Goal: Communication & Community: Answer question/provide support

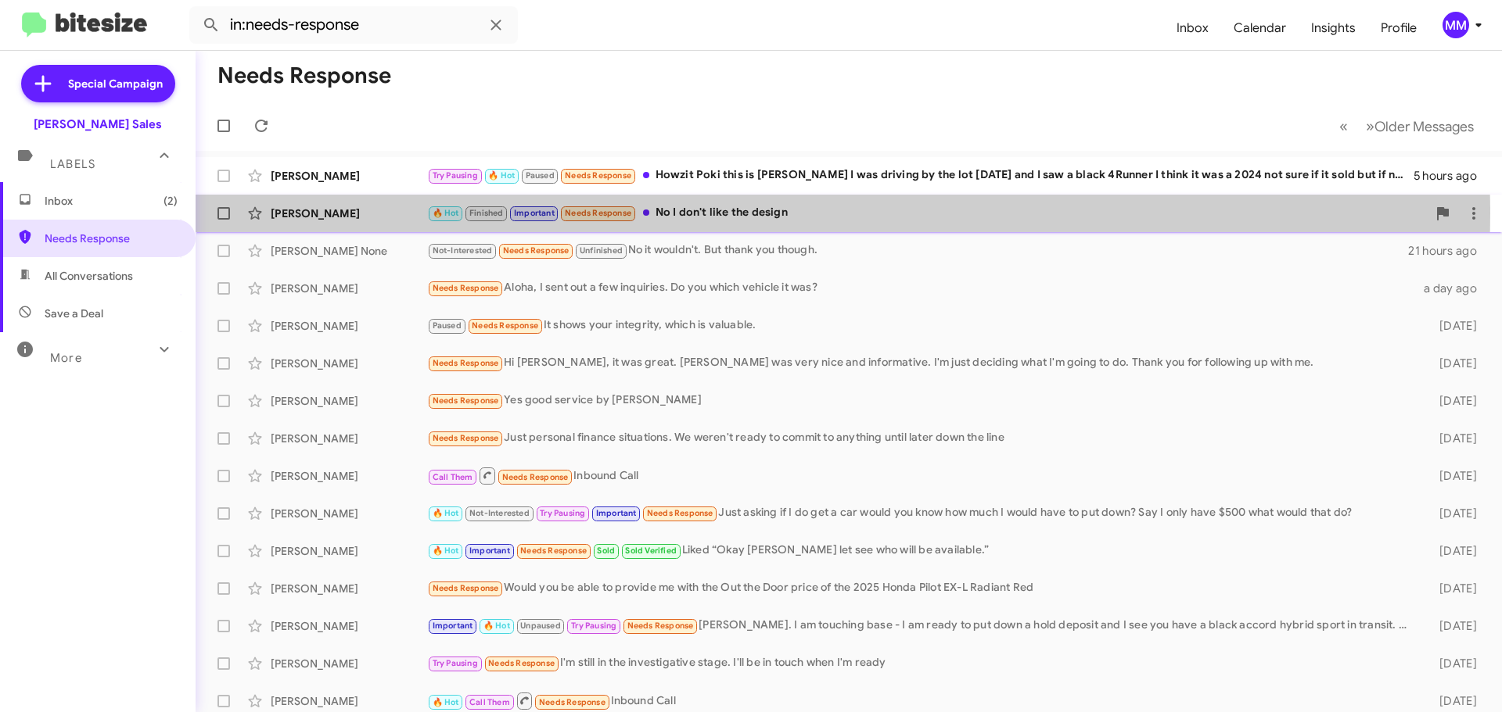
click at [690, 213] on div "🔥 Hot Finished Important Needs Response No I don't like the design" at bounding box center [926, 213] width 999 height 18
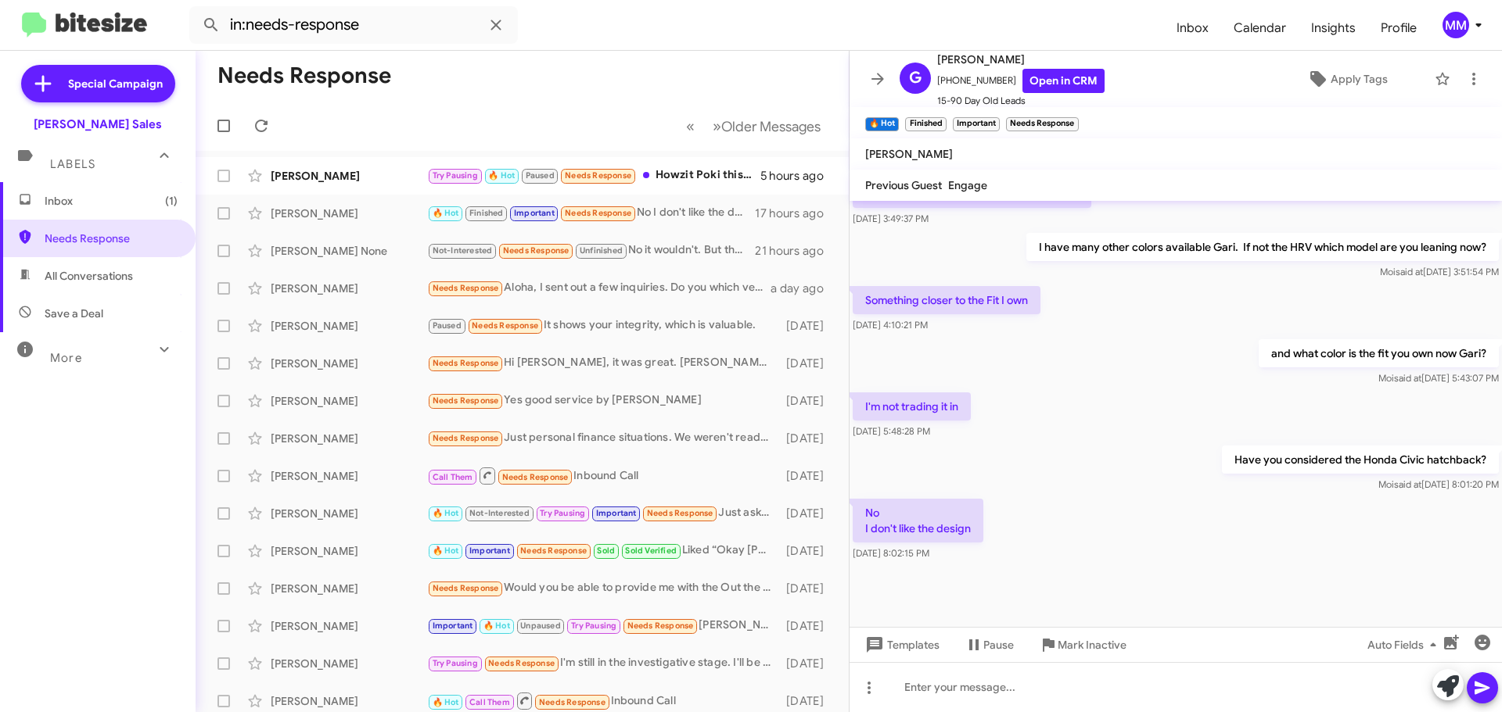
scroll to position [823, 0]
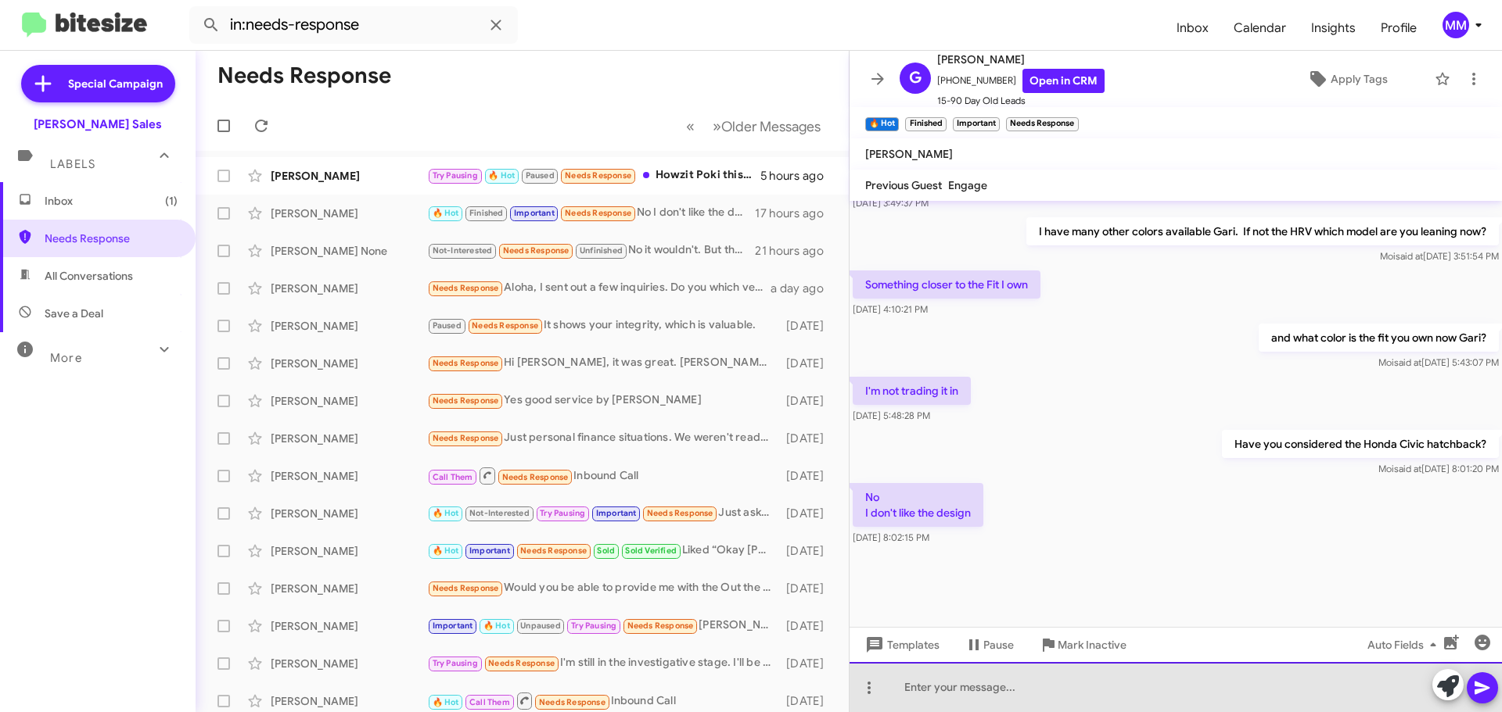
click at [953, 684] on div at bounding box center [1175, 687] width 652 height 50
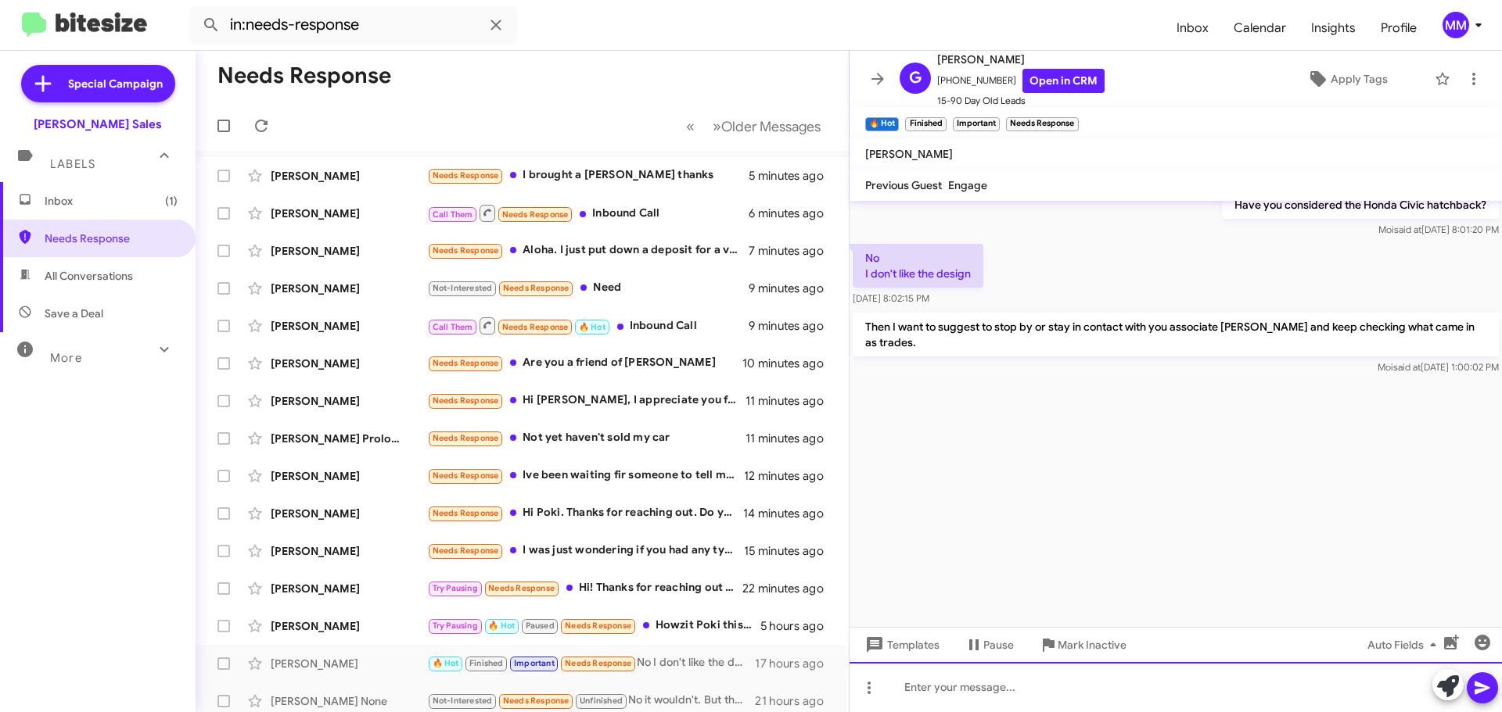
scroll to position [5165, 0]
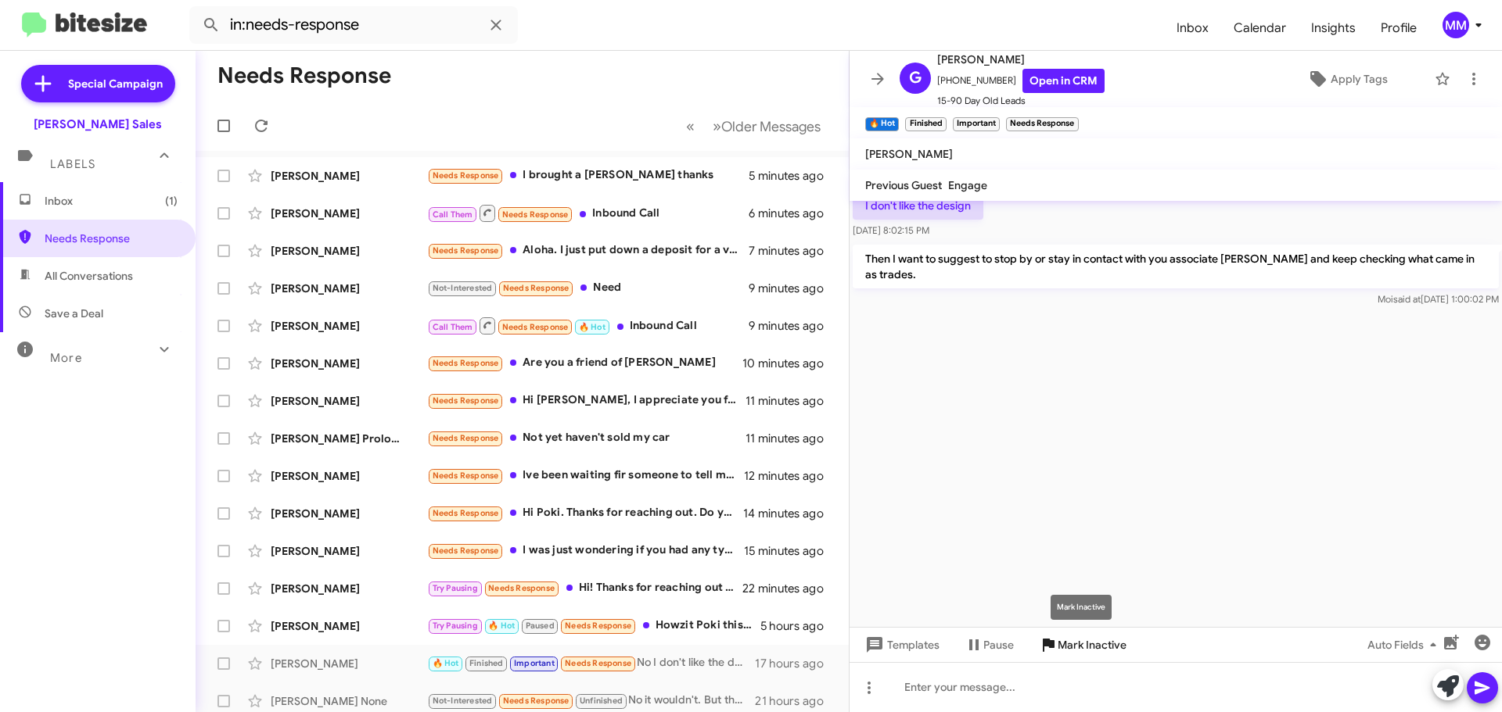
click at [1079, 643] on span "Mark Inactive" at bounding box center [1091, 645] width 69 height 28
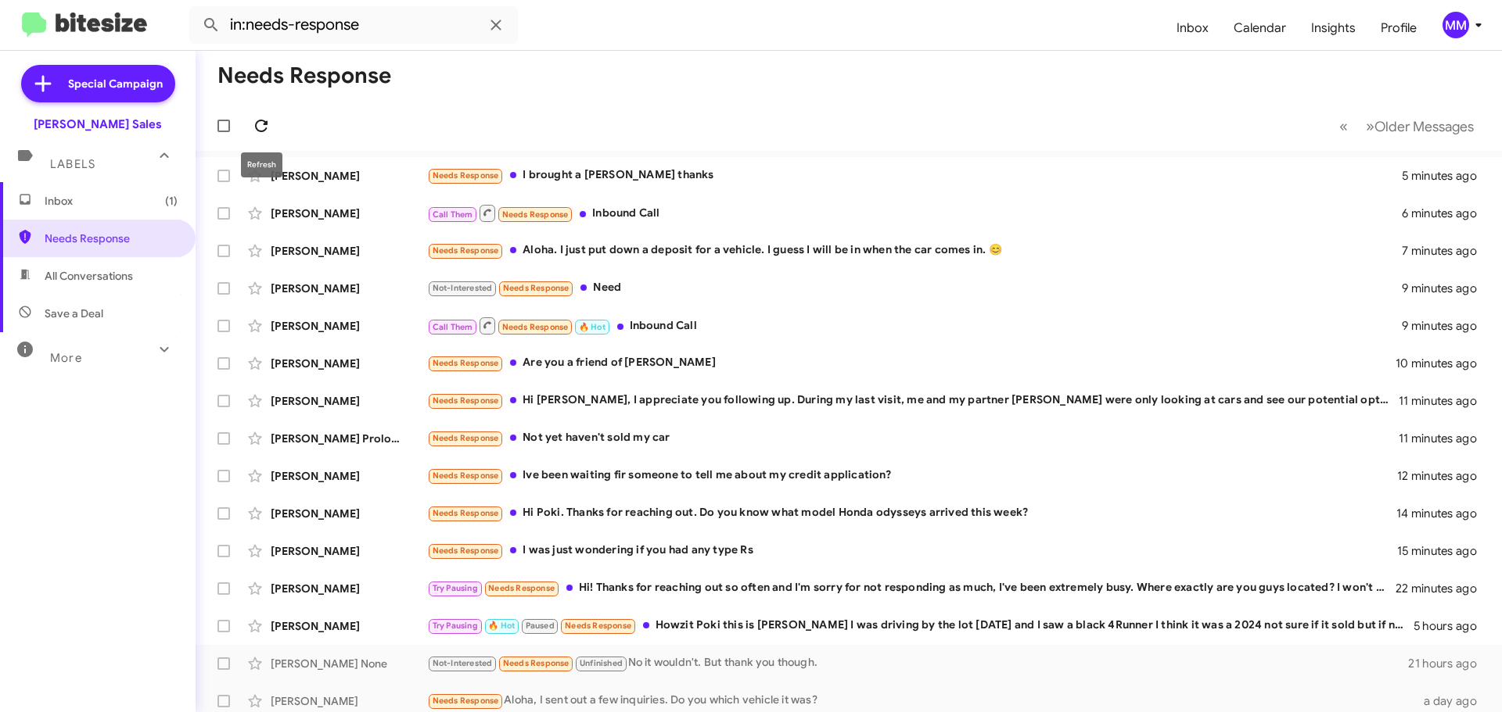
click at [265, 119] on icon at bounding box center [261, 126] width 19 height 19
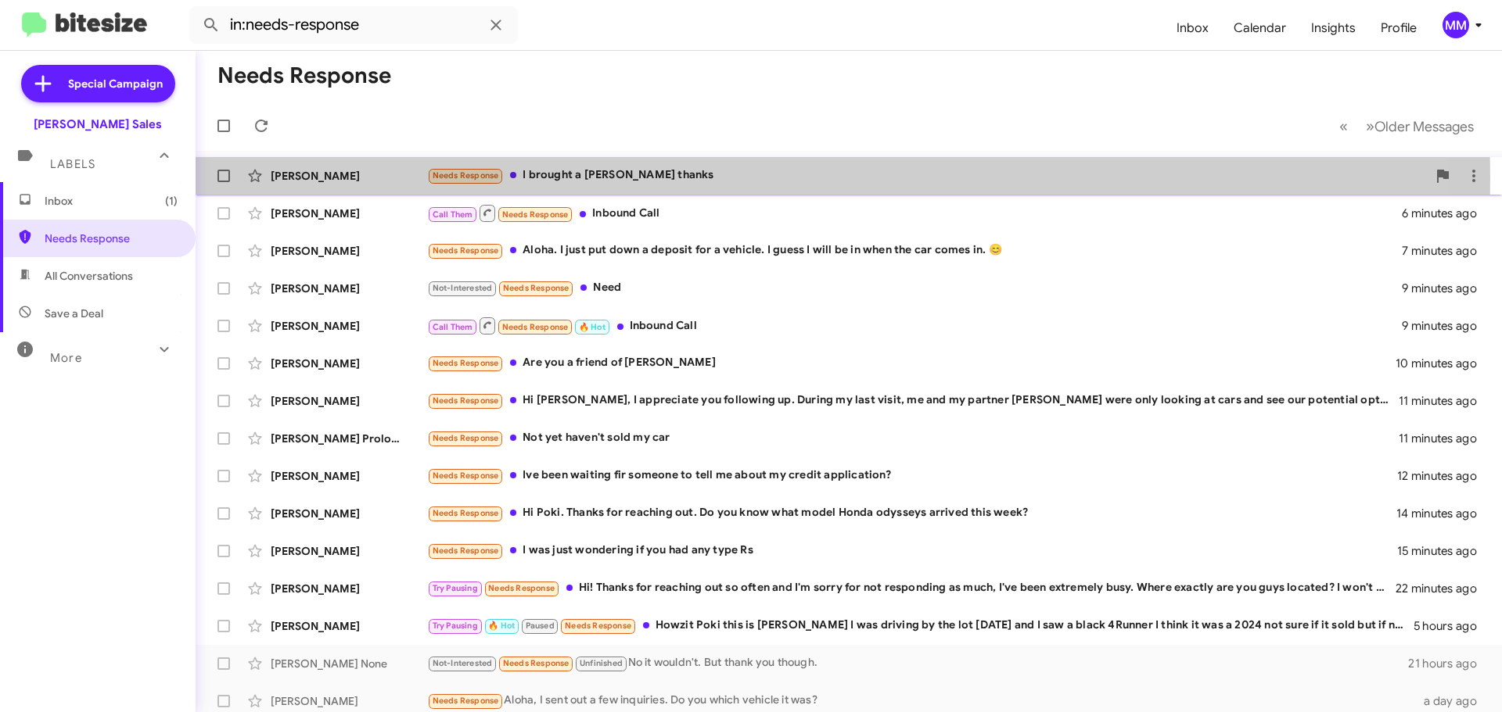
click at [376, 178] on div "[PERSON_NAME]" at bounding box center [349, 176] width 156 height 16
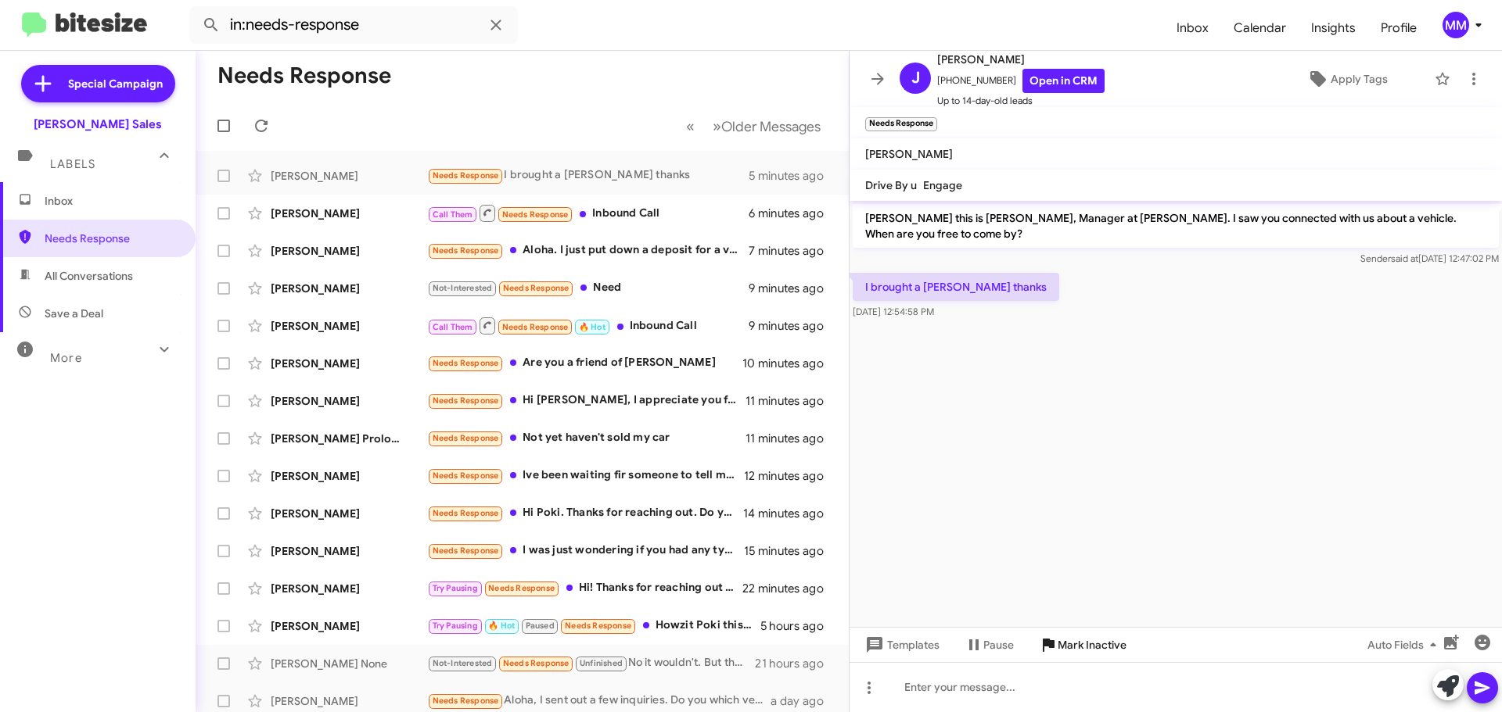
click at [1087, 655] on span "Mark Inactive" at bounding box center [1091, 645] width 69 height 28
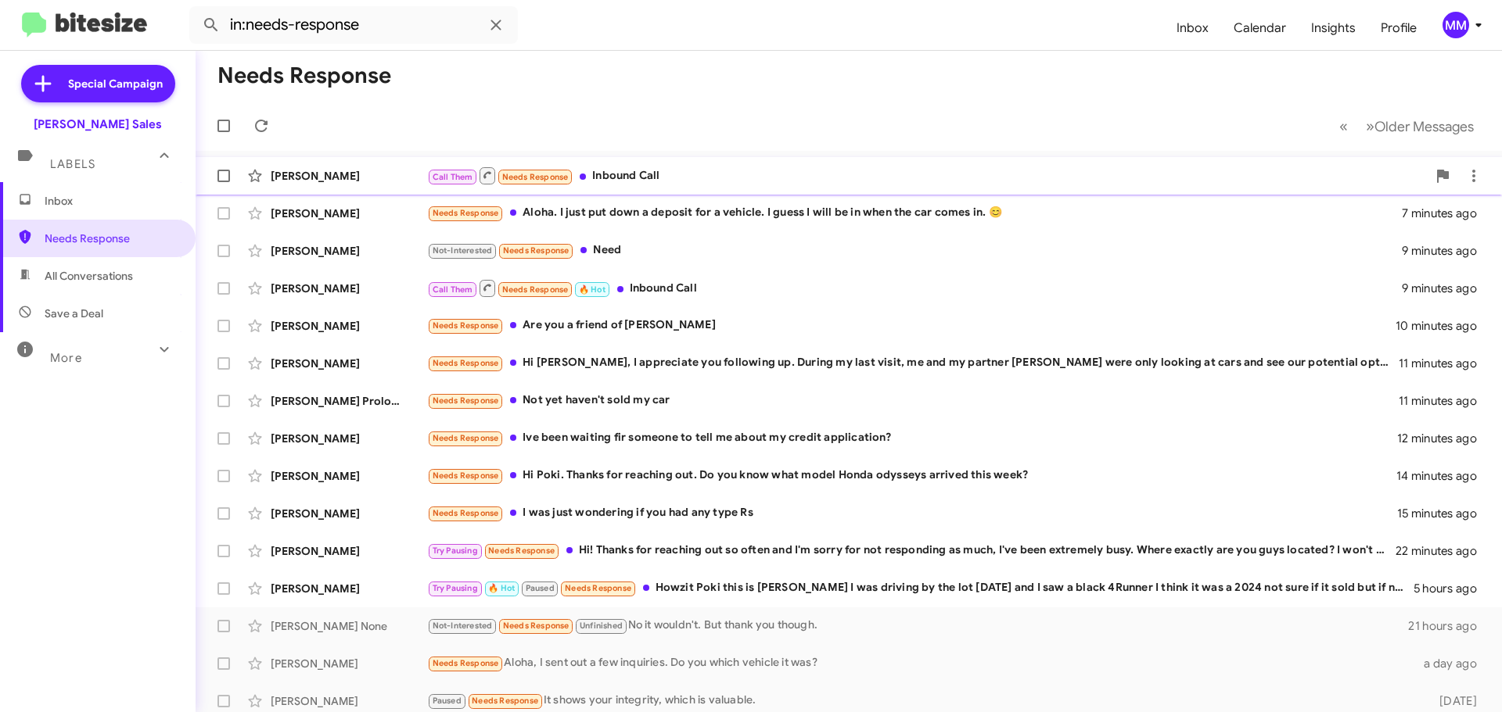
click at [364, 174] on div "[PERSON_NAME]" at bounding box center [349, 176] width 156 height 16
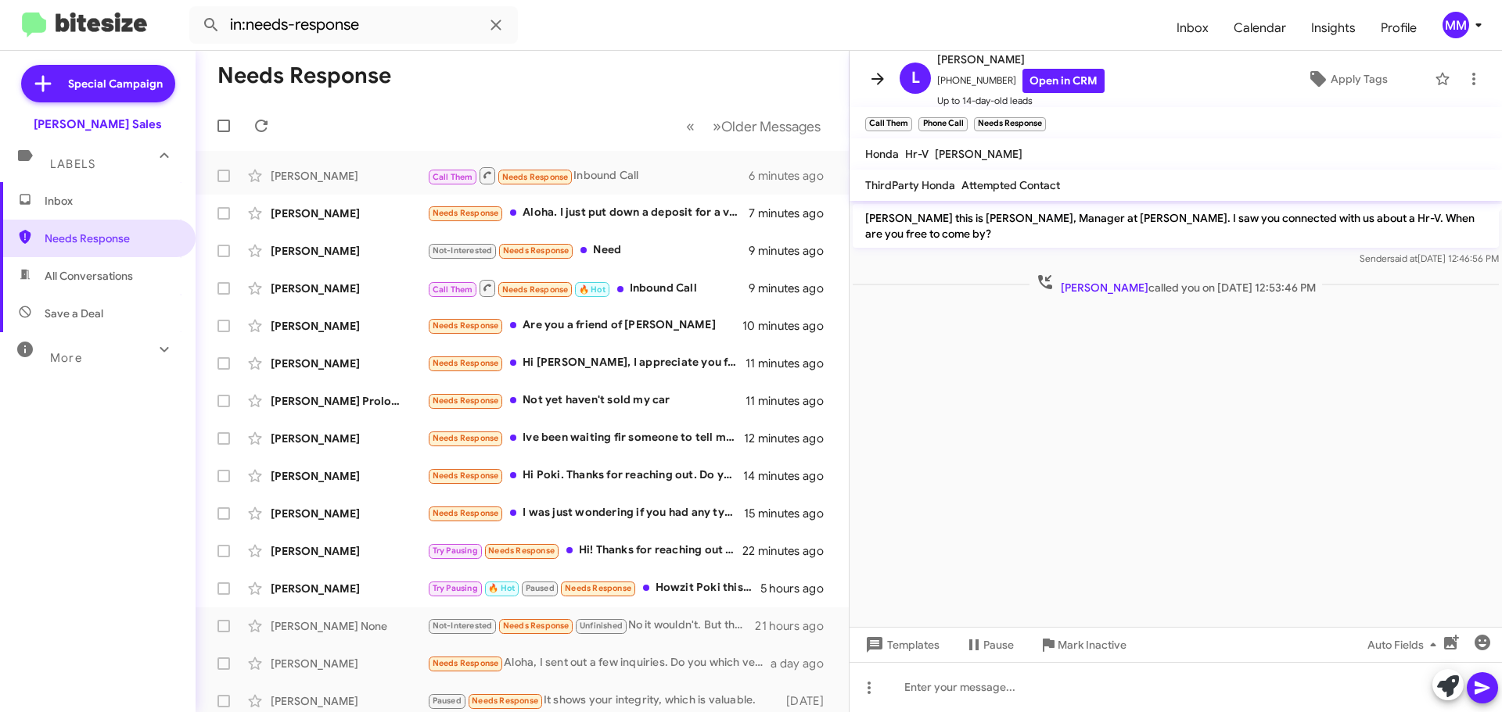
click at [878, 77] on icon at bounding box center [877, 79] width 19 height 19
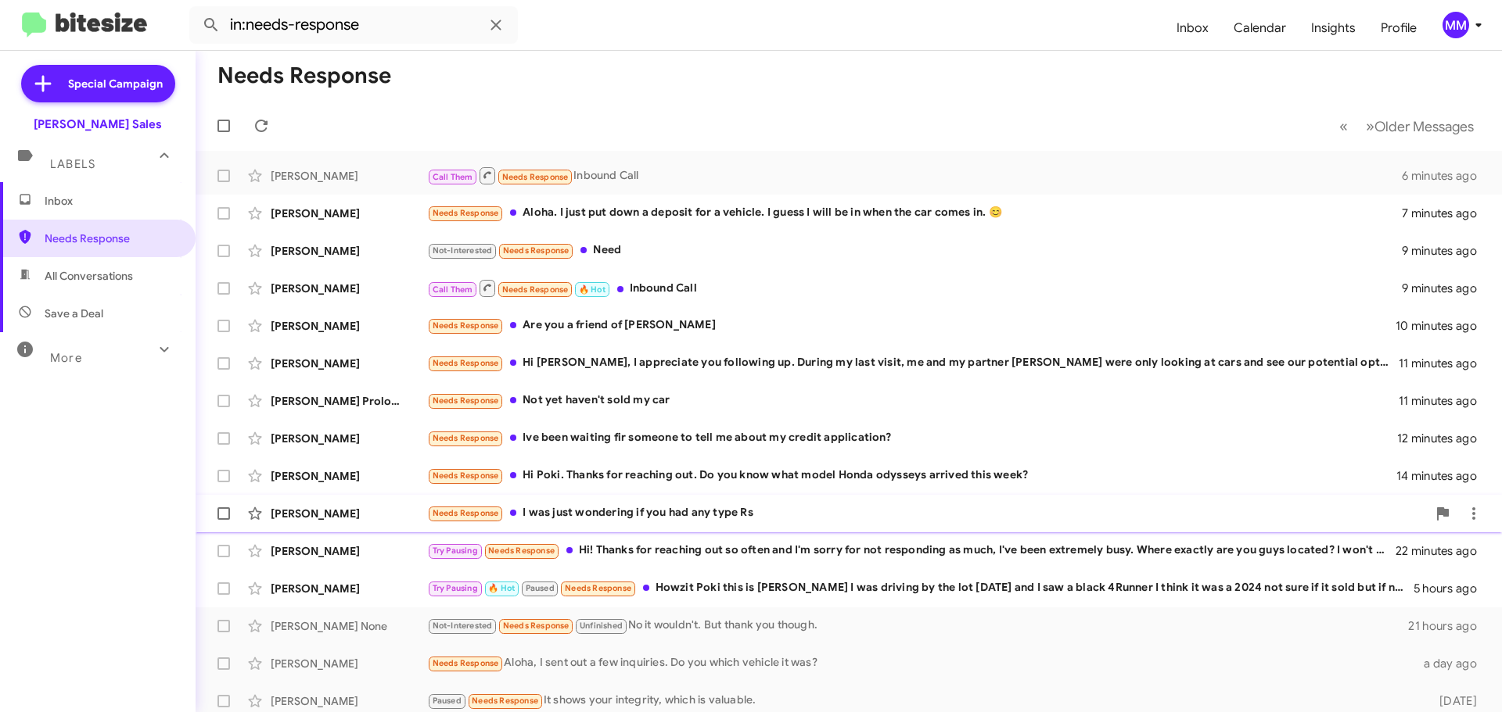
click at [364, 518] on div "[PERSON_NAME]" at bounding box center [349, 514] width 156 height 16
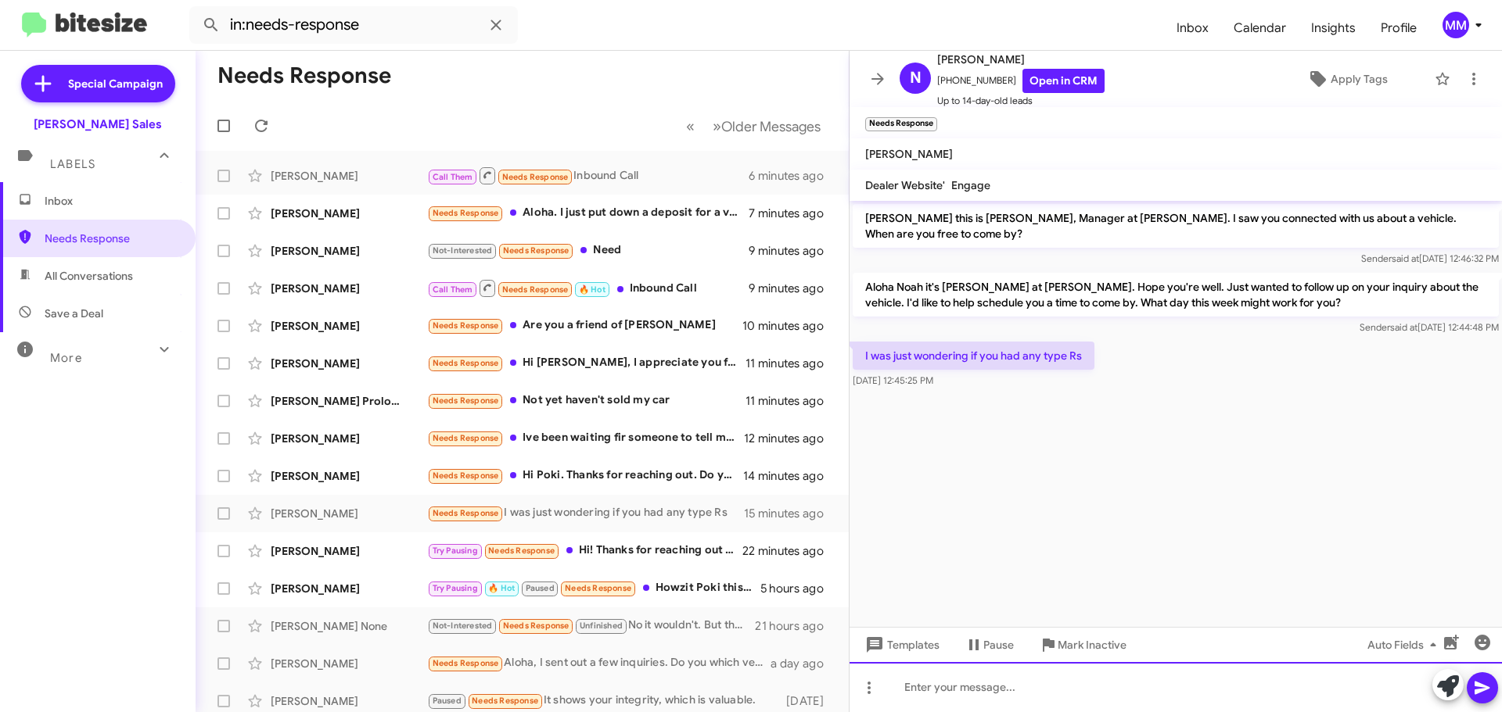
drag, startPoint x: 944, startPoint y: 692, endPoint x: 958, endPoint y: 687, distance: 14.8
click at [956, 687] on div at bounding box center [1175, 687] width 652 height 50
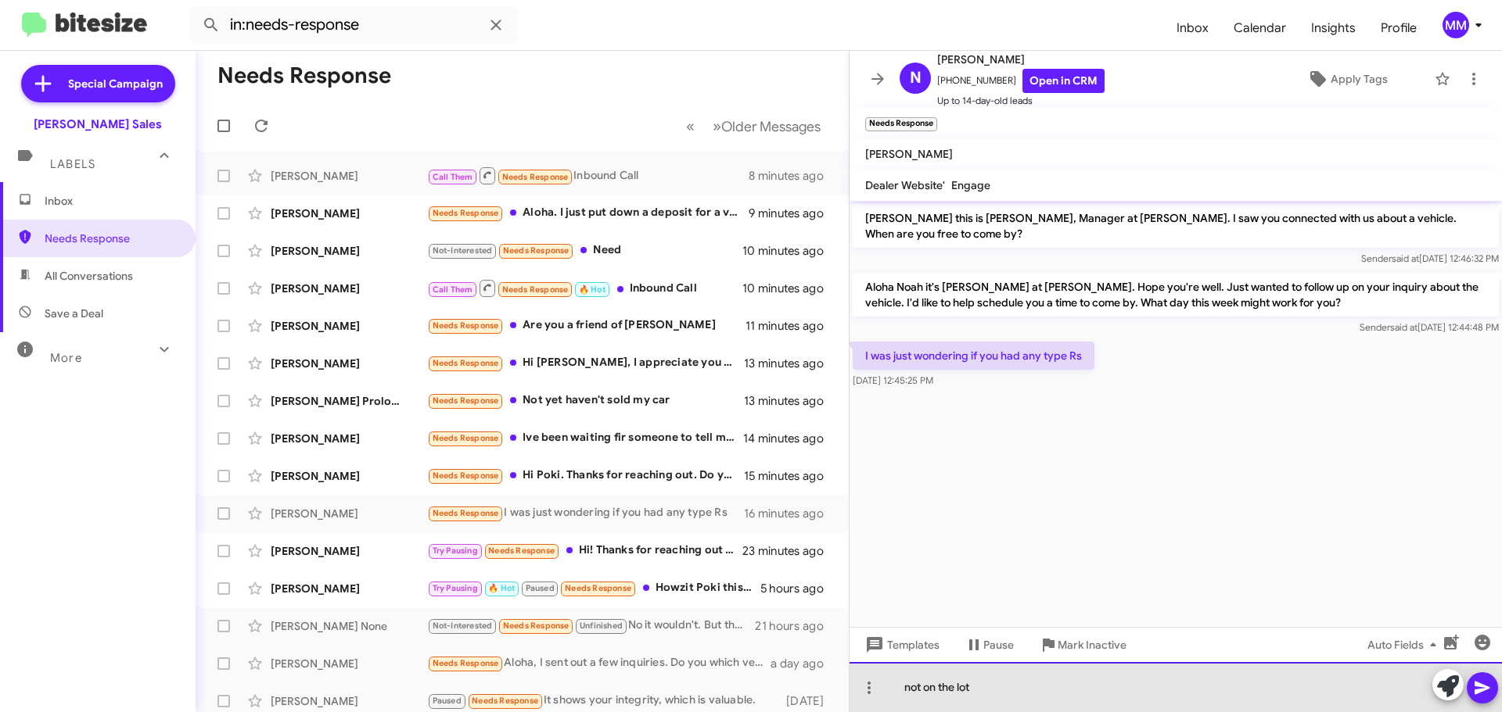
click at [995, 689] on div "not on the lot" at bounding box center [1175, 687] width 652 height 50
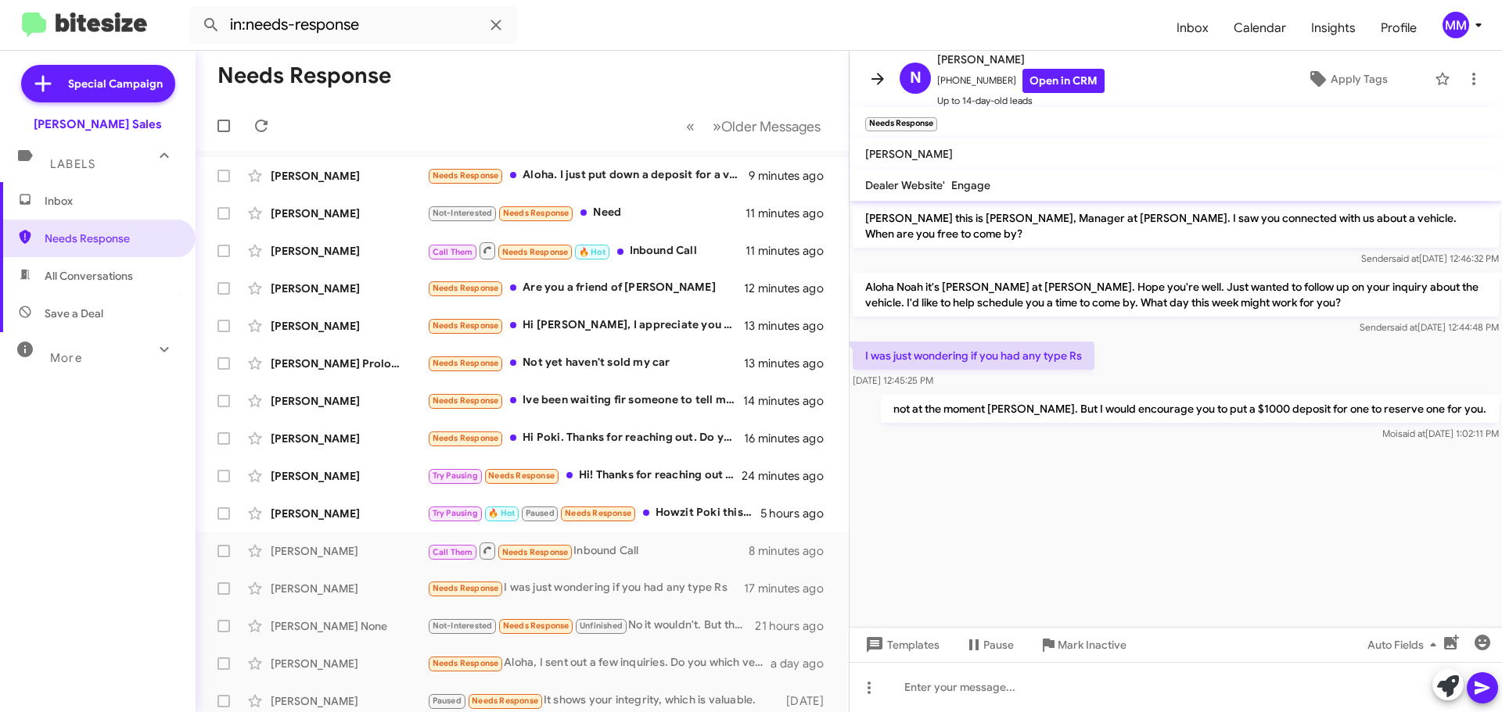
click at [878, 82] on icon at bounding box center [877, 79] width 19 height 19
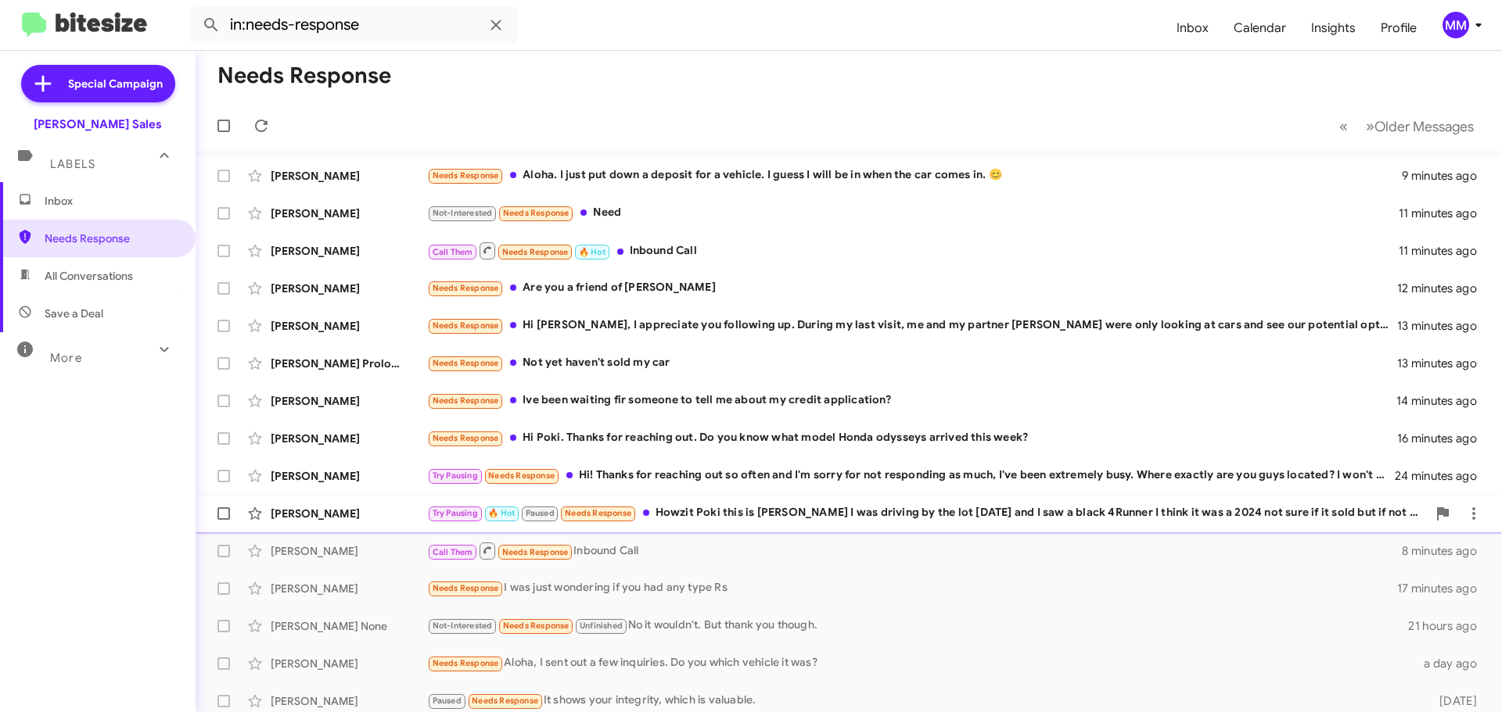
click at [971, 505] on div "Try Pausing 🔥 Hot Paused Needs Response Howzit Poki this is [PERSON_NAME] I was…" at bounding box center [926, 513] width 999 height 18
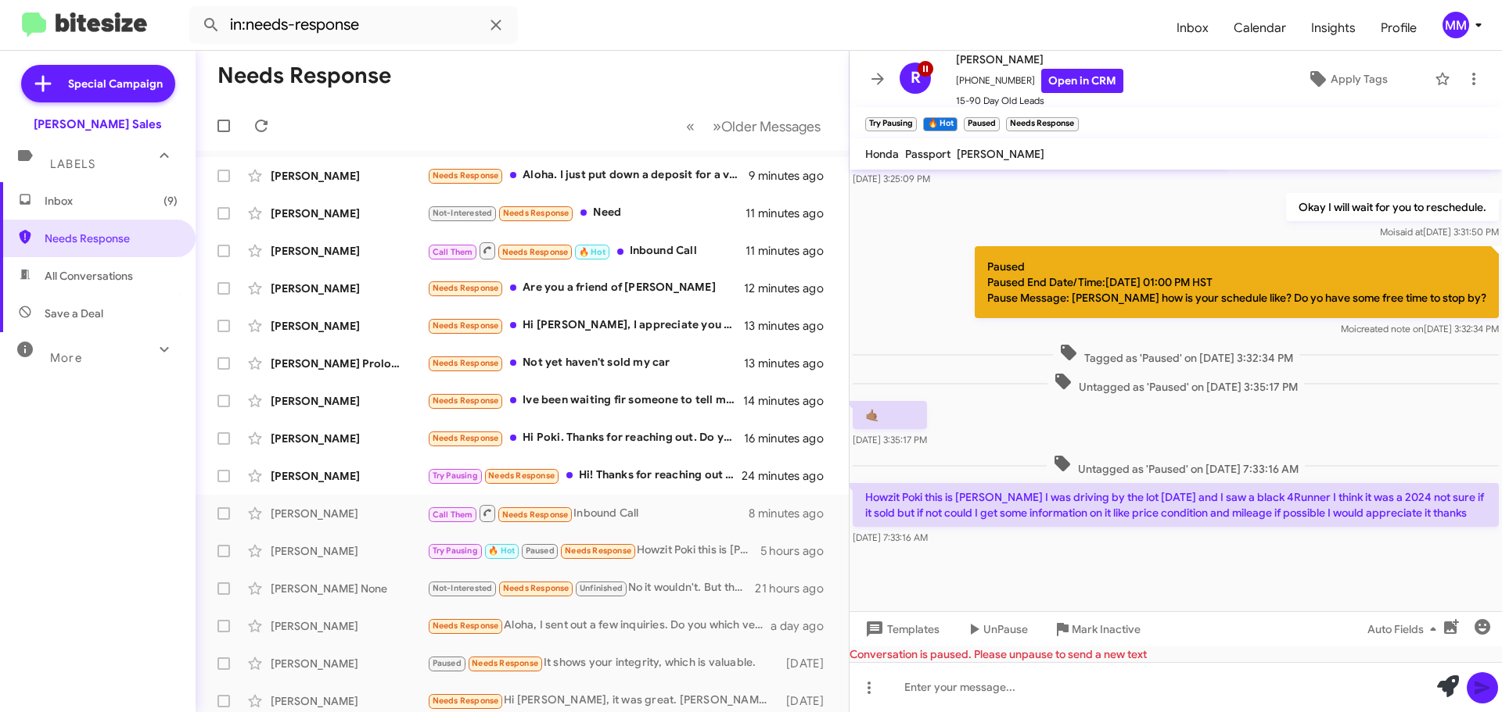
scroll to position [521, 0]
click at [995, 626] on span "UnPause" at bounding box center [1005, 629] width 45 height 28
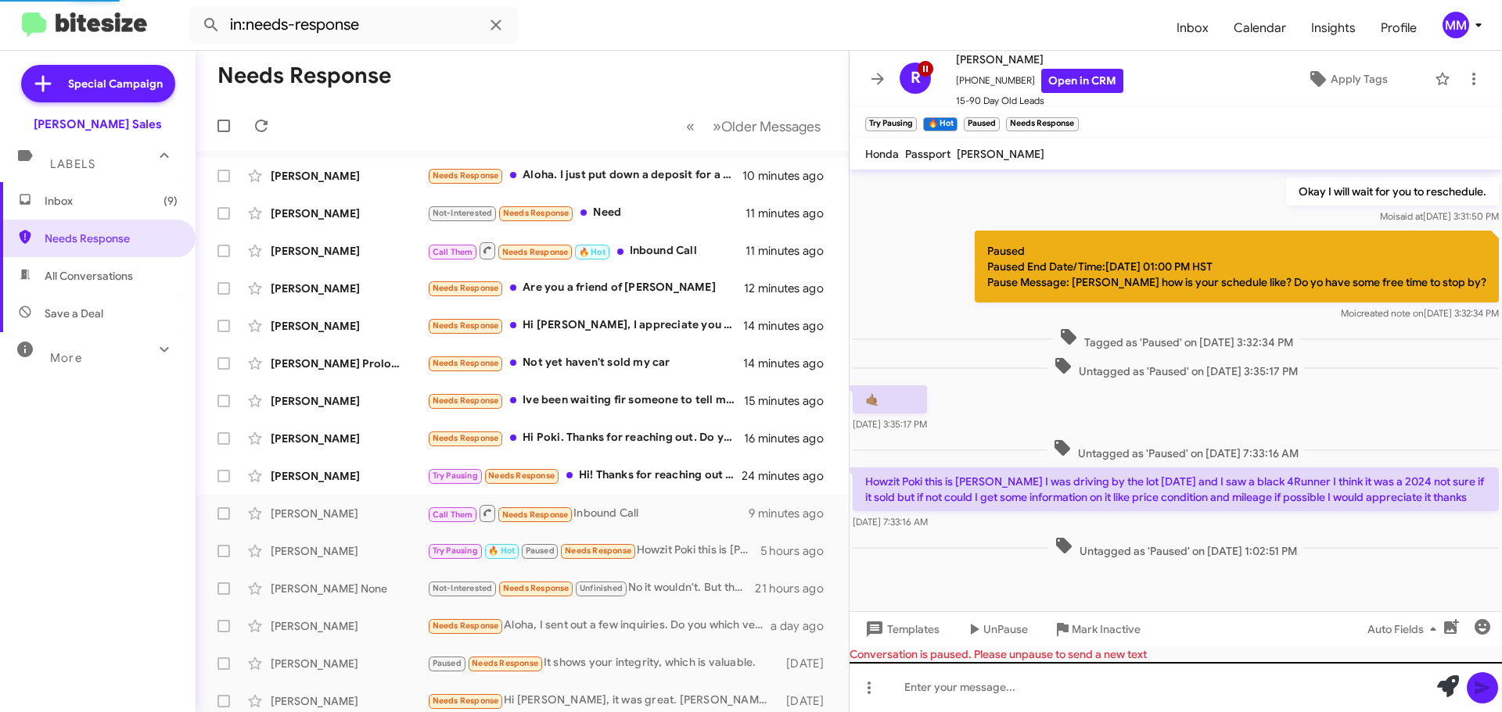
scroll to position [538, 0]
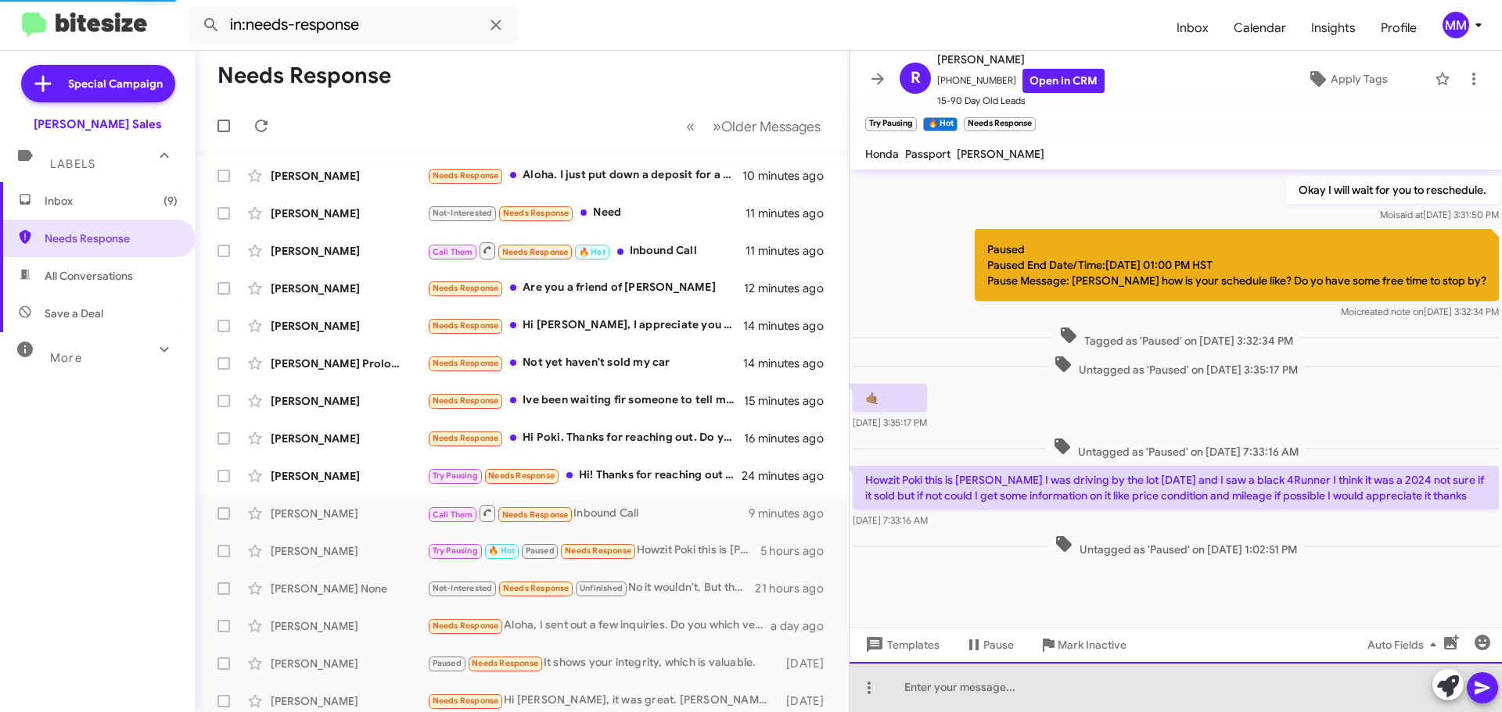
click at [923, 697] on div at bounding box center [1175, 687] width 652 height 50
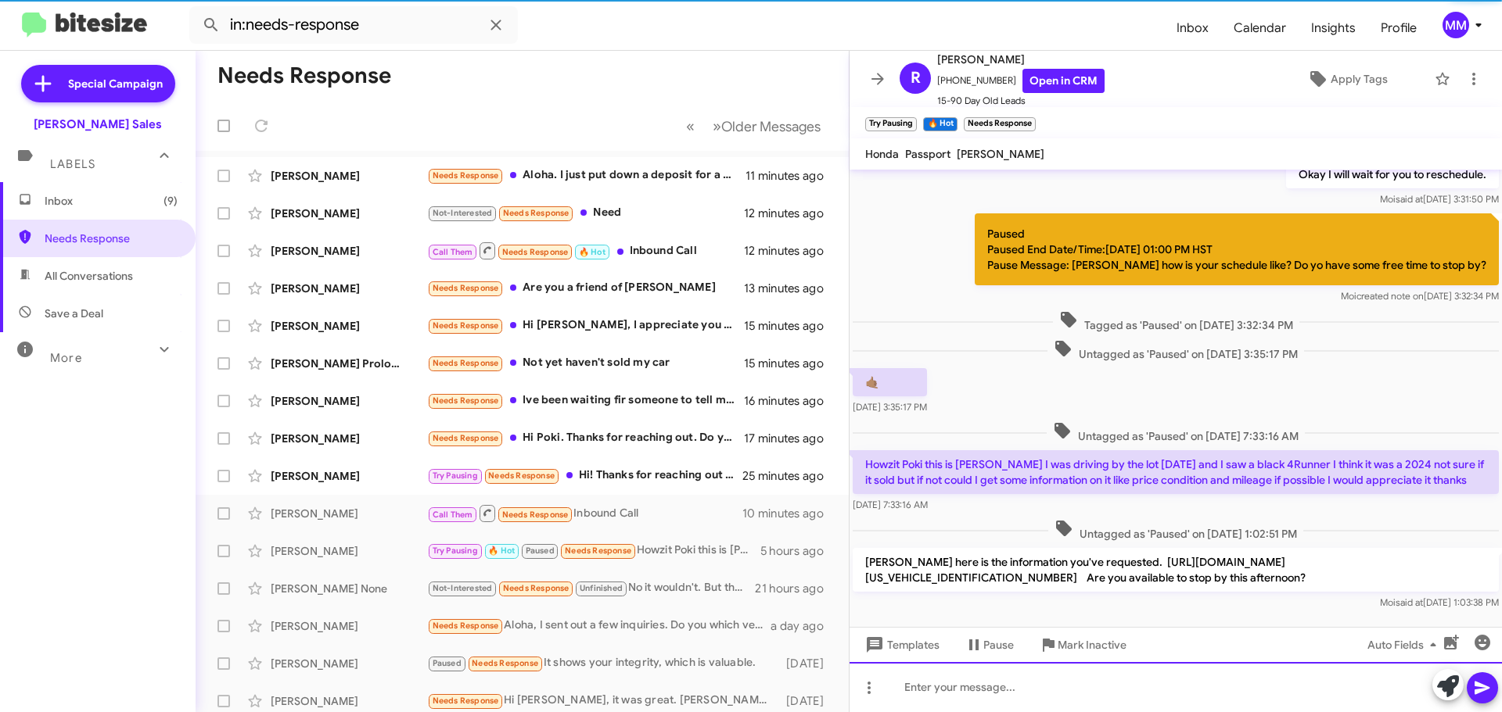
scroll to position [0, 0]
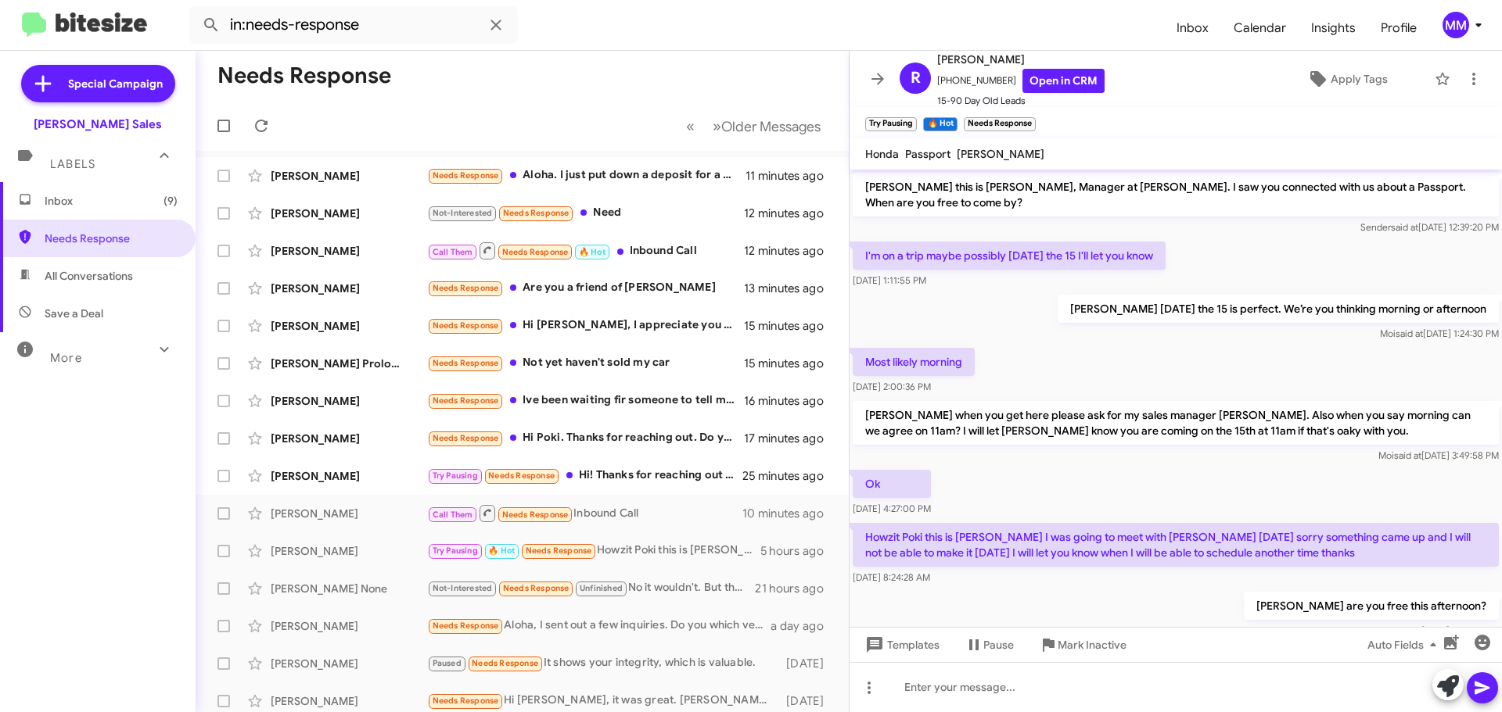
drag, startPoint x: 878, startPoint y: 78, endPoint x: 872, endPoint y: 99, distance: 22.0
click at [881, 79] on icon at bounding box center [877, 79] width 13 height 12
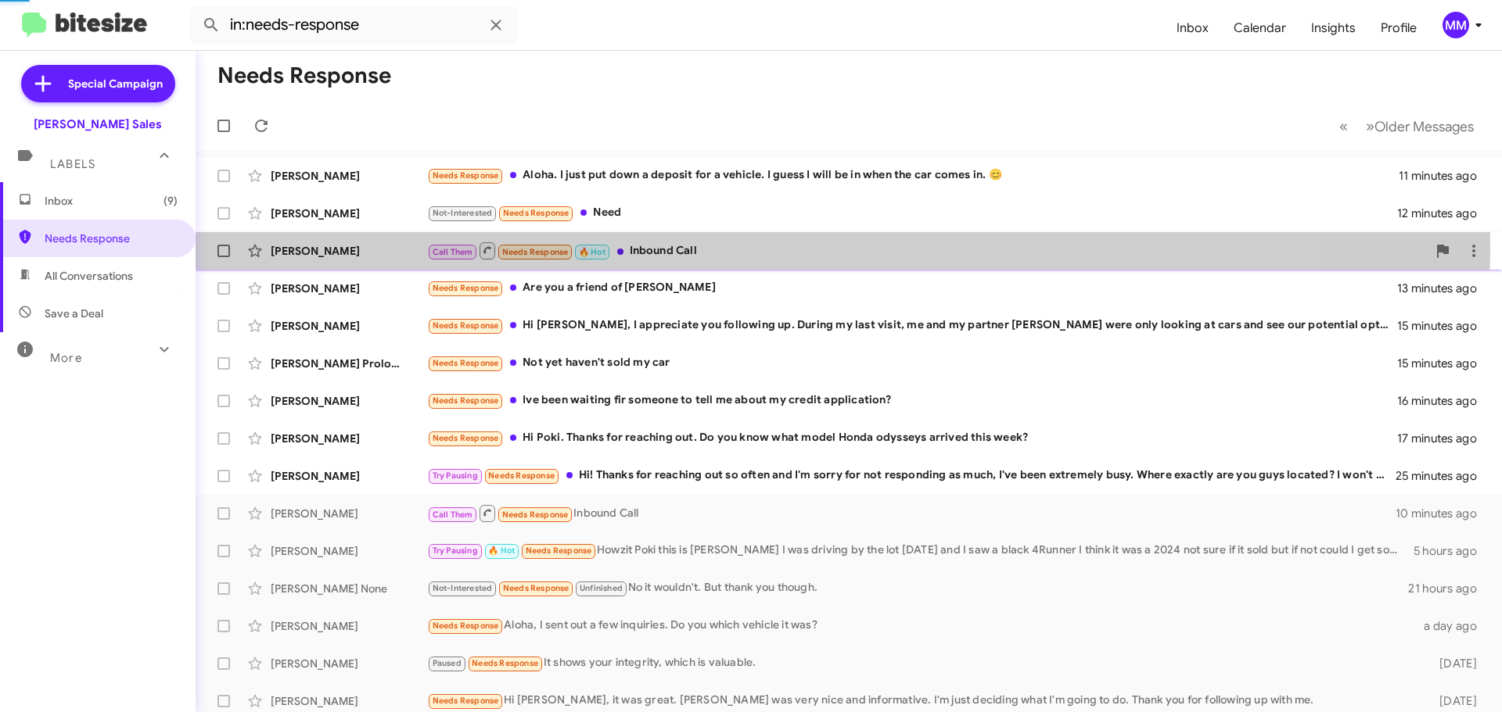
click at [709, 249] on div "Call Them Needs Response 🔥 Hot Inbound Call" at bounding box center [926, 251] width 999 height 20
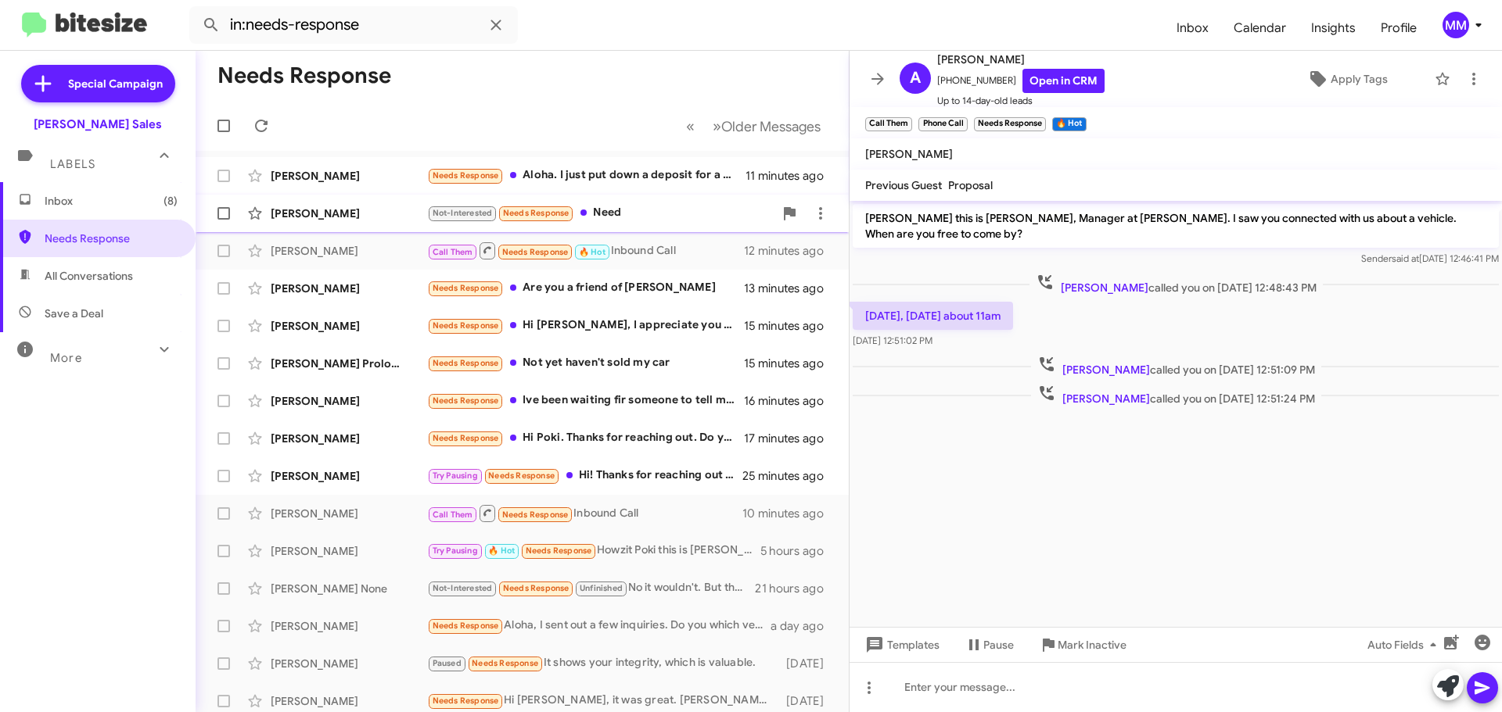
click at [649, 217] on div "Not-Interested Needs Response Need" at bounding box center [600, 213] width 346 height 18
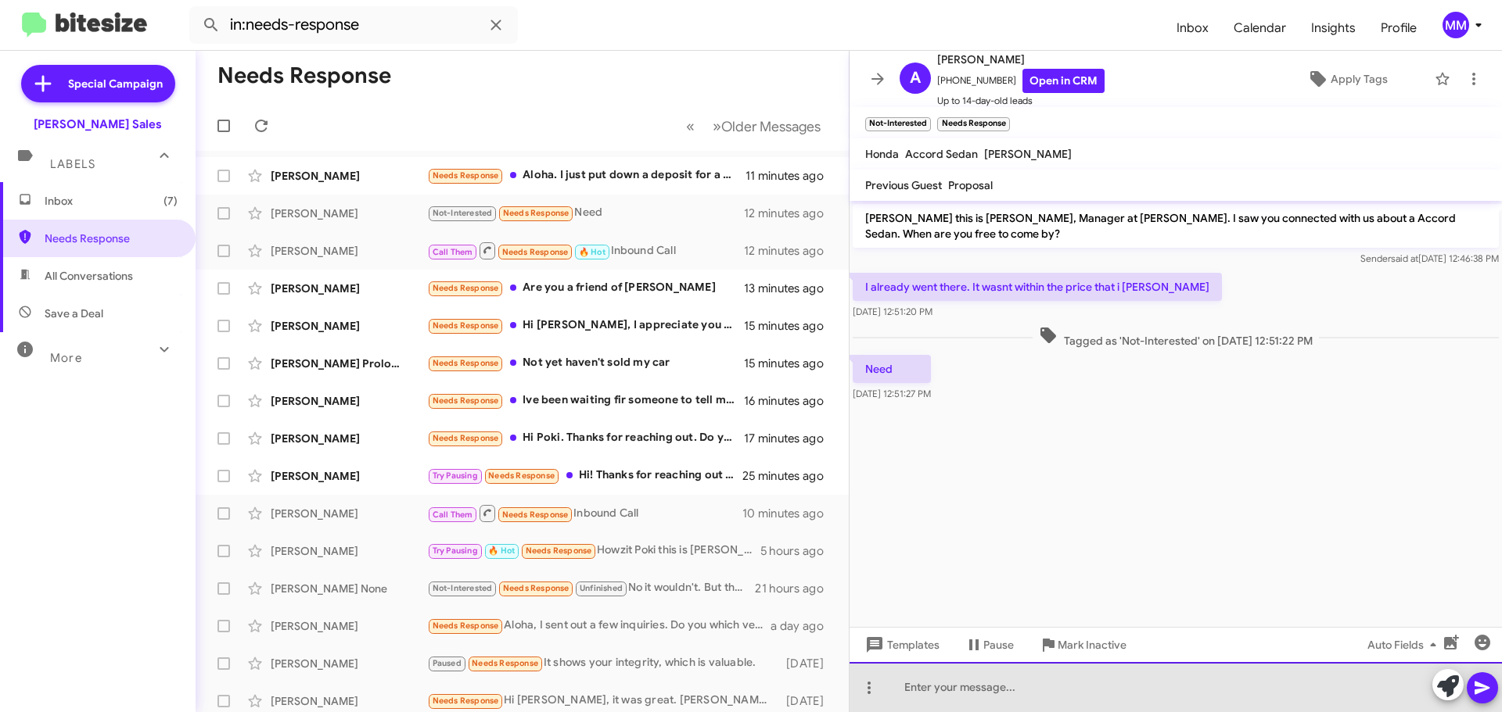
click at [969, 686] on div at bounding box center [1175, 687] width 652 height 50
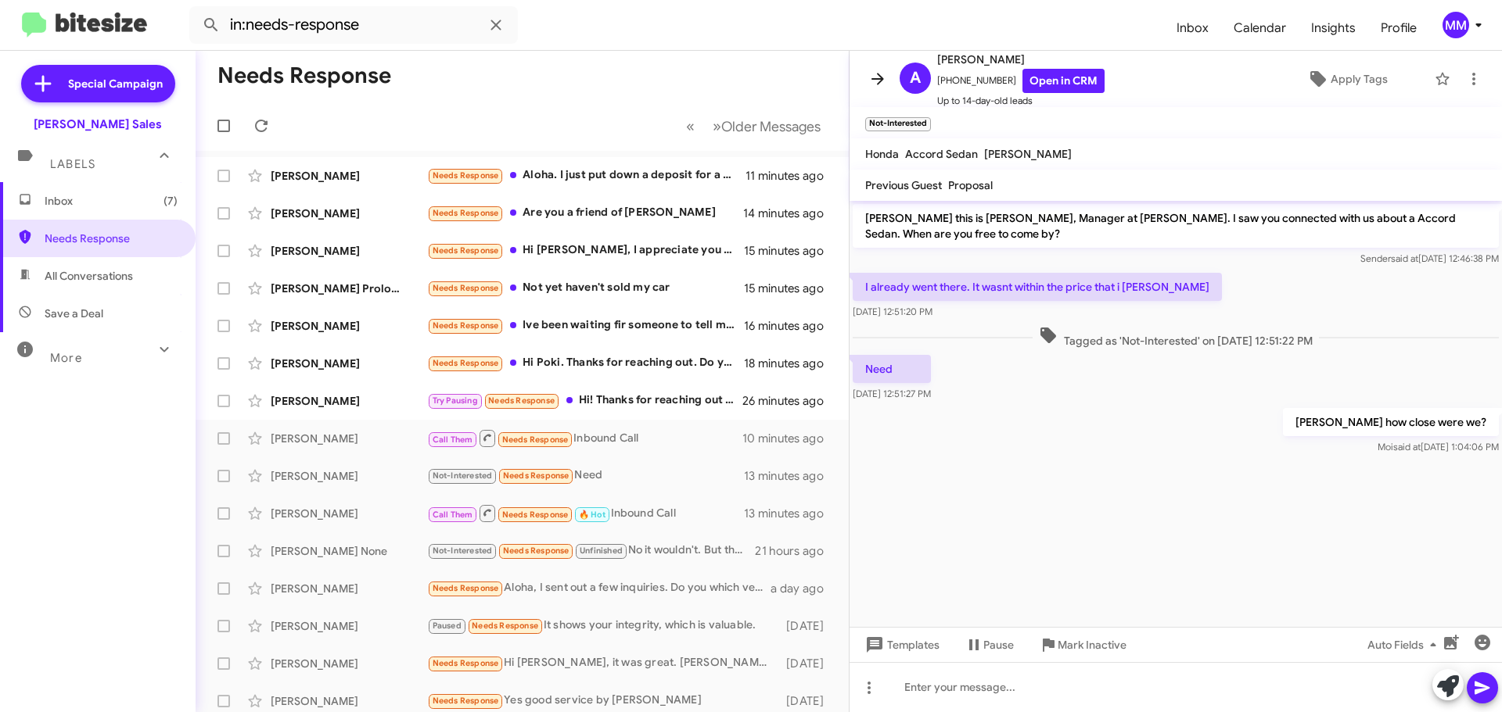
click at [878, 84] on icon at bounding box center [877, 79] width 13 height 12
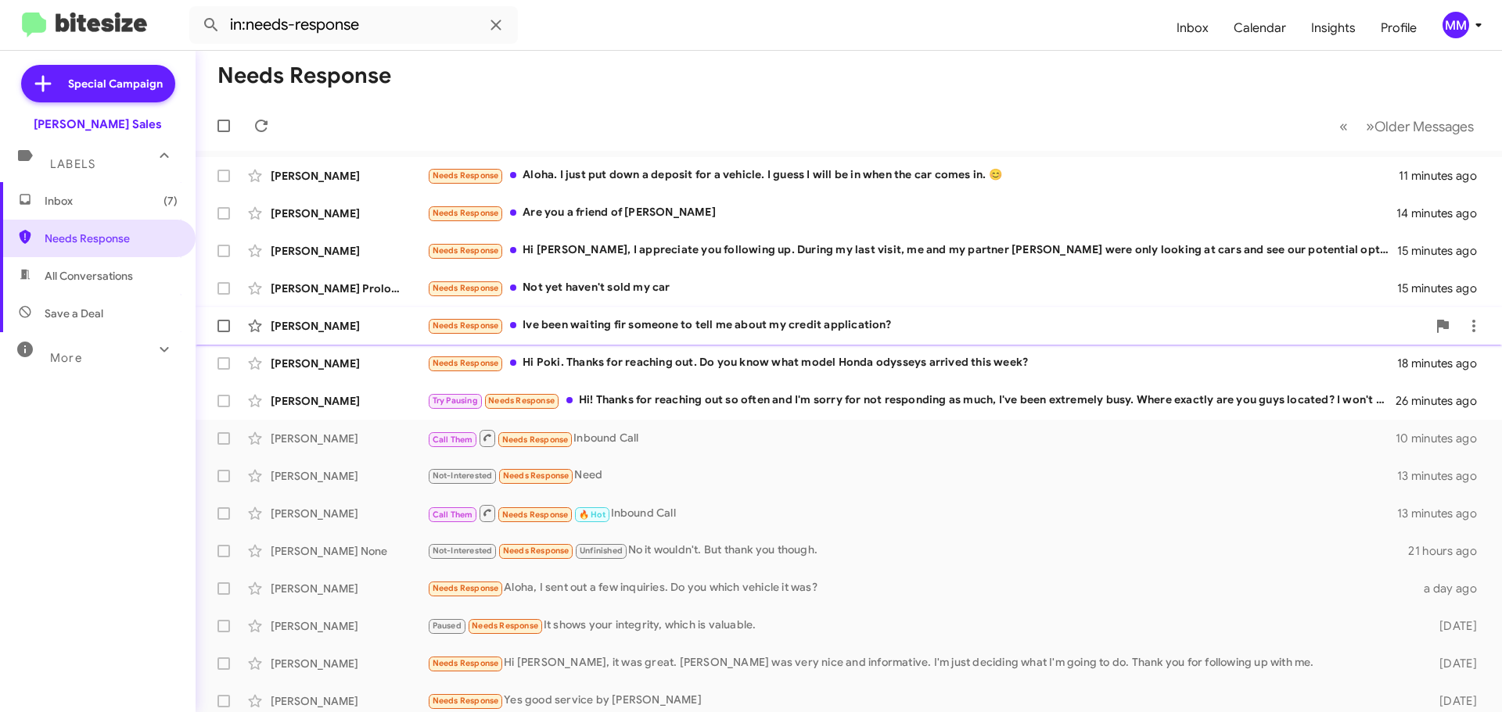
click at [792, 327] on div "Needs Response Ive been waiting fir someone to tell me about my credit applicat…" at bounding box center [926, 326] width 999 height 18
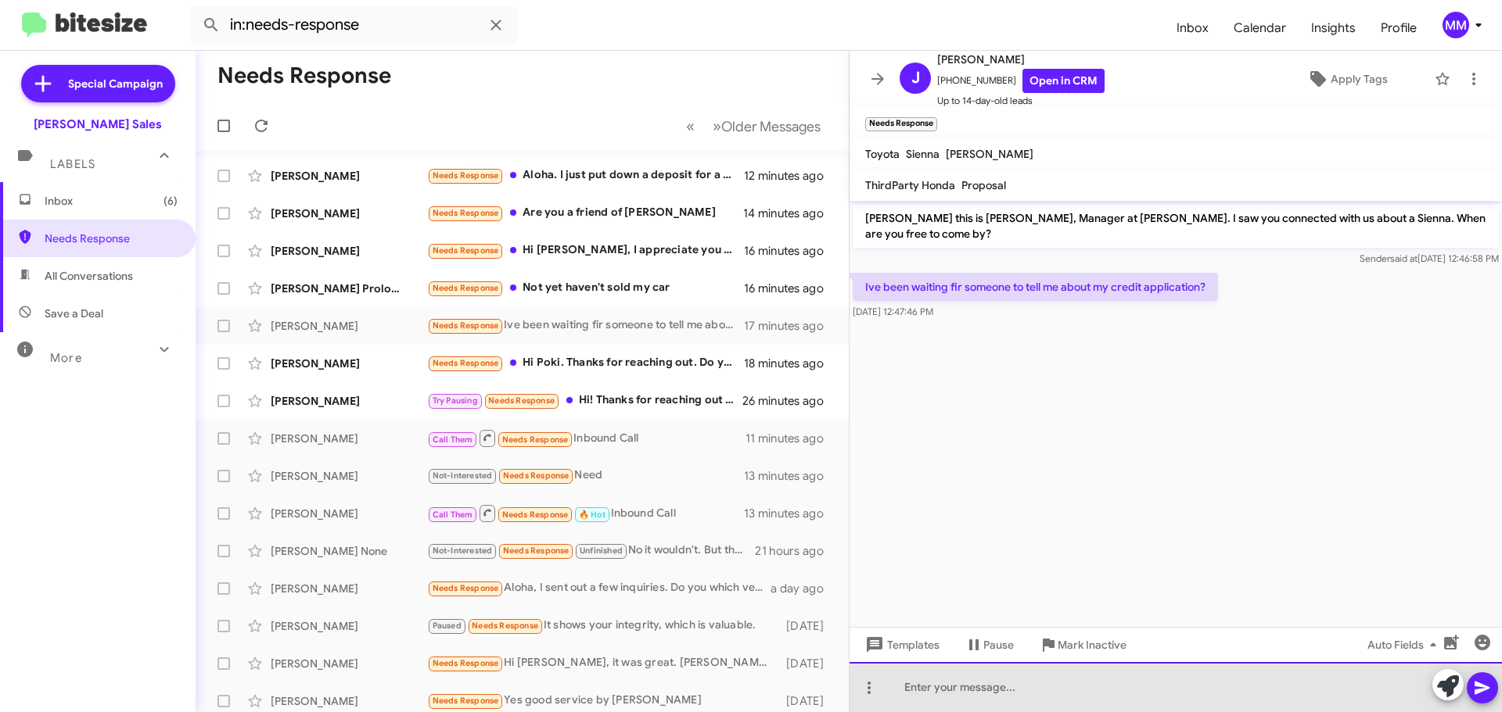
click at [1003, 698] on div at bounding box center [1175, 687] width 652 height 50
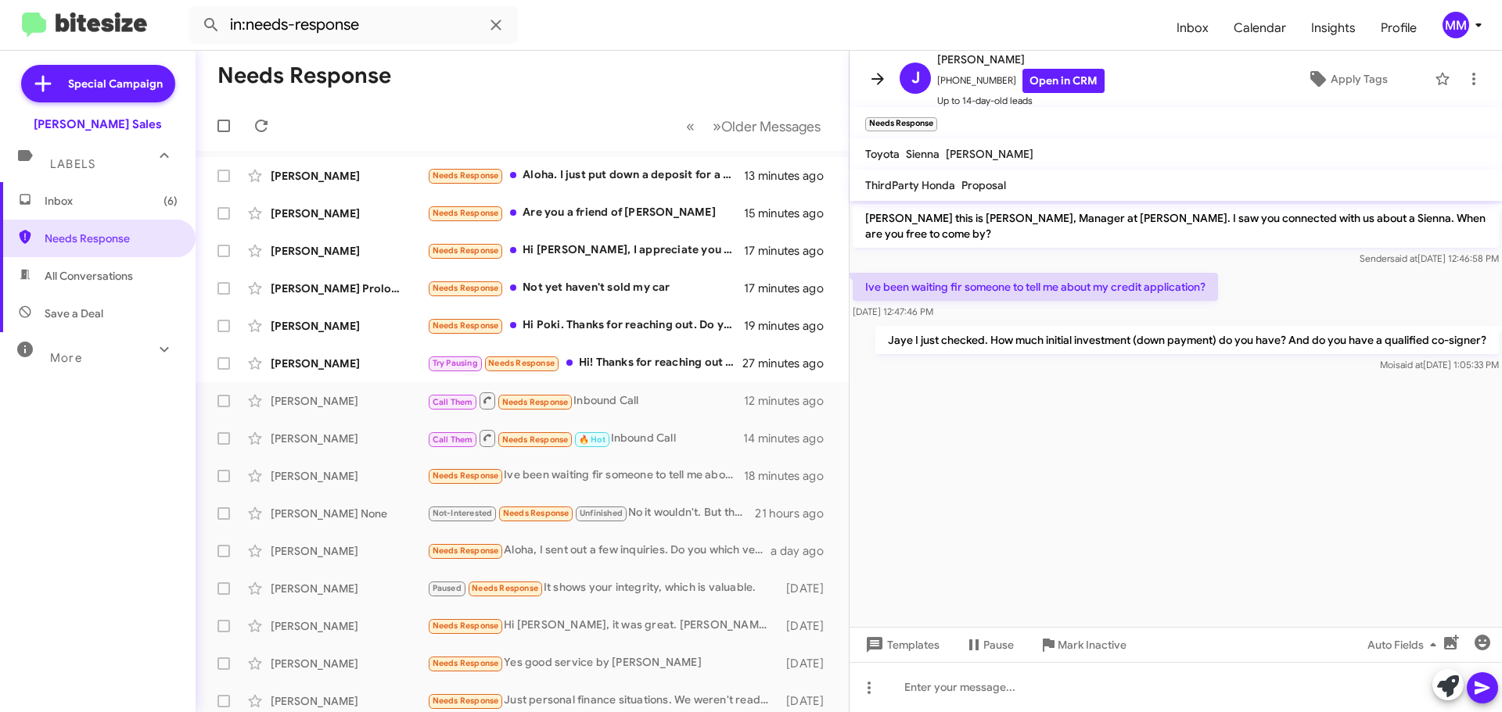
click at [878, 80] on icon at bounding box center [877, 79] width 13 height 12
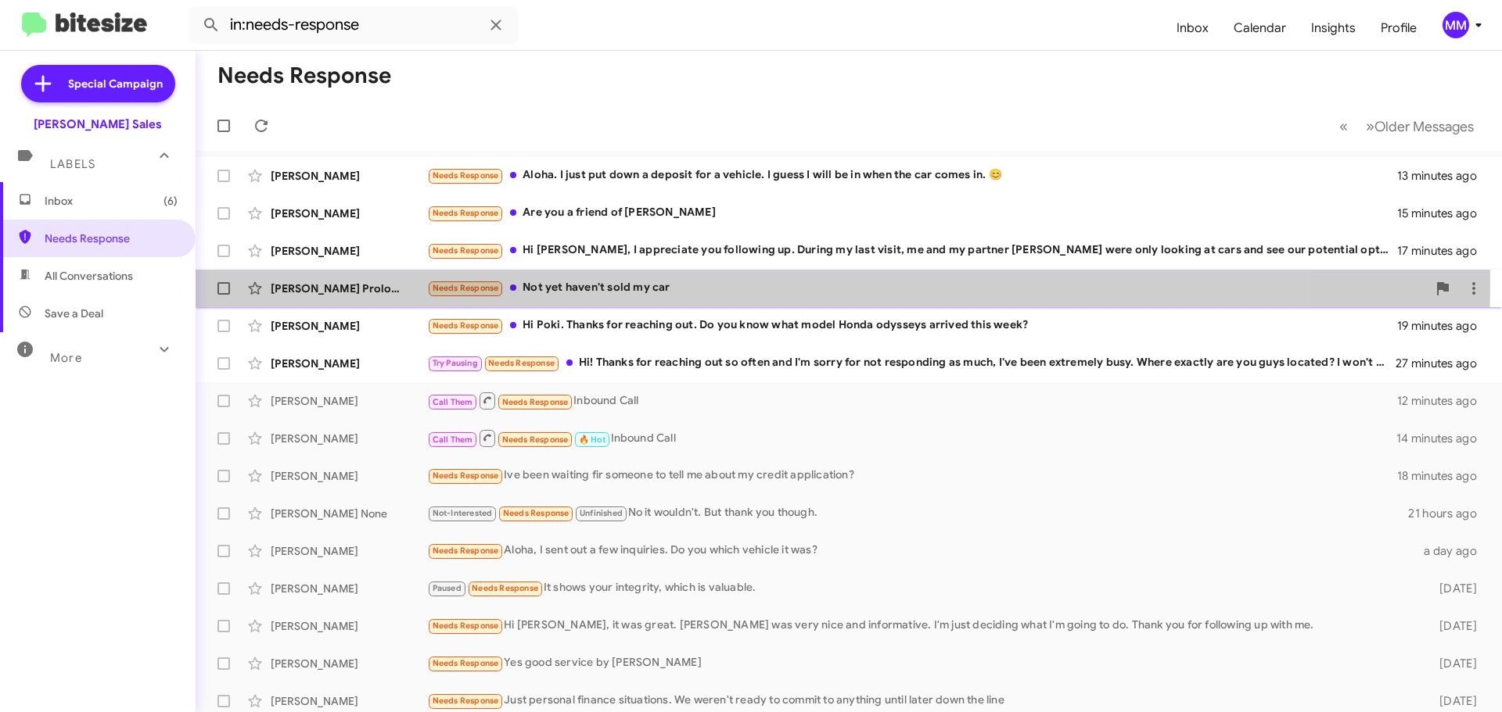
click at [608, 280] on div "Needs Response Not yet haven't sold my car" at bounding box center [926, 288] width 999 height 18
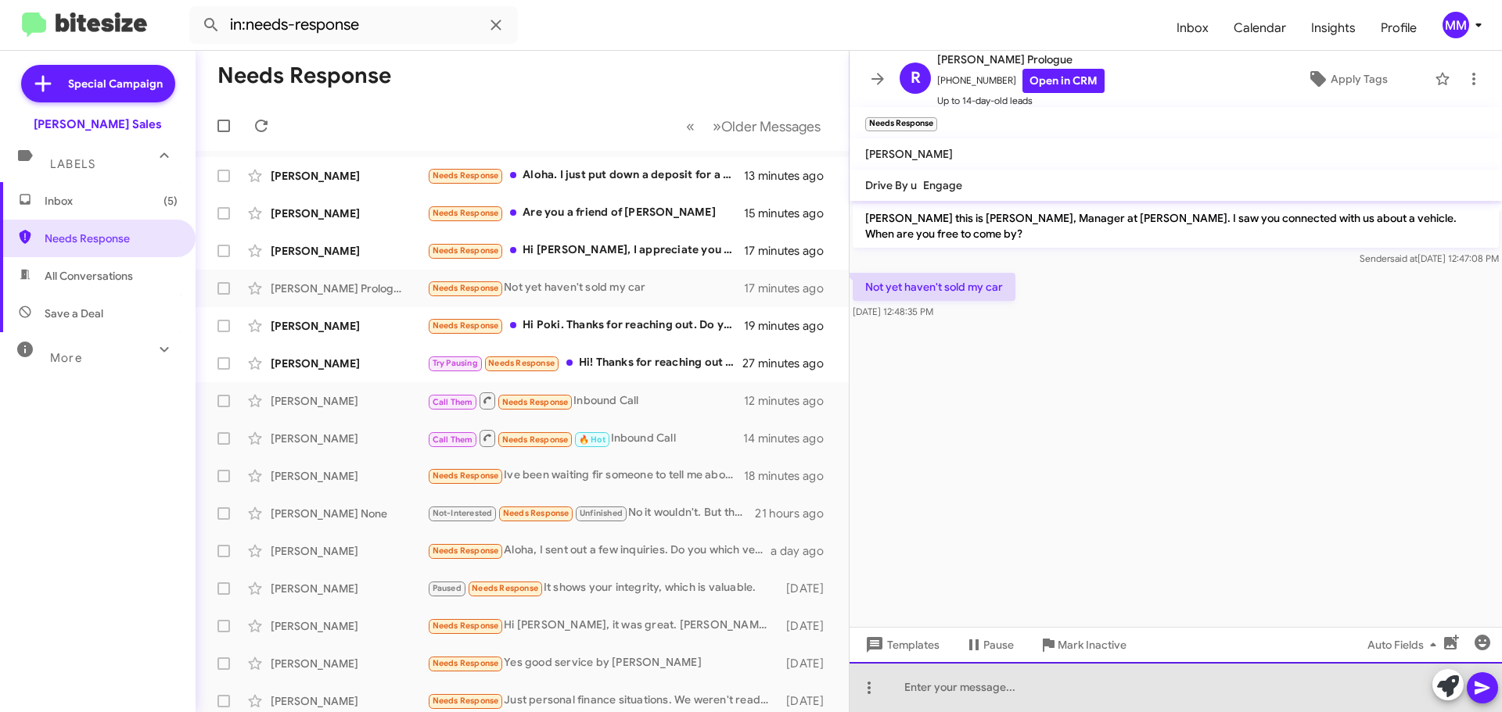
click at [961, 691] on div at bounding box center [1175, 687] width 652 height 50
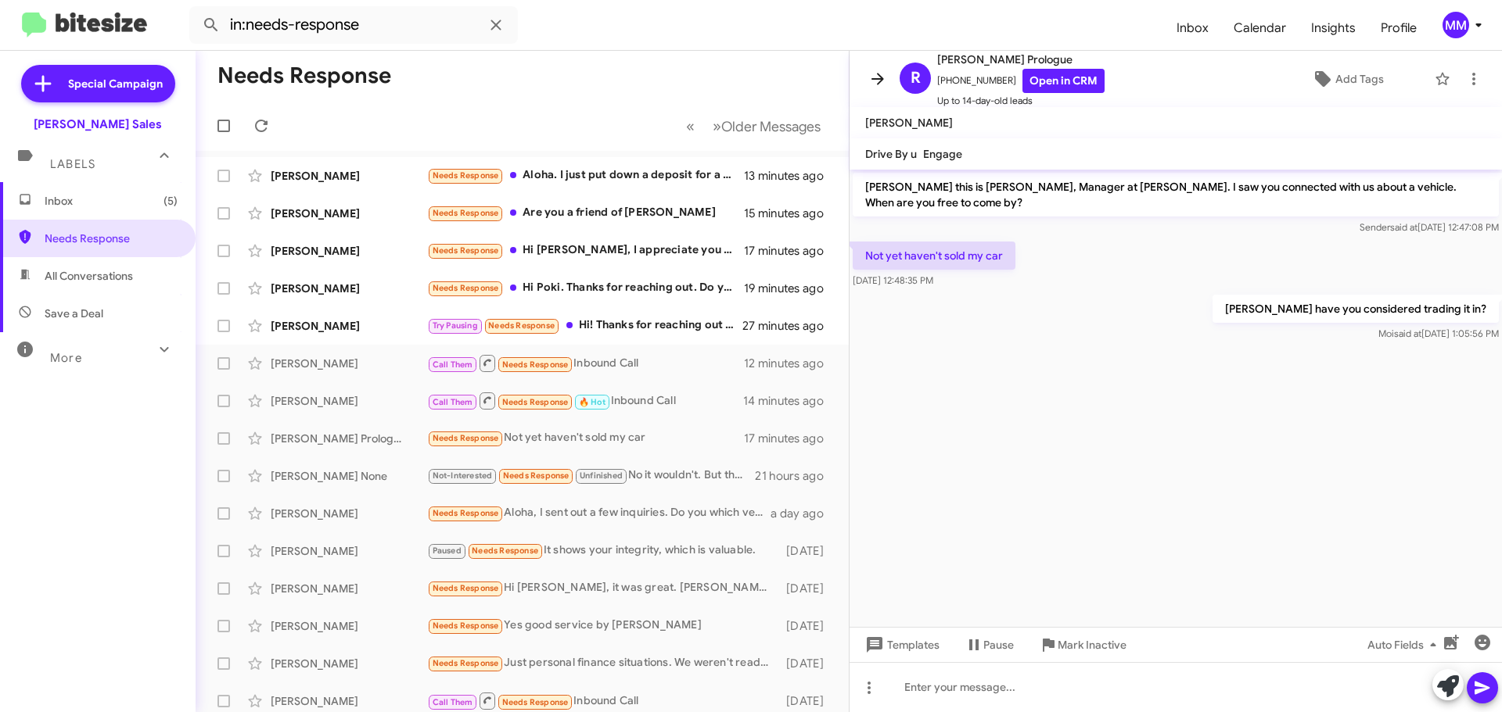
click at [874, 81] on icon at bounding box center [877, 79] width 19 height 19
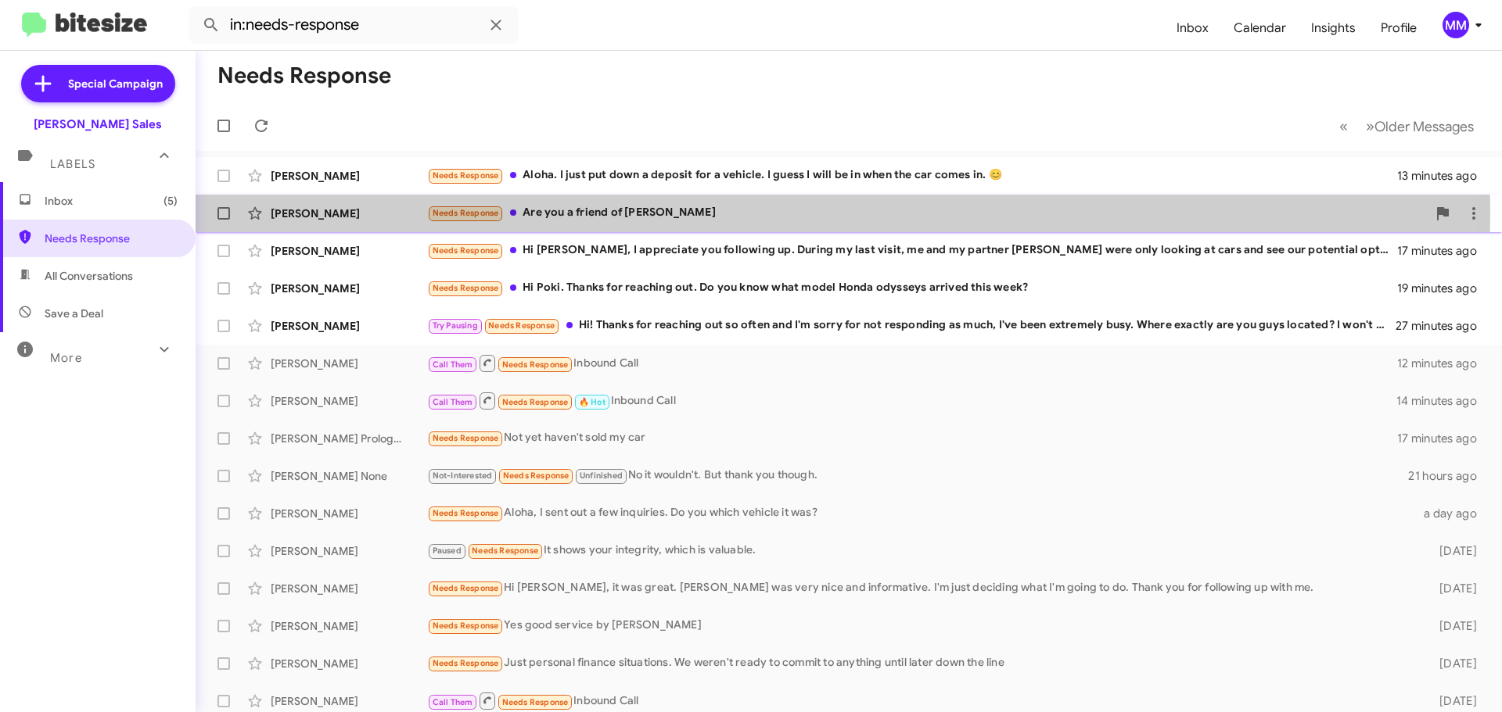
click at [589, 212] on div "Needs Response Are you a friend of [PERSON_NAME]" at bounding box center [926, 213] width 999 height 18
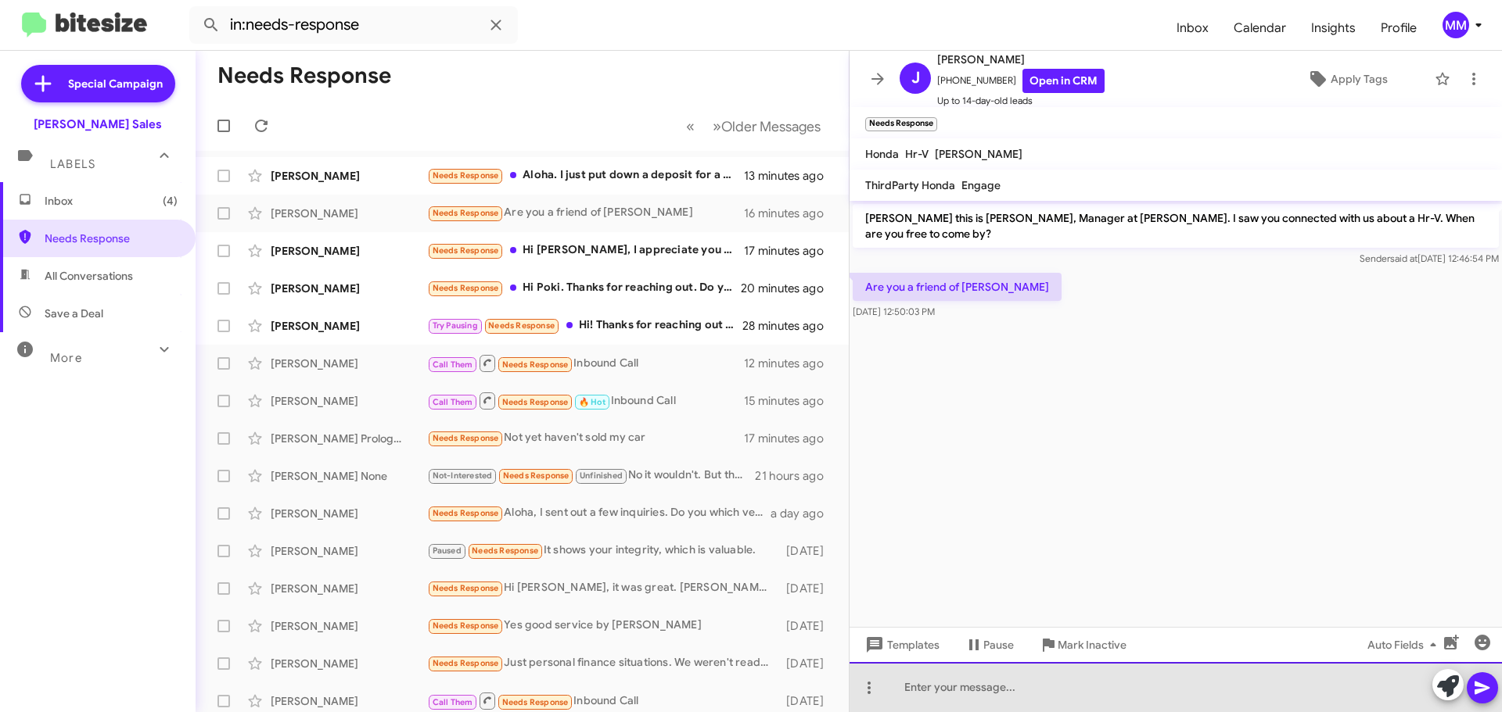
drag, startPoint x: 942, startPoint y: 682, endPoint x: 955, endPoint y: 682, distance: 13.3
click at [942, 683] on div at bounding box center [1175, 687] width 652 height 50
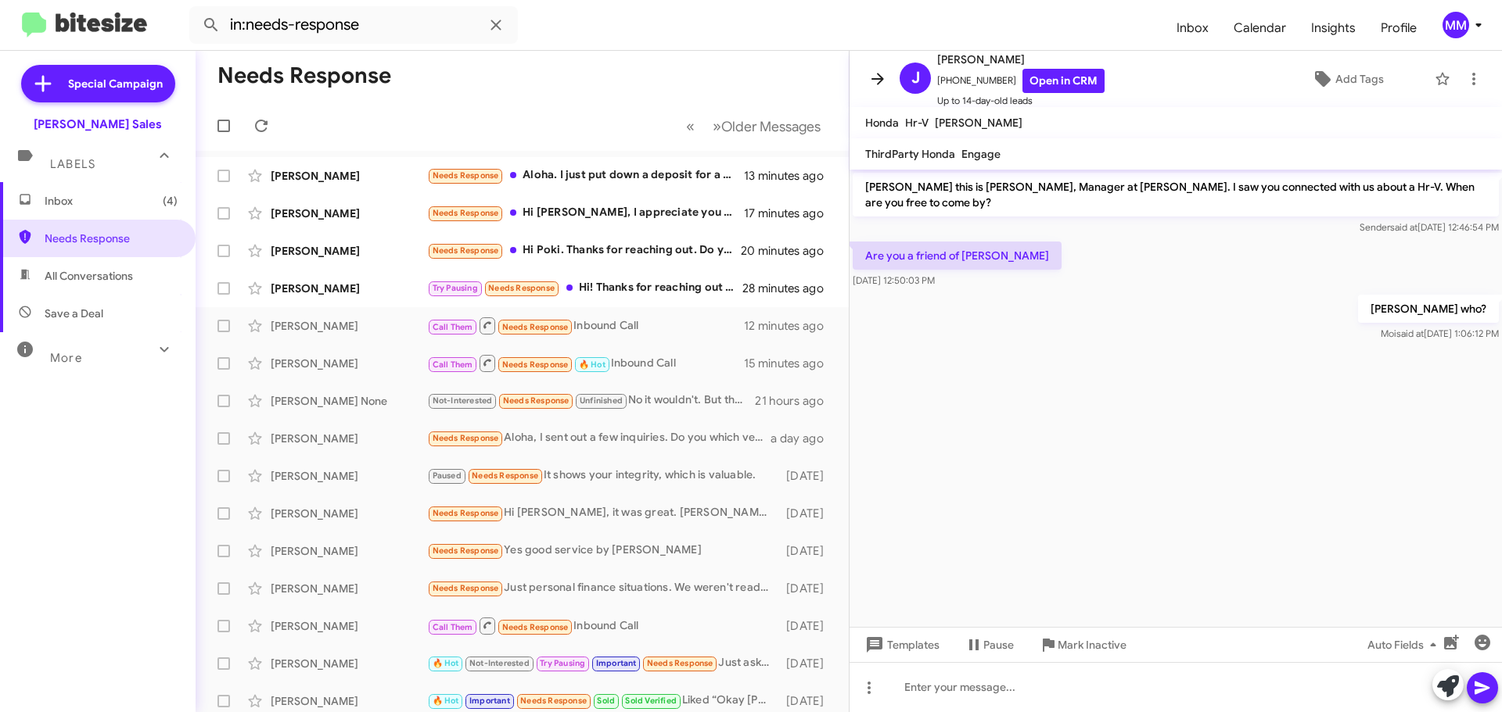
click at [876, 82] on icon at bounding box center [877, 79] width 19 height 19
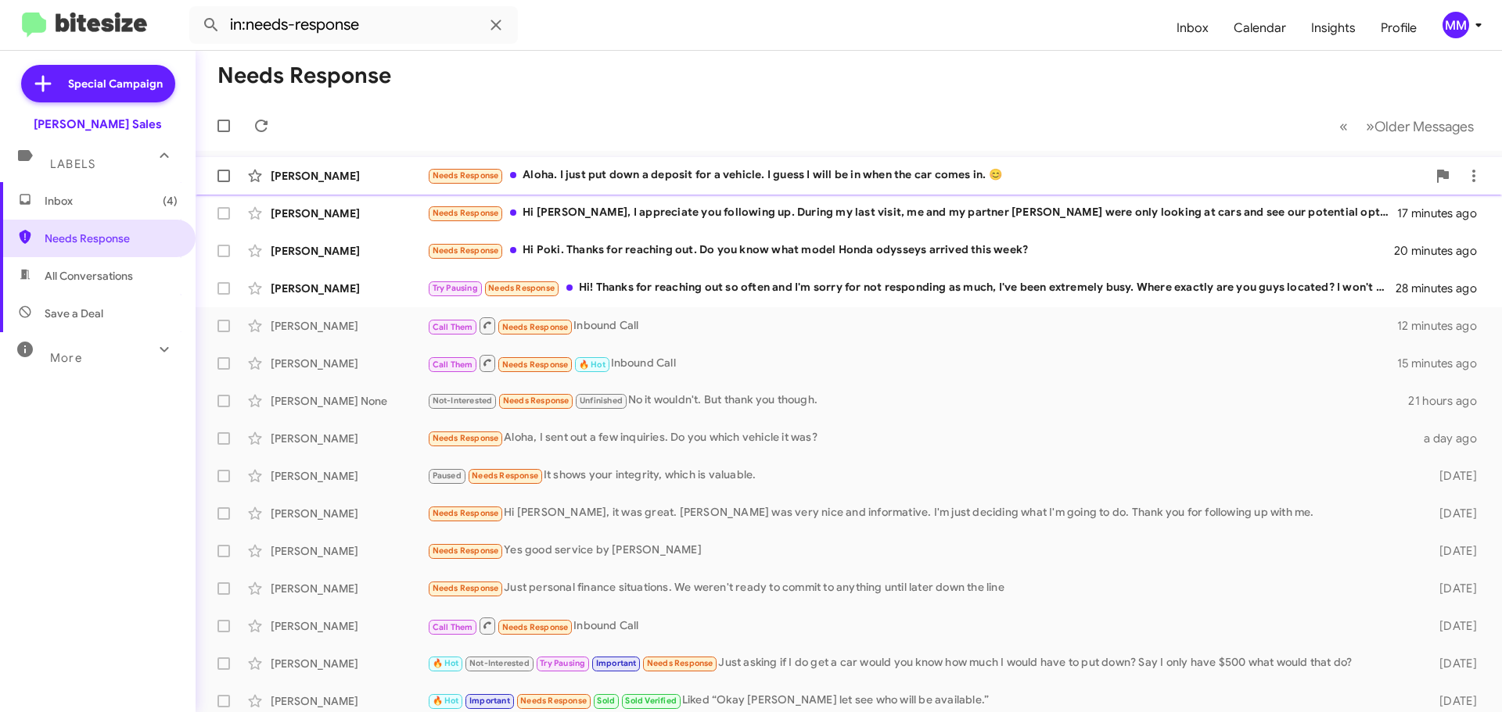
click at [656, 175] on div "Needs Response Aloha. I just put down a deposit for a vehicle. I guess I will b…" at bounding box center [926, 176] width 999 height 18
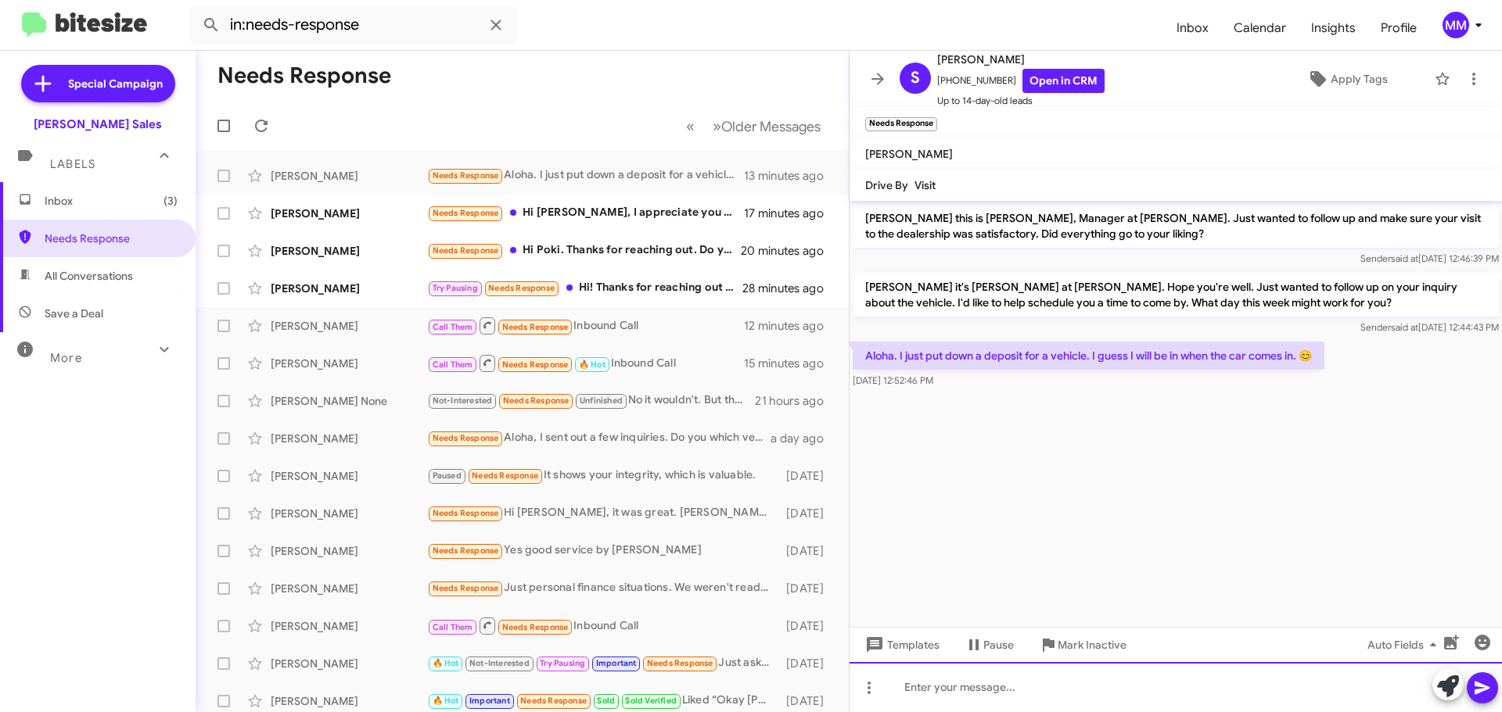
click at [974, 694] on div at bounding box center [1175, 687] width 652 height 50
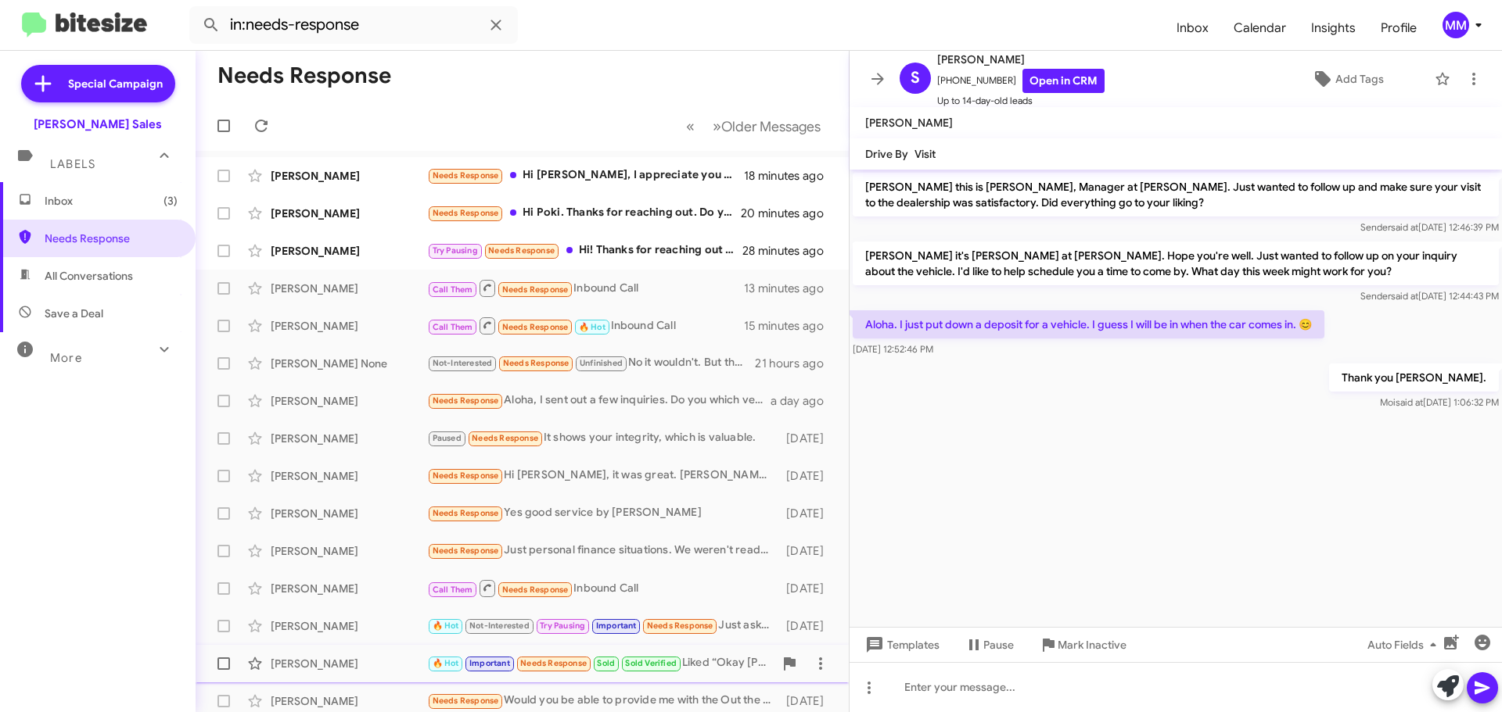
click at [1076, 648] on span "Mark Inactive" at bounding box center [1091, 645] width 69 height 28
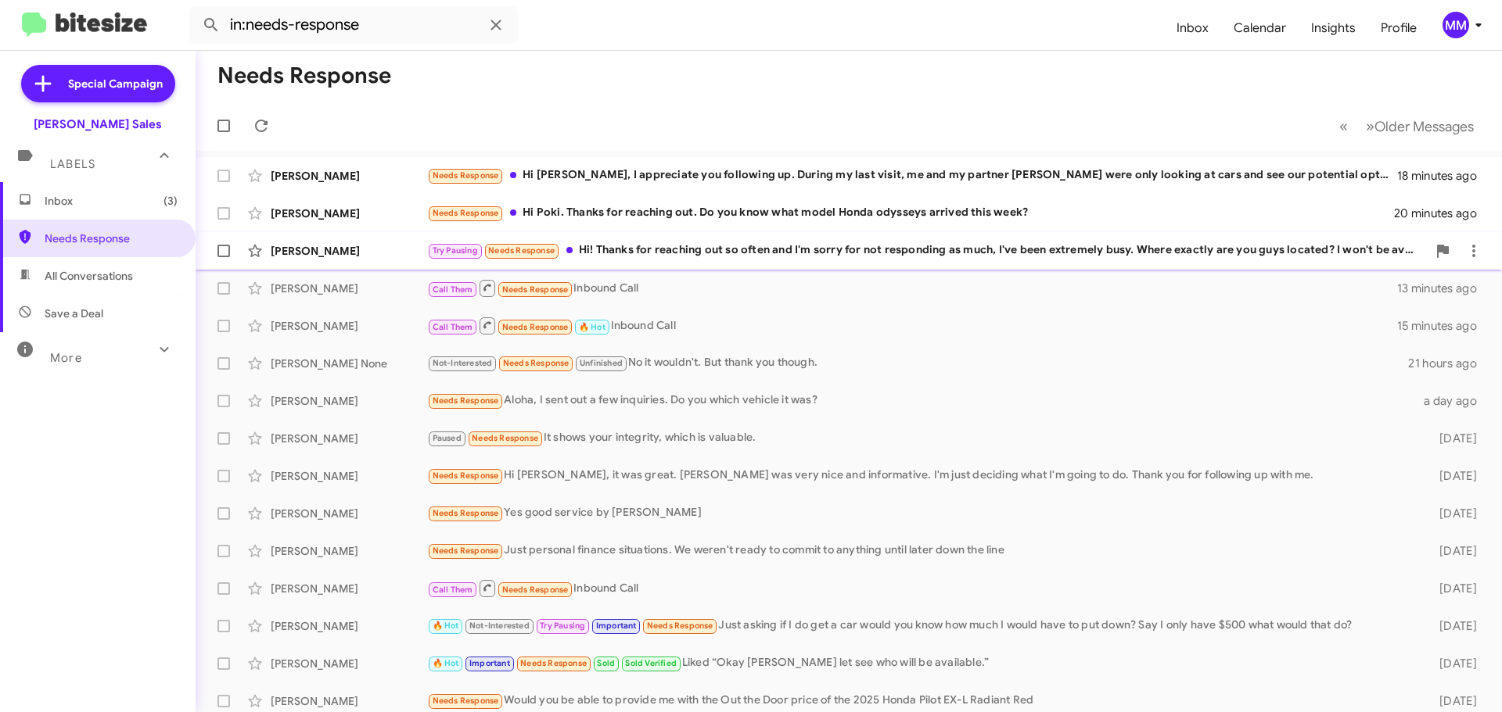
click at [709, 253] on div "Try Pausing Needs Response Hi! Thanks for reaching out so often and I'm sorry f…" at bounding box center [926, 251] width 999 height 18
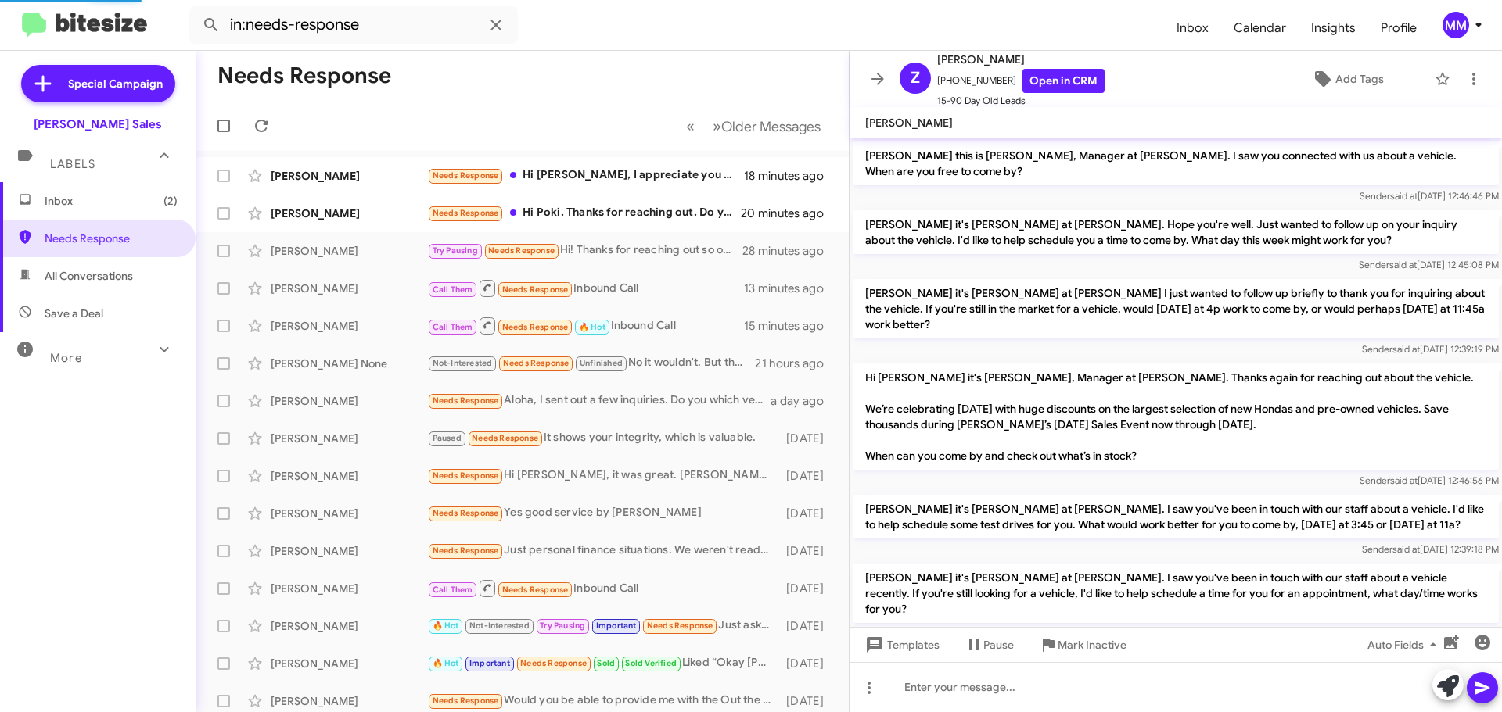
scroll to position [468, 0]
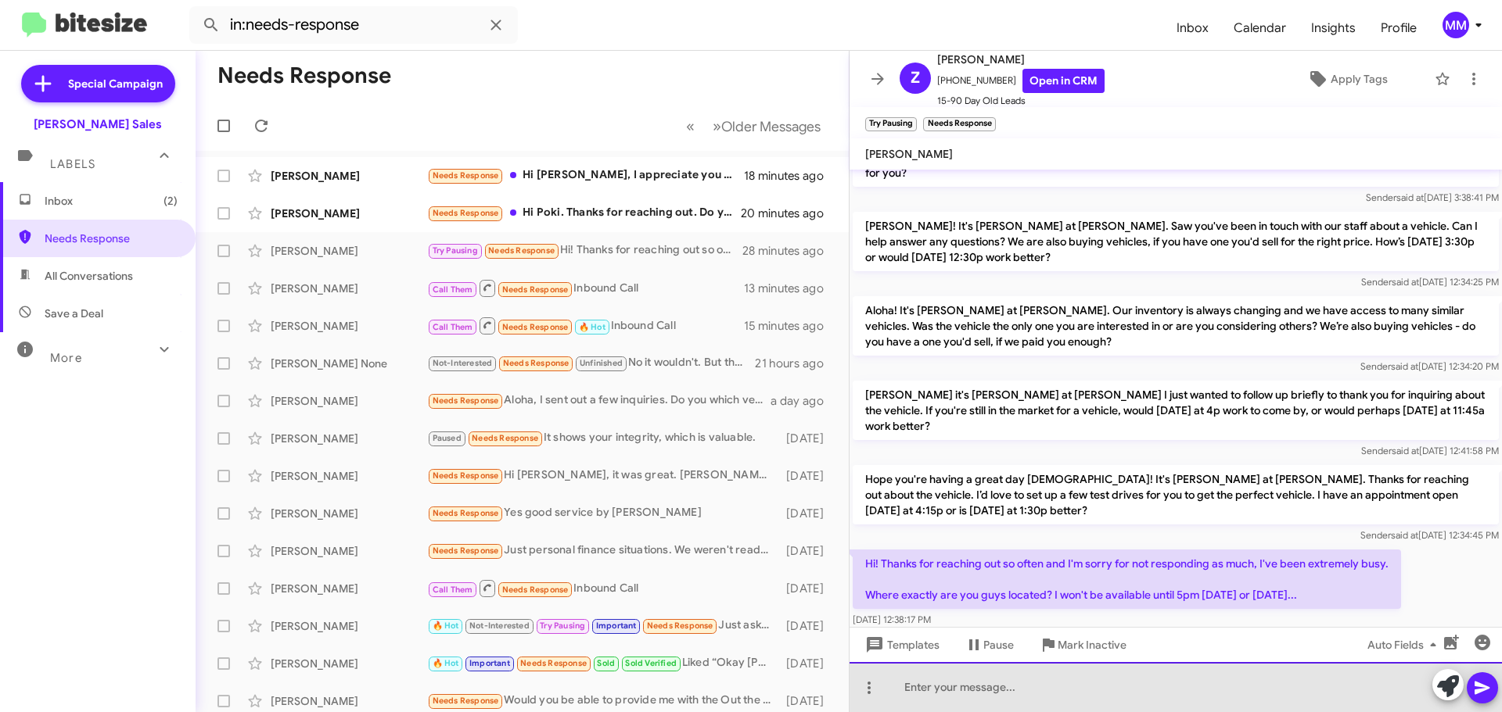
click at [949, 695] on div at bounding box center [1175, 687] width 652 height 50
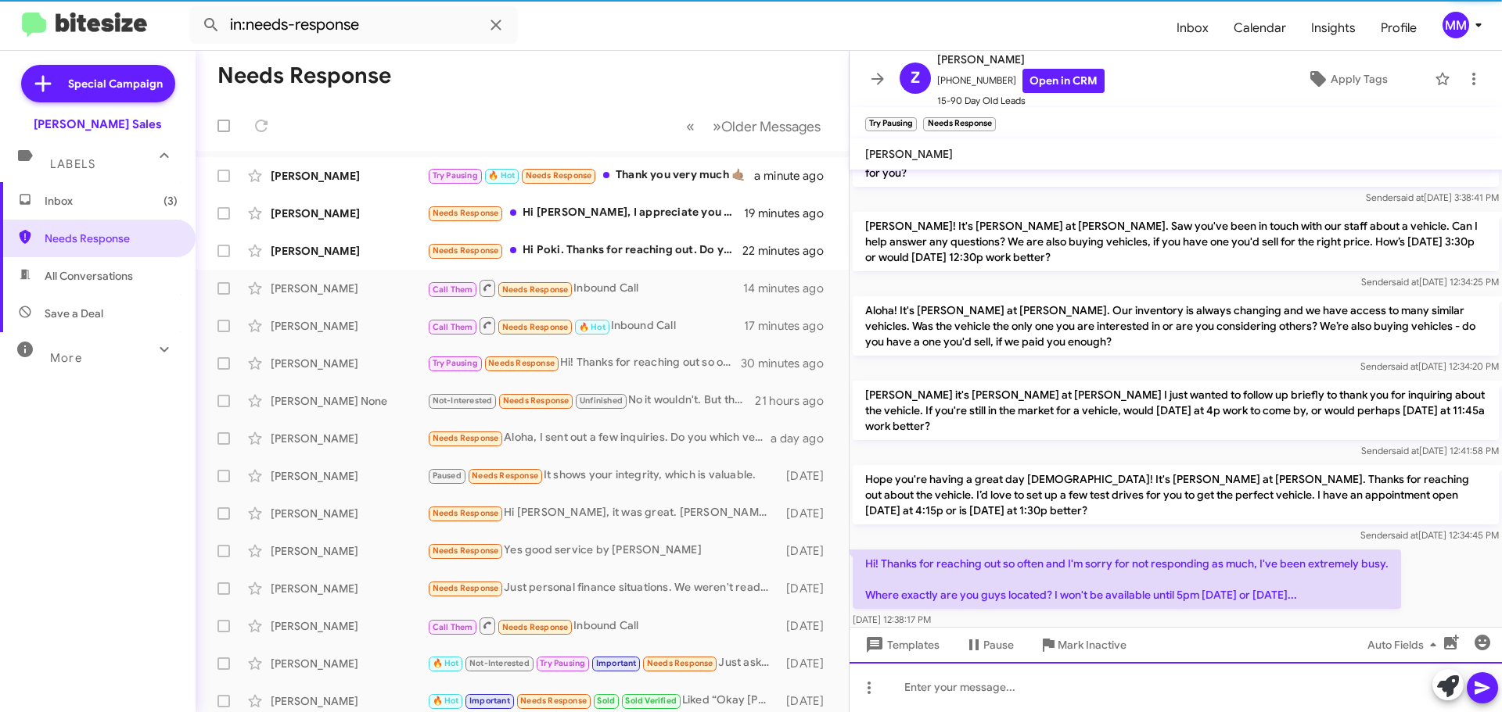
scroll to position [0, 0]
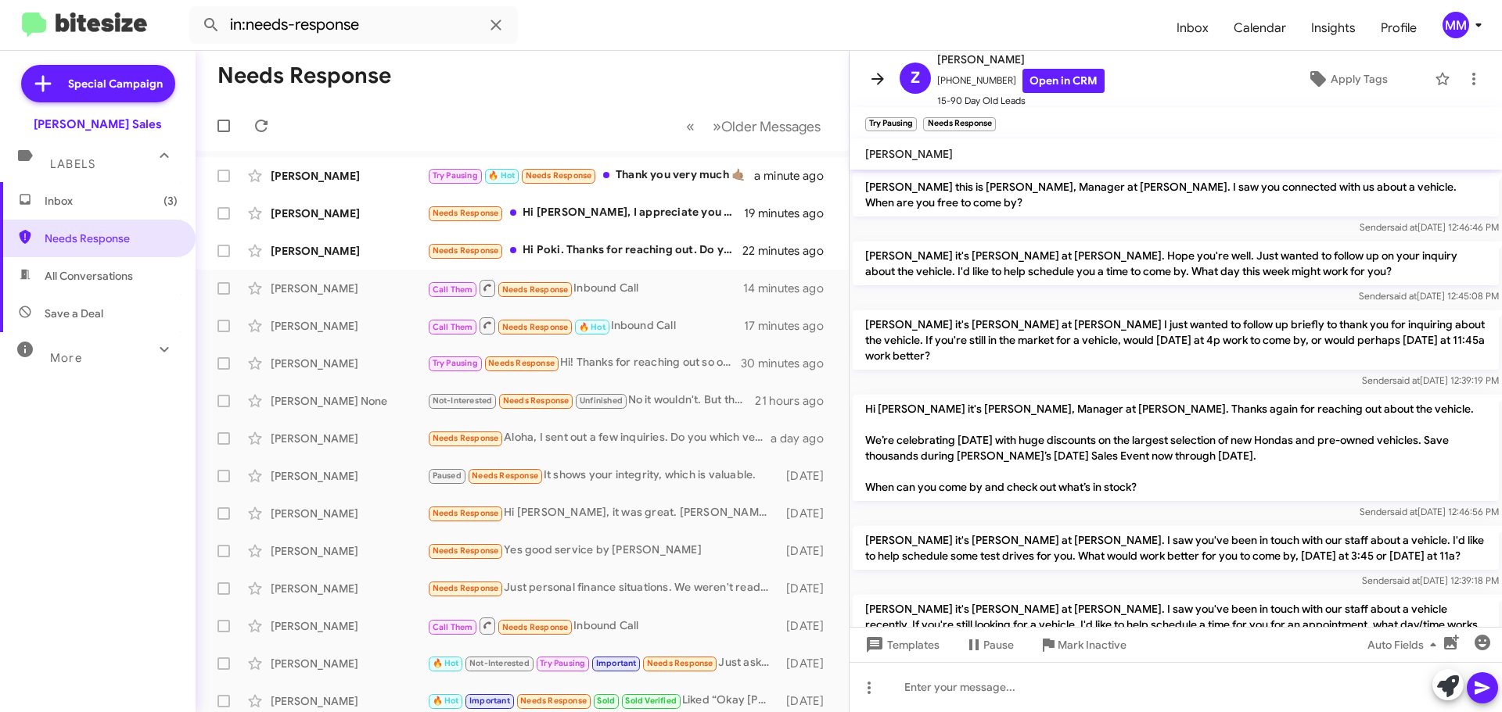
click at [881, 81] on icon at bounding box center [877, 79] width 13 height 12
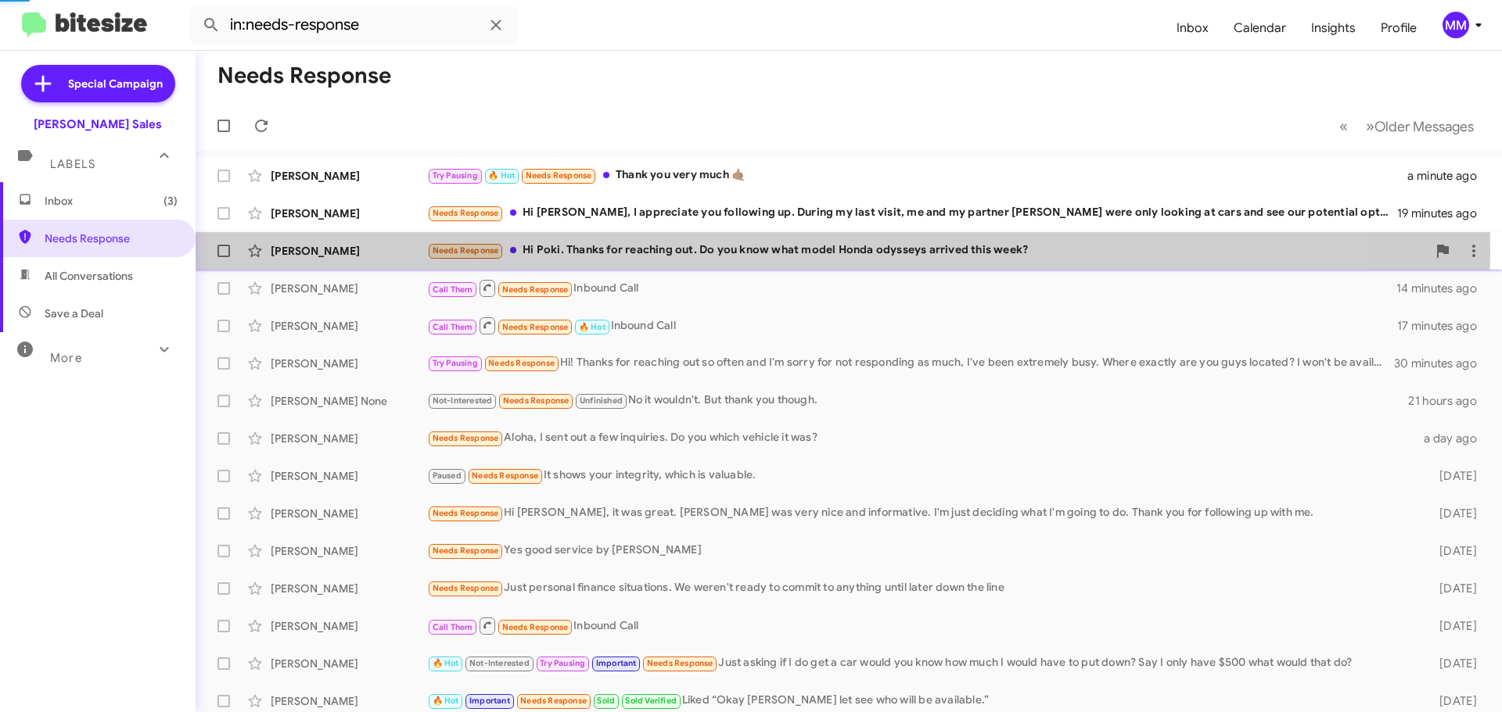
click at [734, 249] on div "Needs Response Hi [PERSON_NAME]. Thanks for reaching out. Do you know what mode…" at bounding box center [926, 251] width 999 height 18
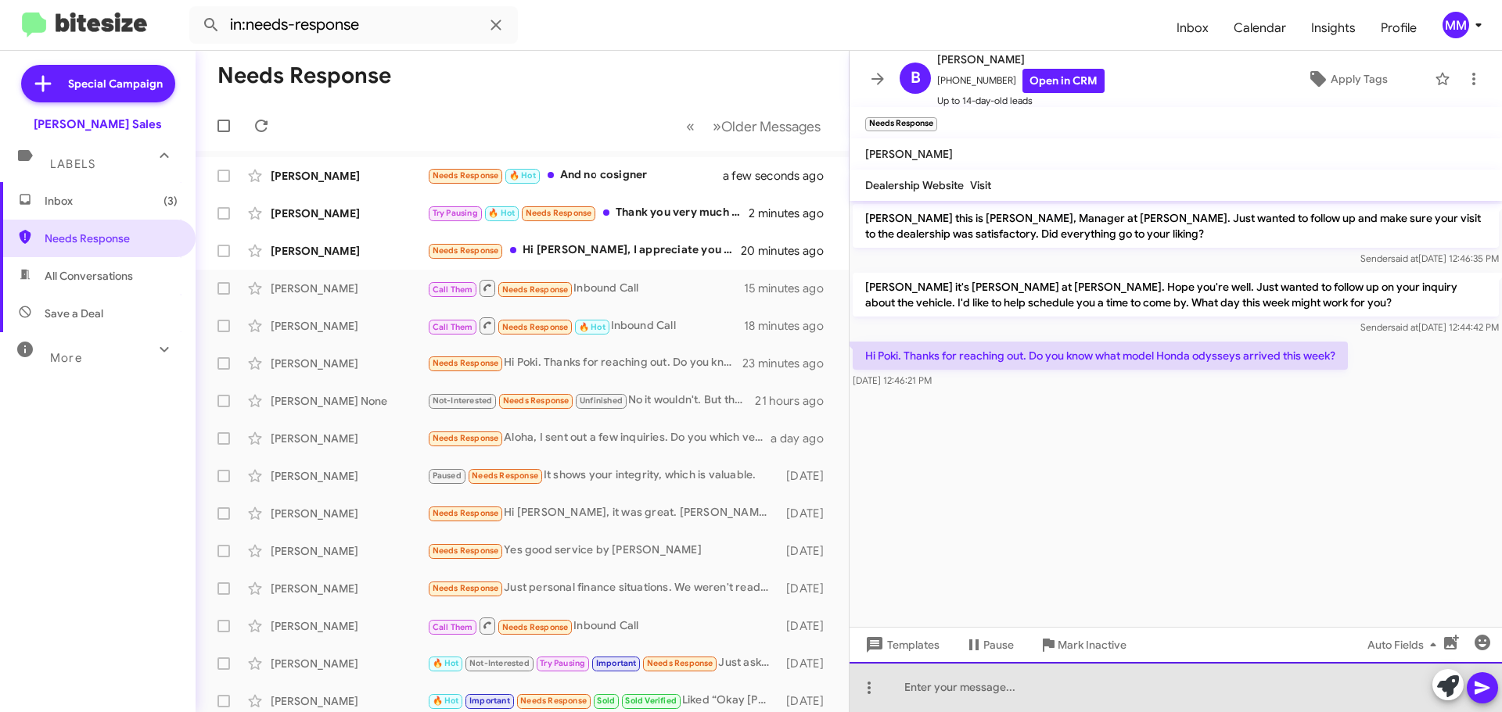
click at [931, 685] on div at bounding box center [1175, 687] width 652 height 50
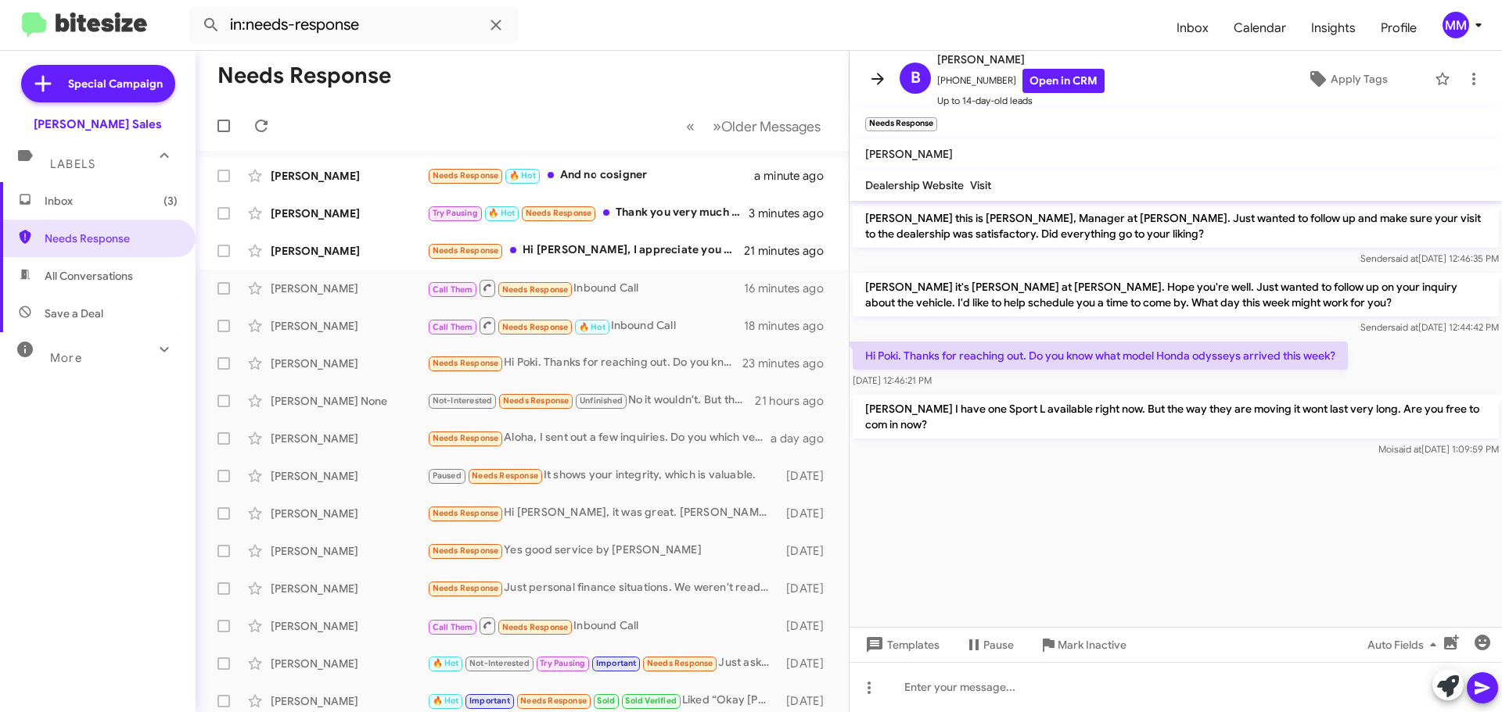
click at [877, 77] on icon at bounding box center [877, 79] width 19 height 19
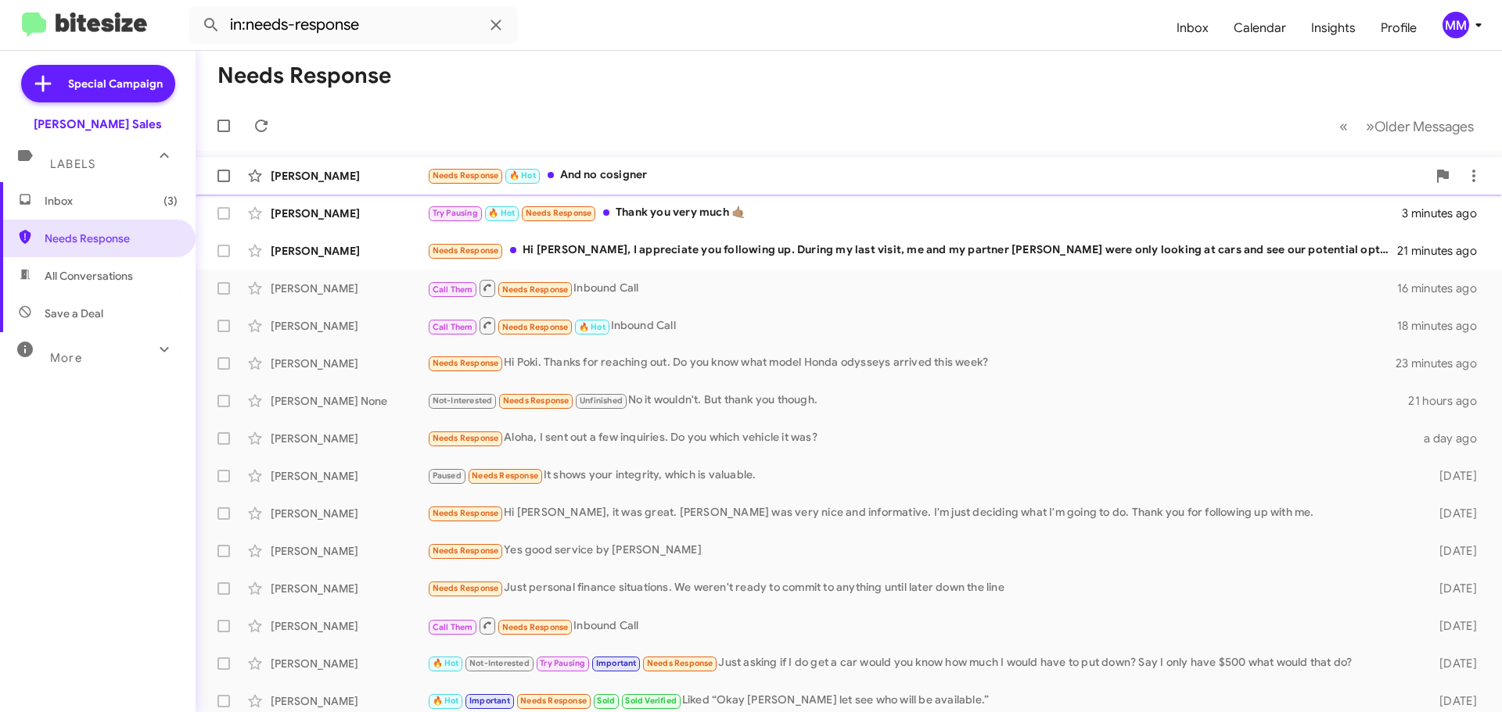
click at [620, 178] on div "Needs Response 🔥 Hot And no cosigner" at bounding box center [926, 176] width 999 height 18
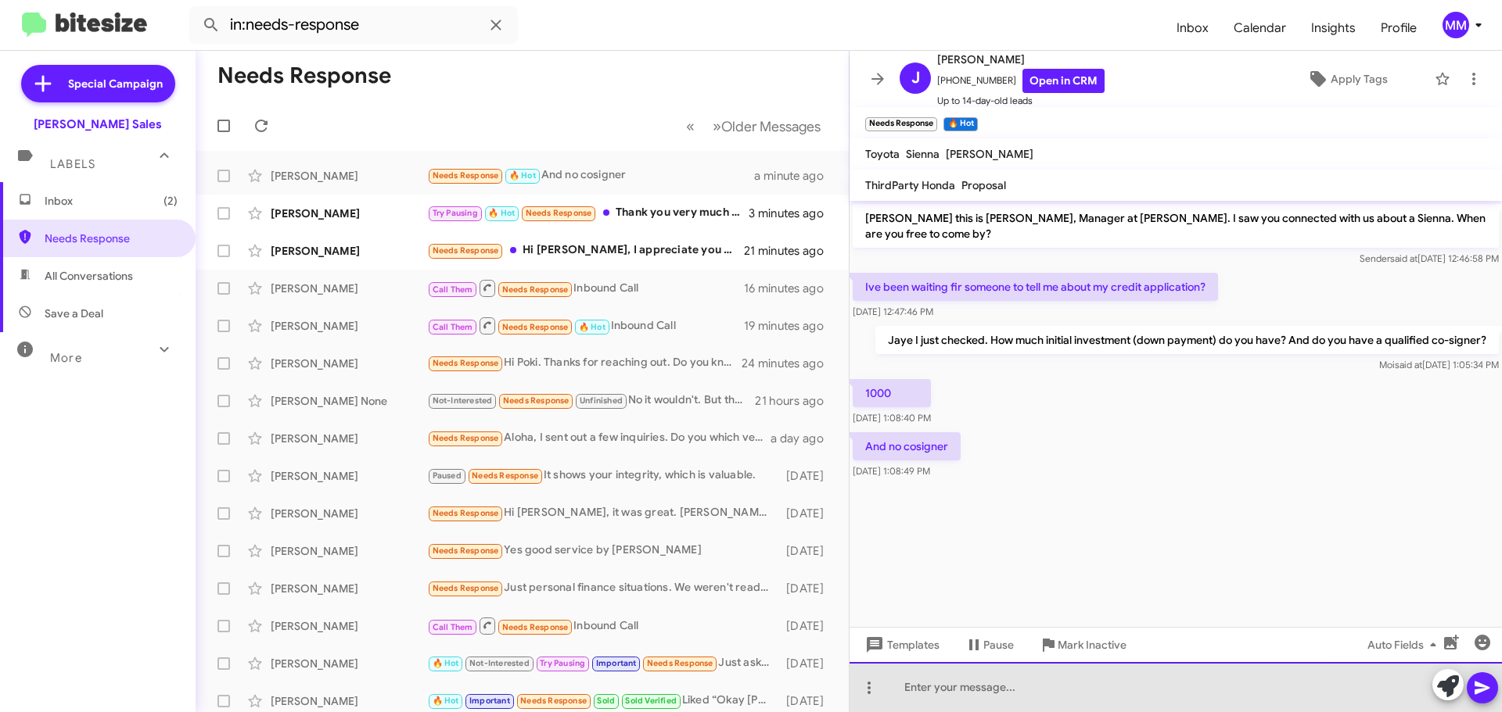
click at [920, 687] on div at bounding box center [1175, 687] width 652 height 50
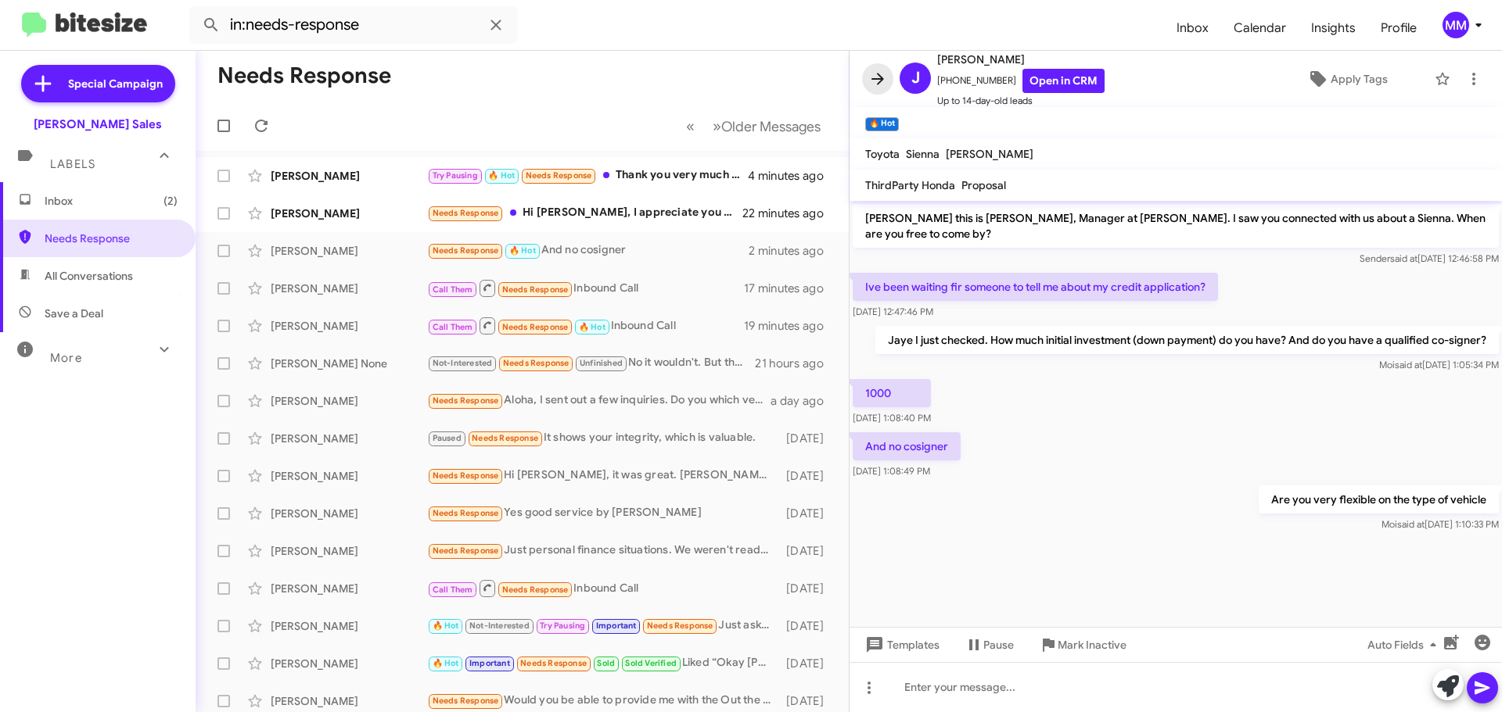
click at [881, 79] on icon at bounding box center [877, 79] width 13 height 12
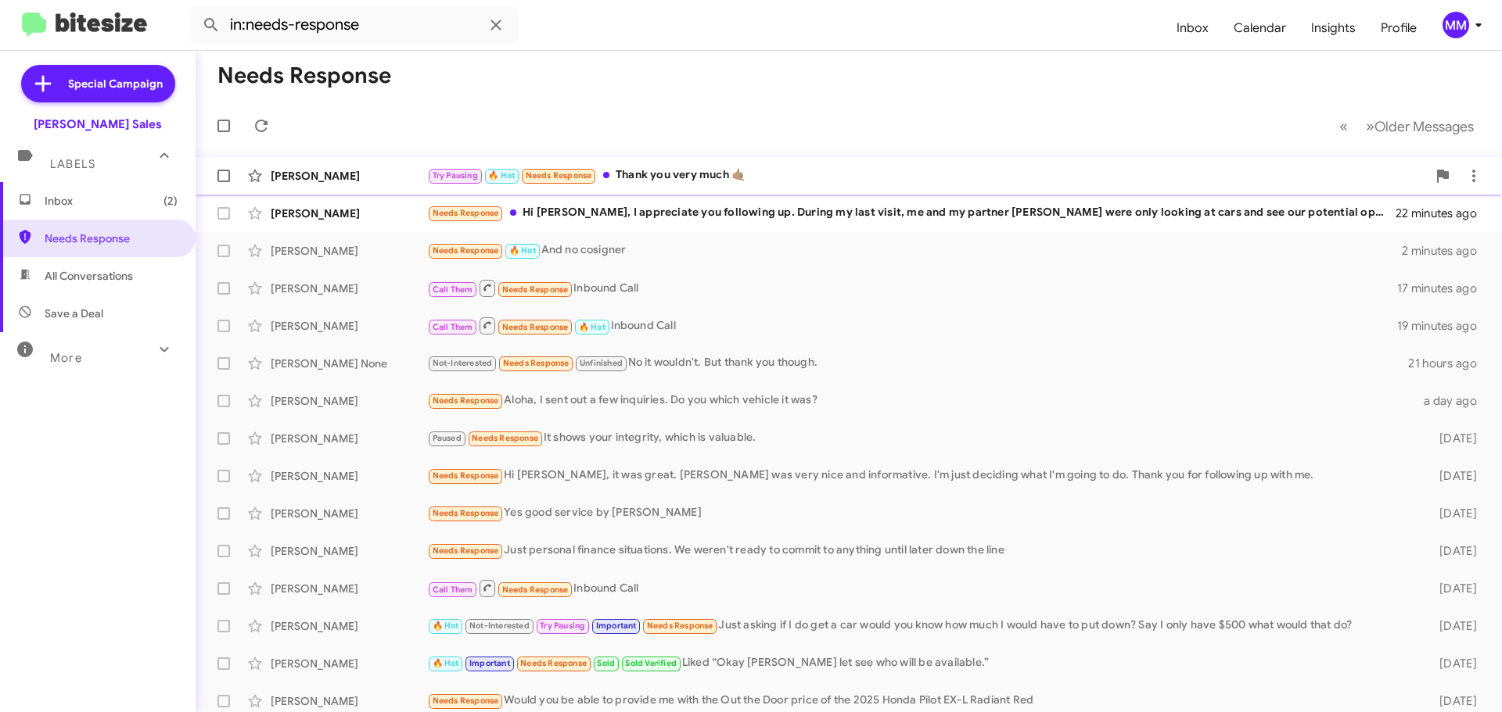
click at [676, 175] on div "Try Pausing 🔥 Hot Needs Response Thank you very much 🤙🏽" at bounding box center [926, 176] width 999 height 18
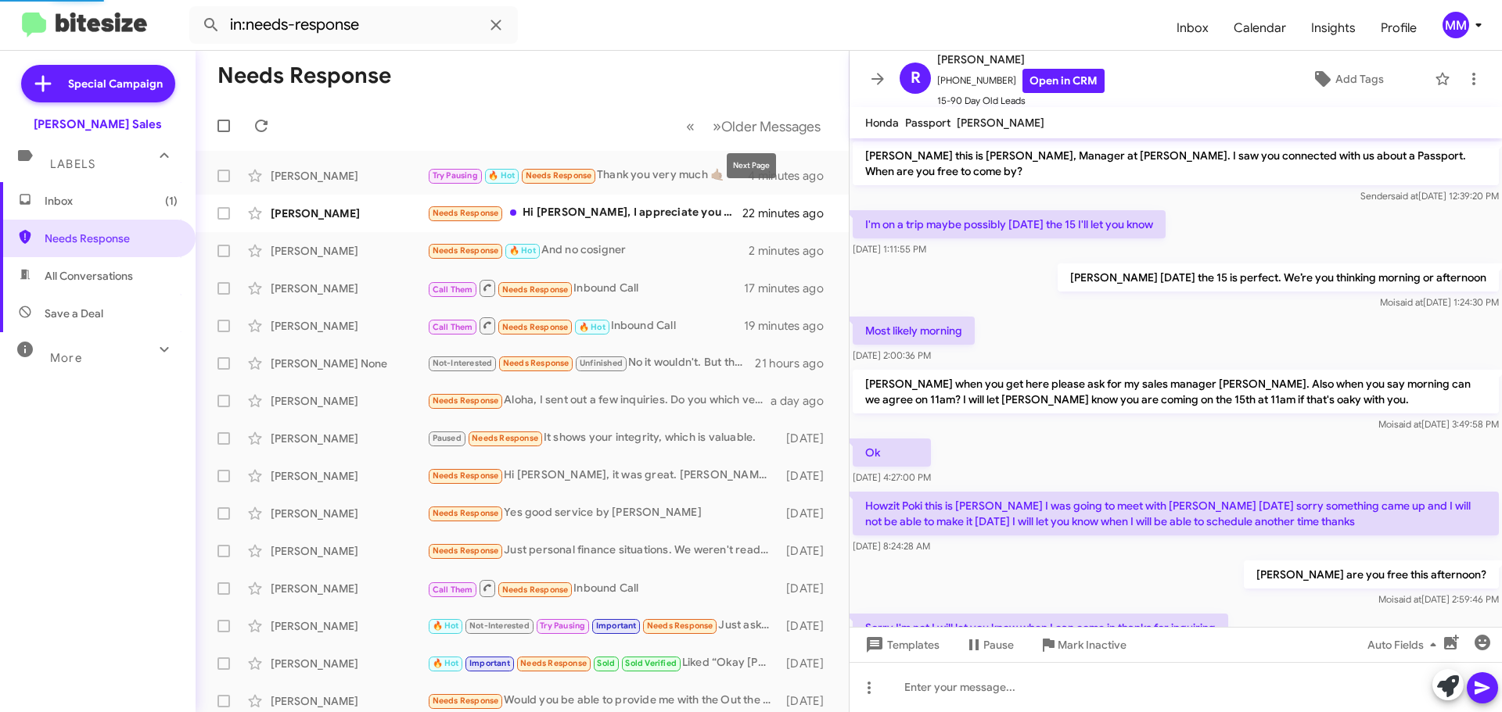
scroll to position [637, 0]
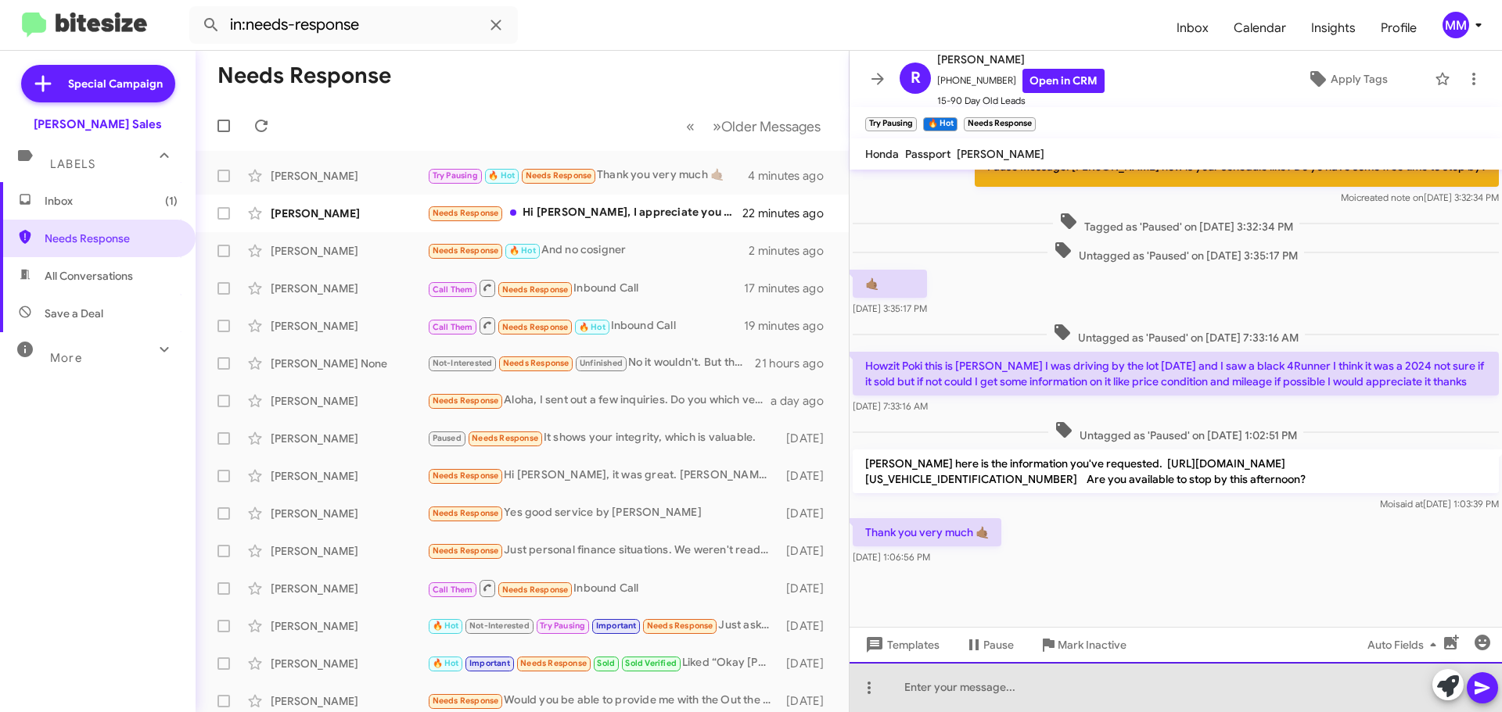
click at [952, 688] on div at bounding box center [1175, 687] width 652 height 50
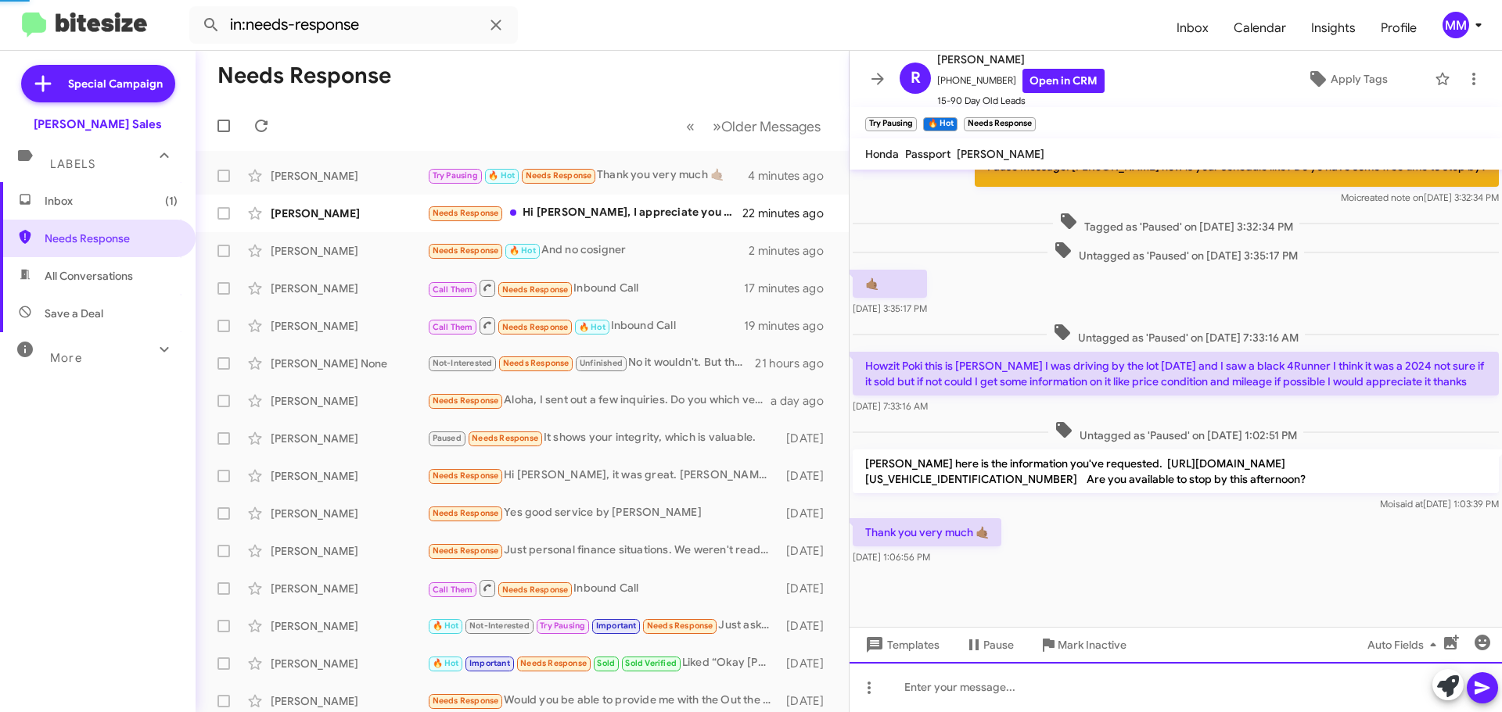
scroll to position [0, 0]
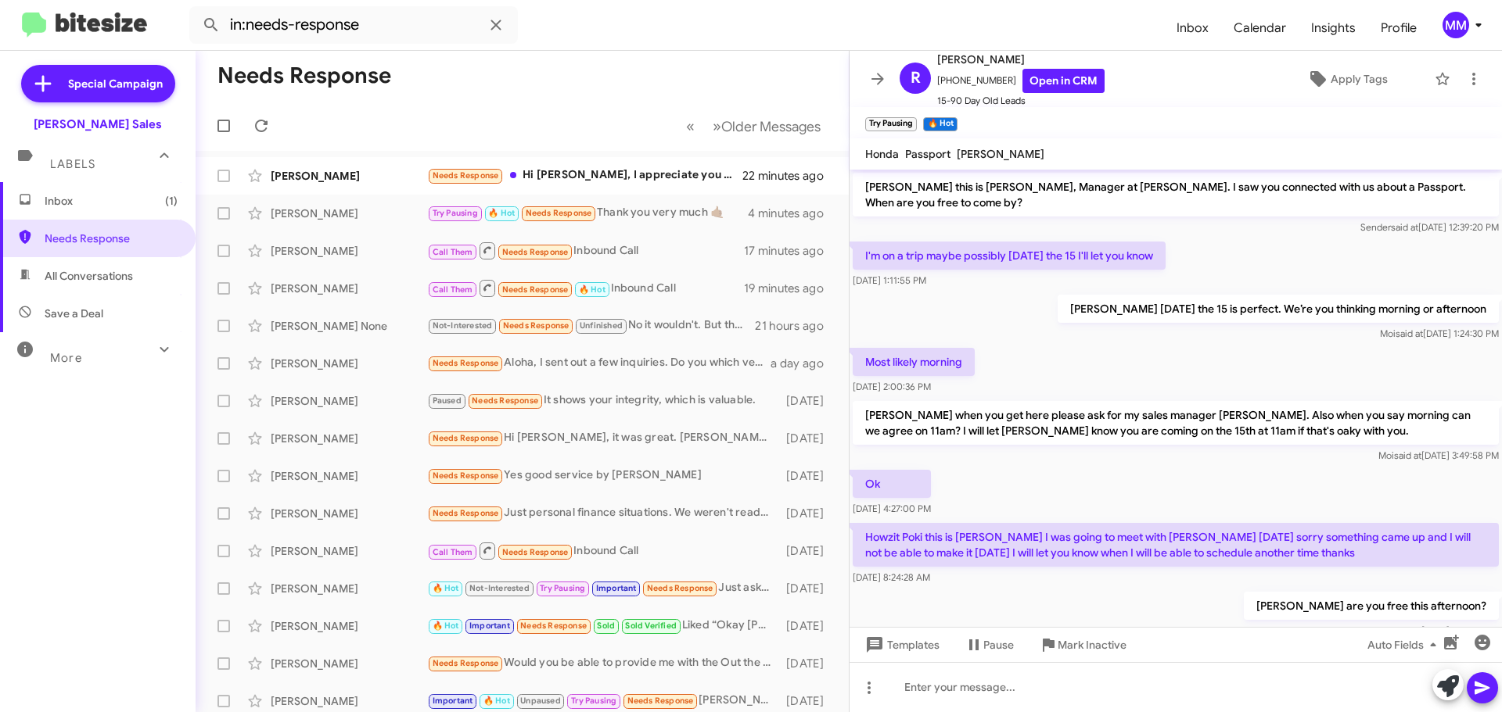
click at [874, 78] on icon at bounding box center [877, 79] width 19 height 19
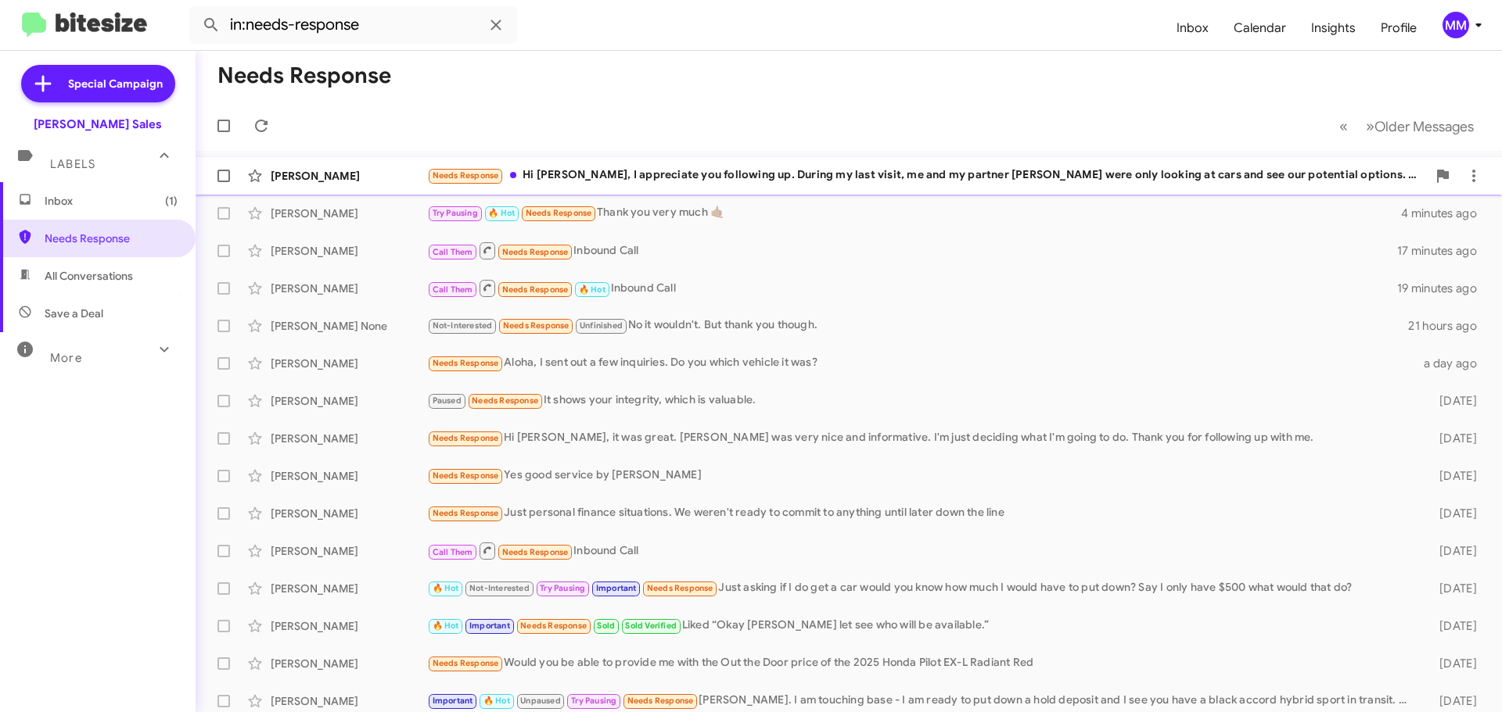
click at [699, 180] on div "Needs Response Hi [PERSON_NAME], I appreciate you following up. During my last …" at bounding box center [926, 176] width 999 height 18
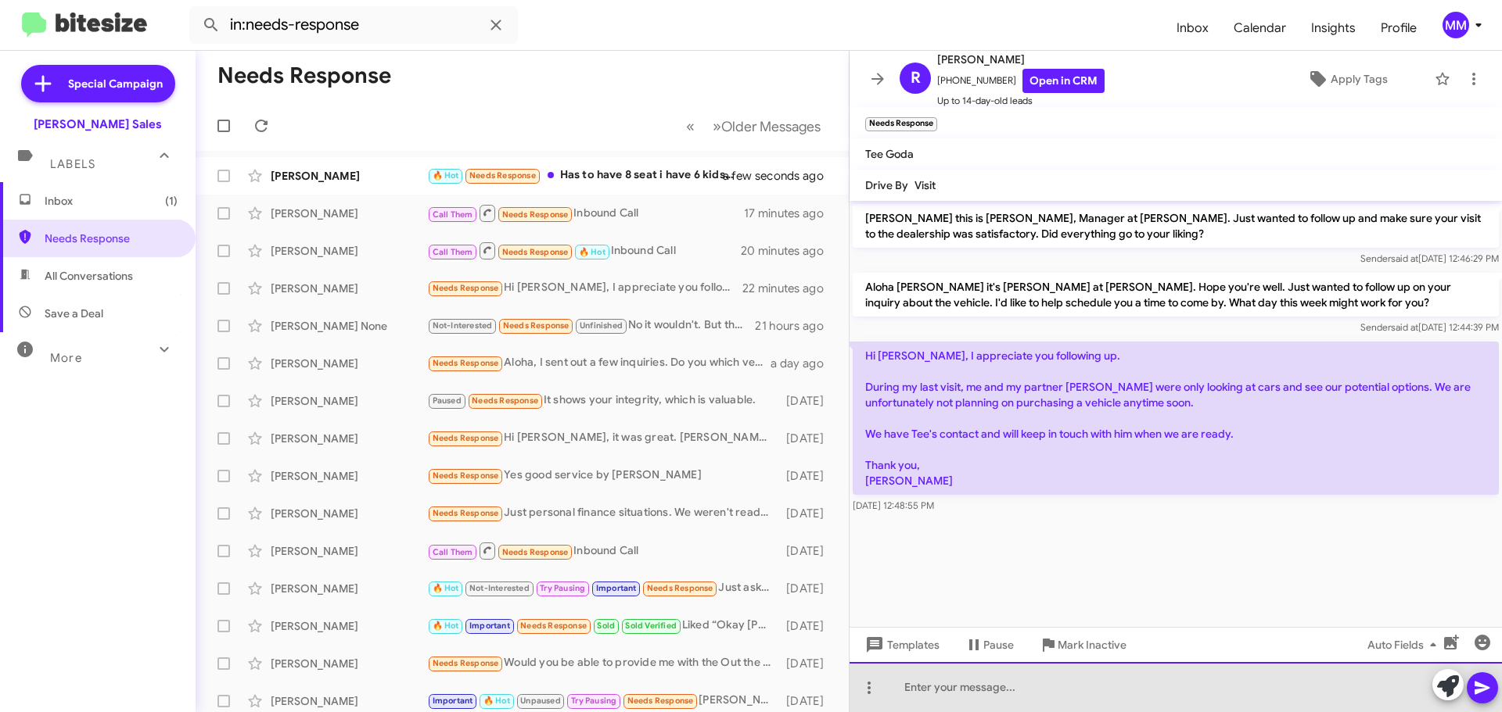
click at [961, 693] on div at bounding box center [1175, 687] width 652 height 50
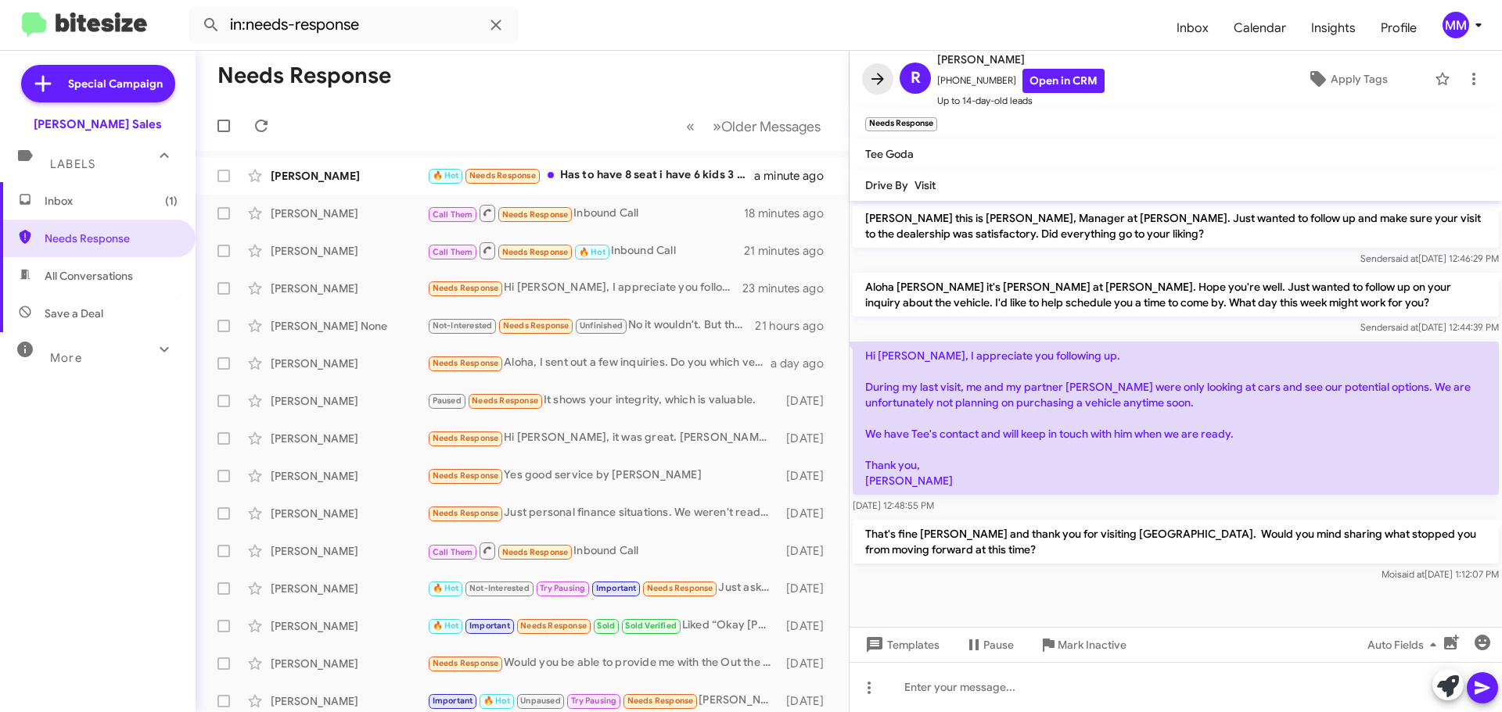
click at [879, 75] on icon at bounding box center [877, 79] width 13 height 12
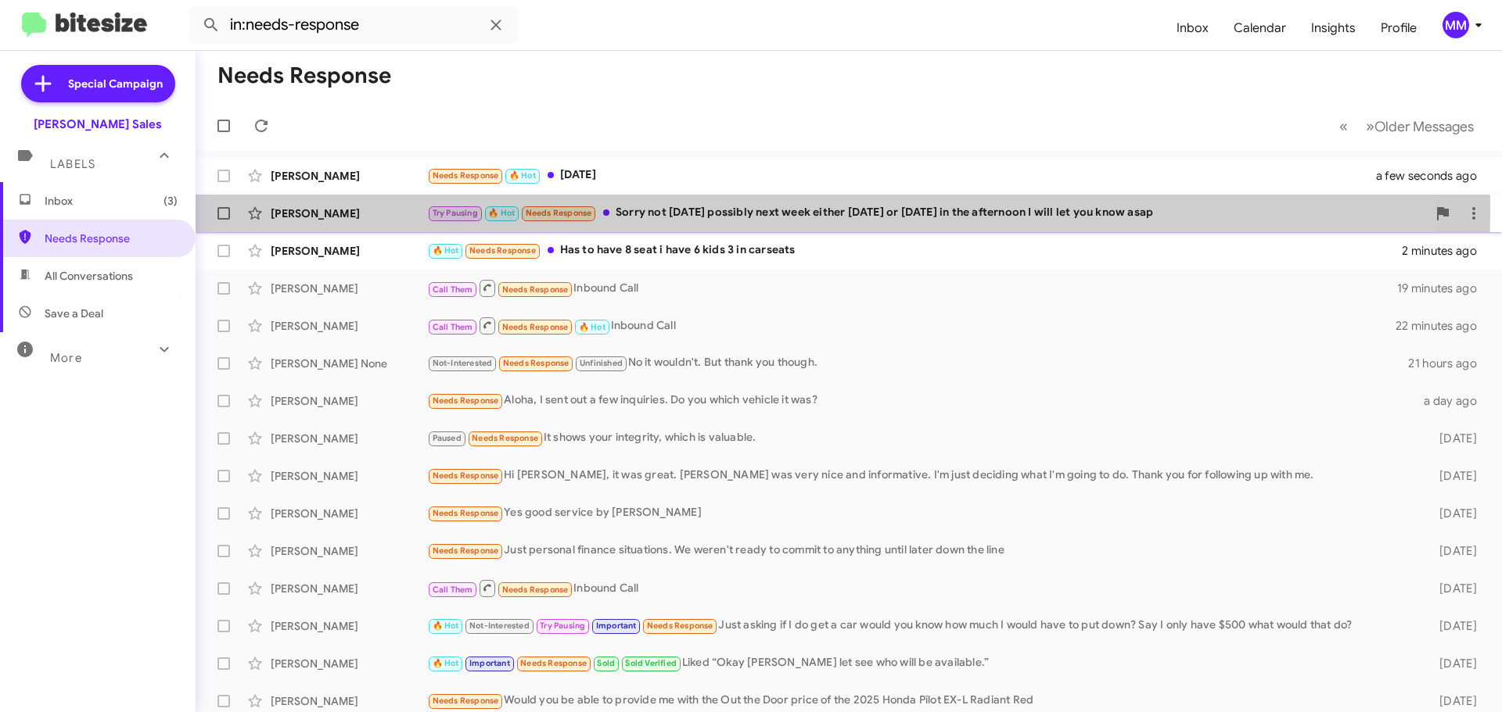
click at [667, 210] on div "Try Pausing 🔥 Hot Needs Response Sorry not [DATE] possibly next week either [DA…" at bounding box center [926, 213] width 999 height 18
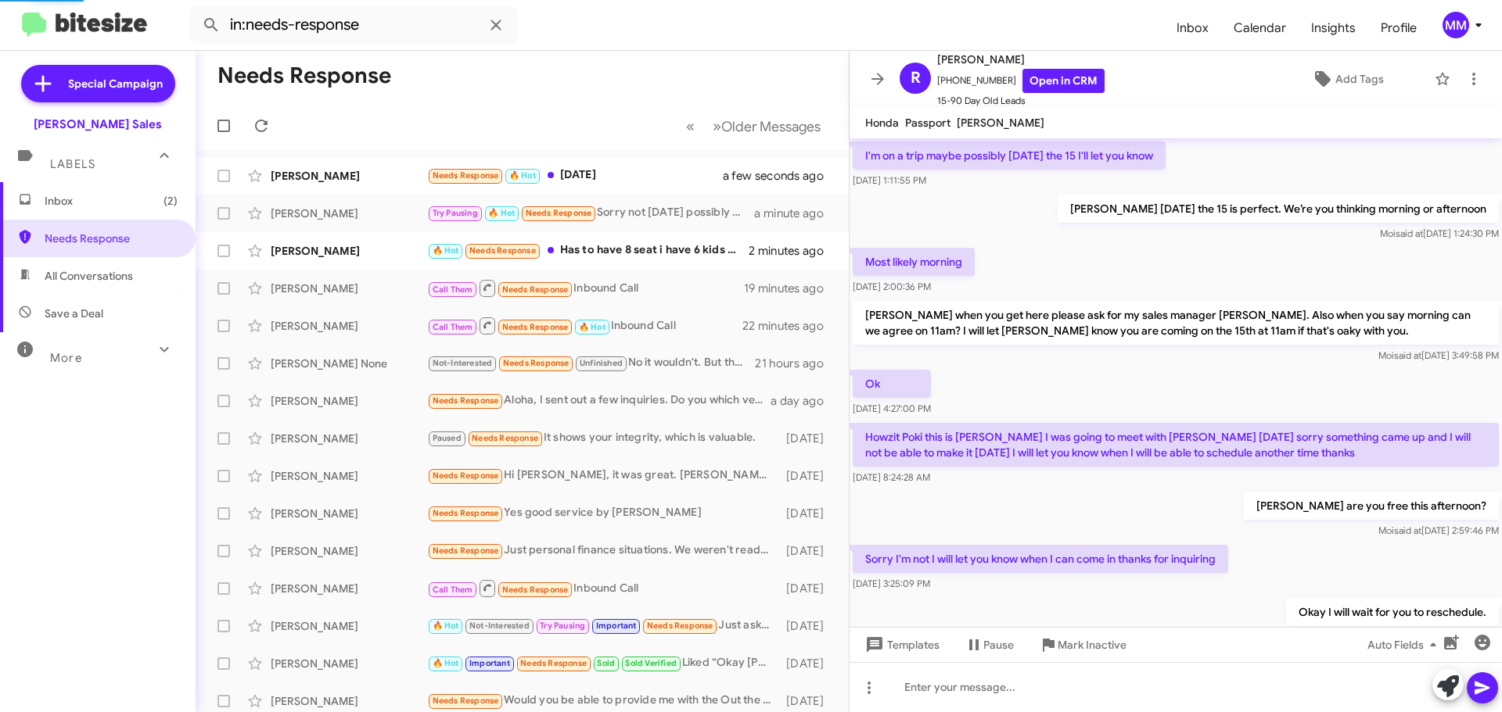
scroll to position [678, 0]
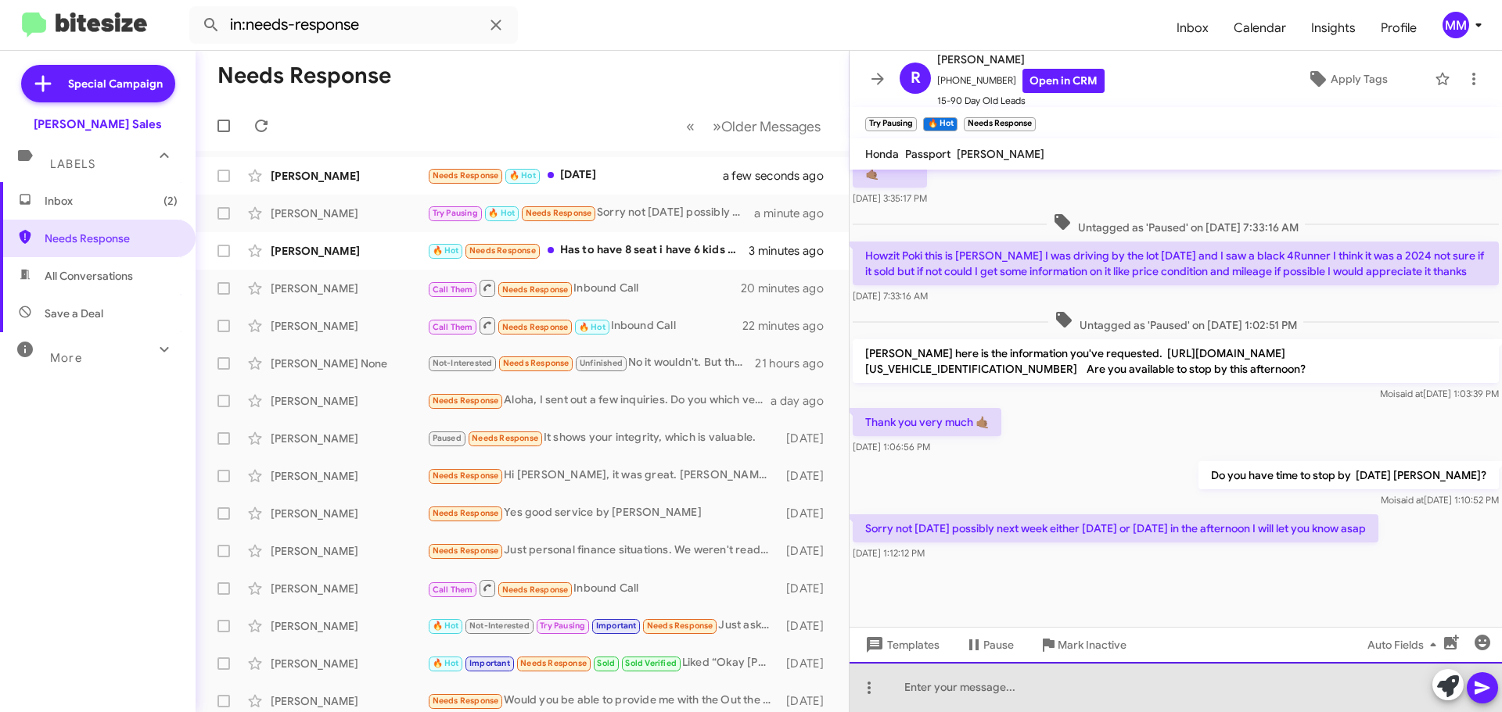
click at [984, 687] on div at bounding box center [1175, 687] width 652 height 50
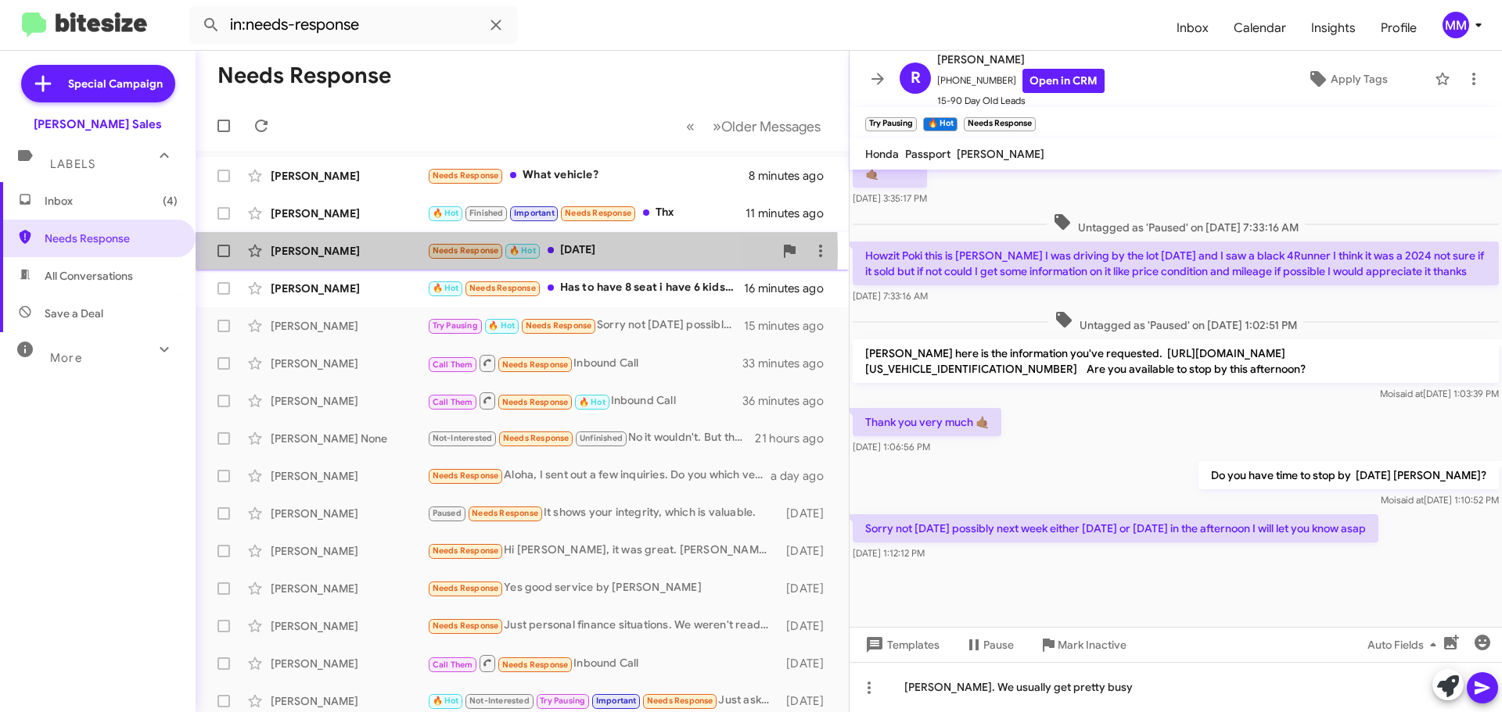
click at [392, 252] on div "[PERSON_NAME]" at bounding box center [349, 251] width 156 height 16
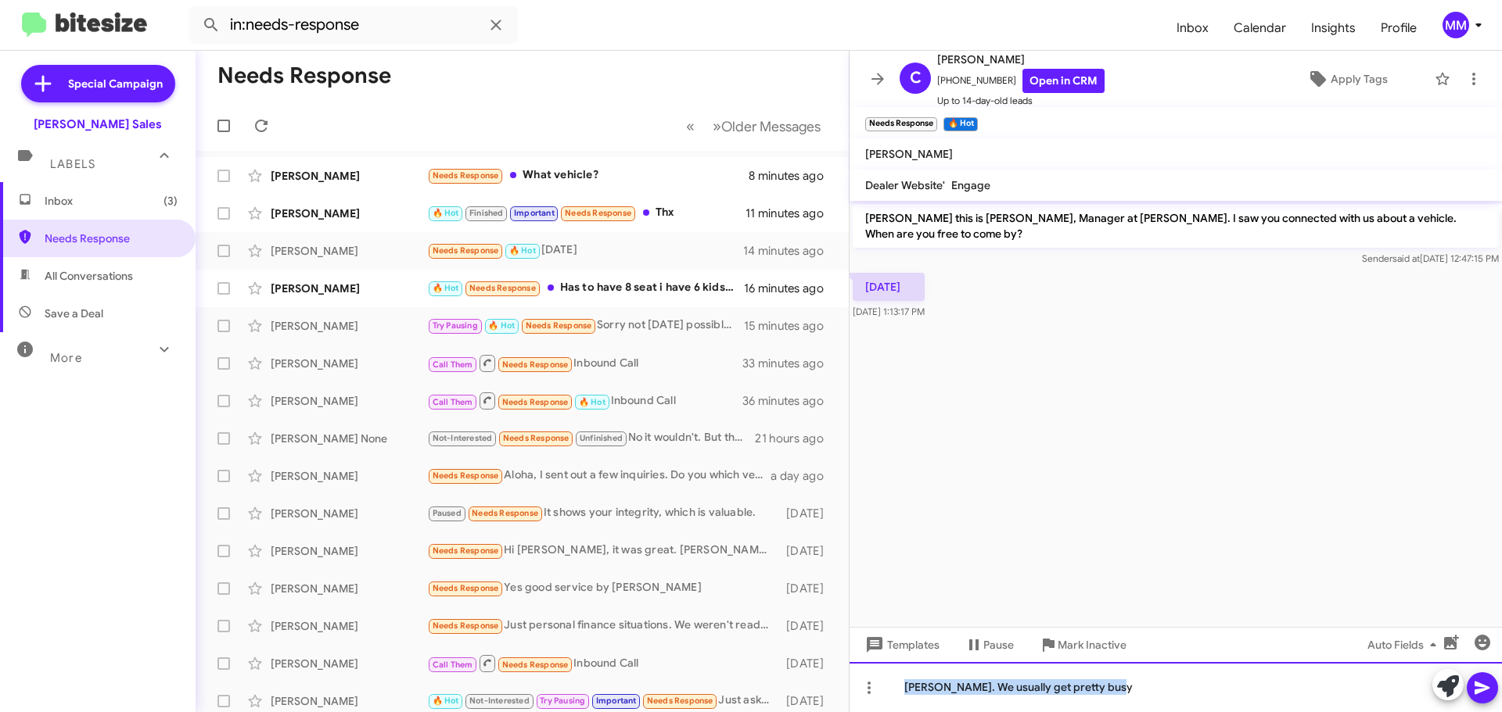
drag, startPoint x: 1114, startPoint y: 694, endPoint x: 850, endPoint y: 692, distance: 263.6
click at [850, 692] on div "[PERSON_NAME]. We usually get pretty busy" at bounding box center [1175, 687] width 652 height 50
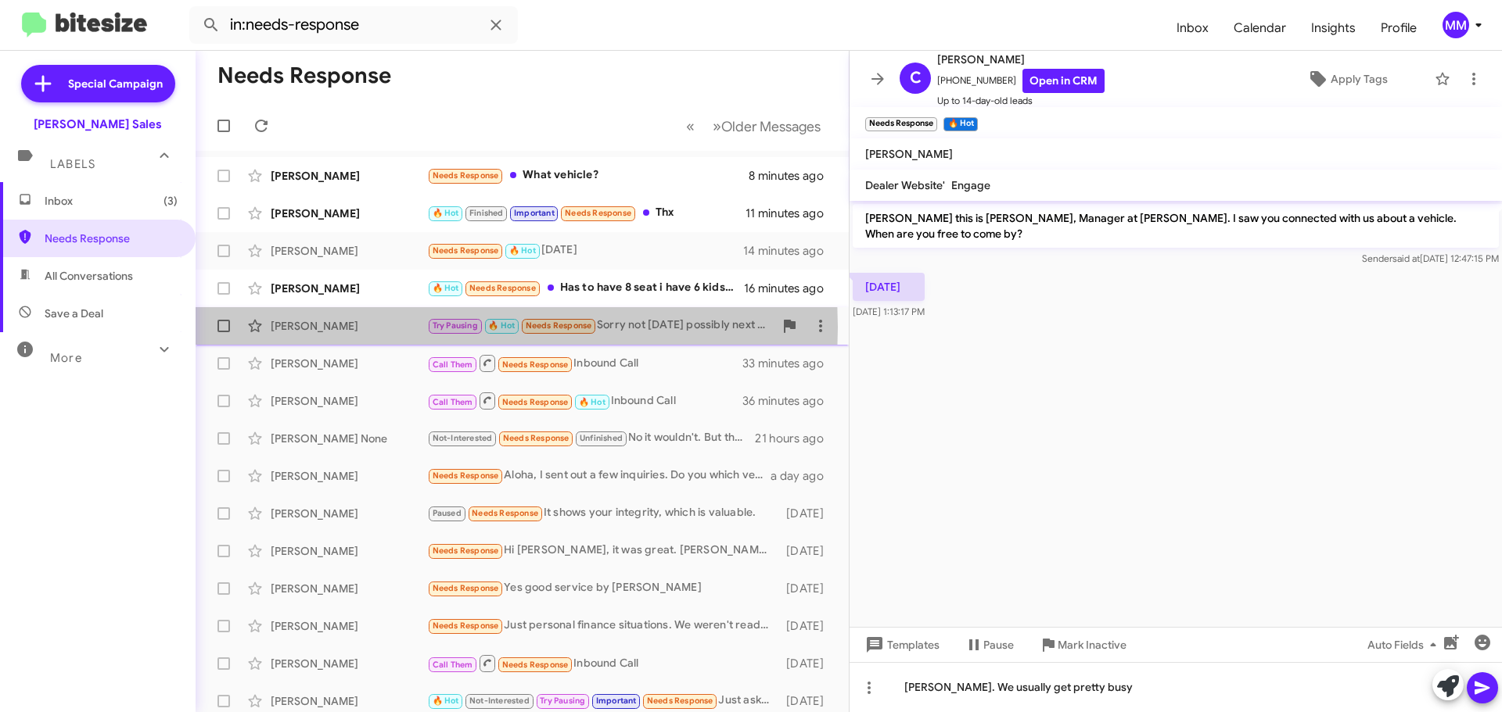
click at [381, 328] on div "[PERSON_NAME]" at bounding box center [349, 326] width 156 height 16
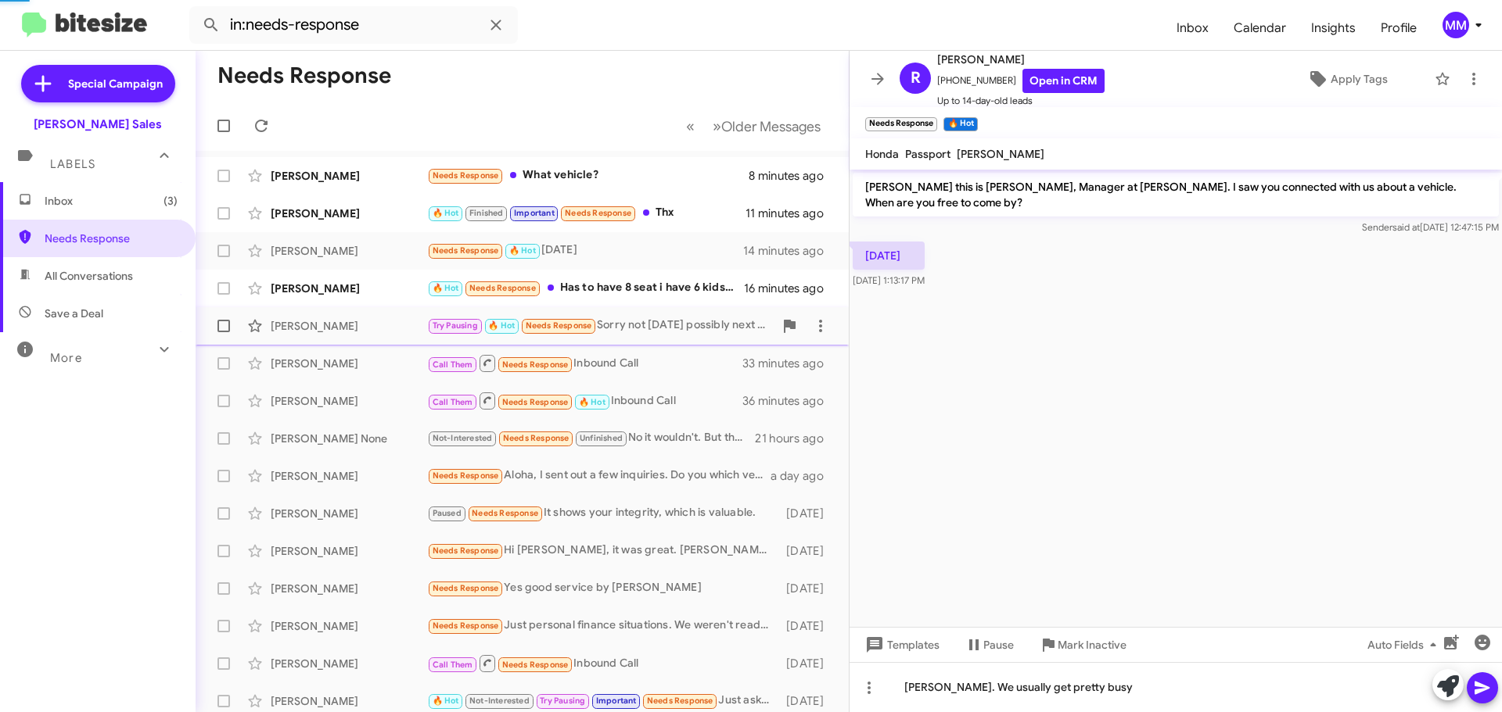
scroll to position [709, 0]
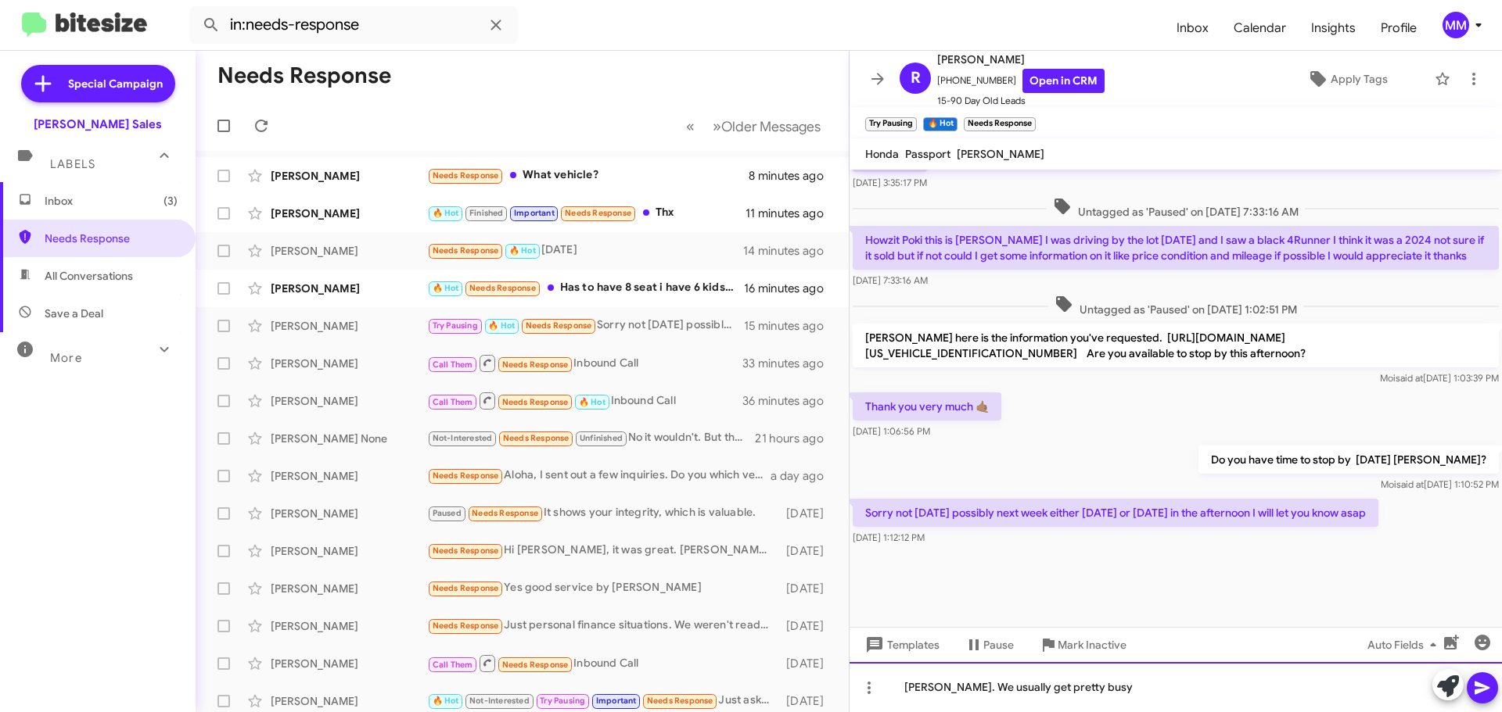
click at [1124, 697] on div "[PERSON_NAME]. We usually get pretty busy" at bounding box center [1175, 687] width 652 height 50
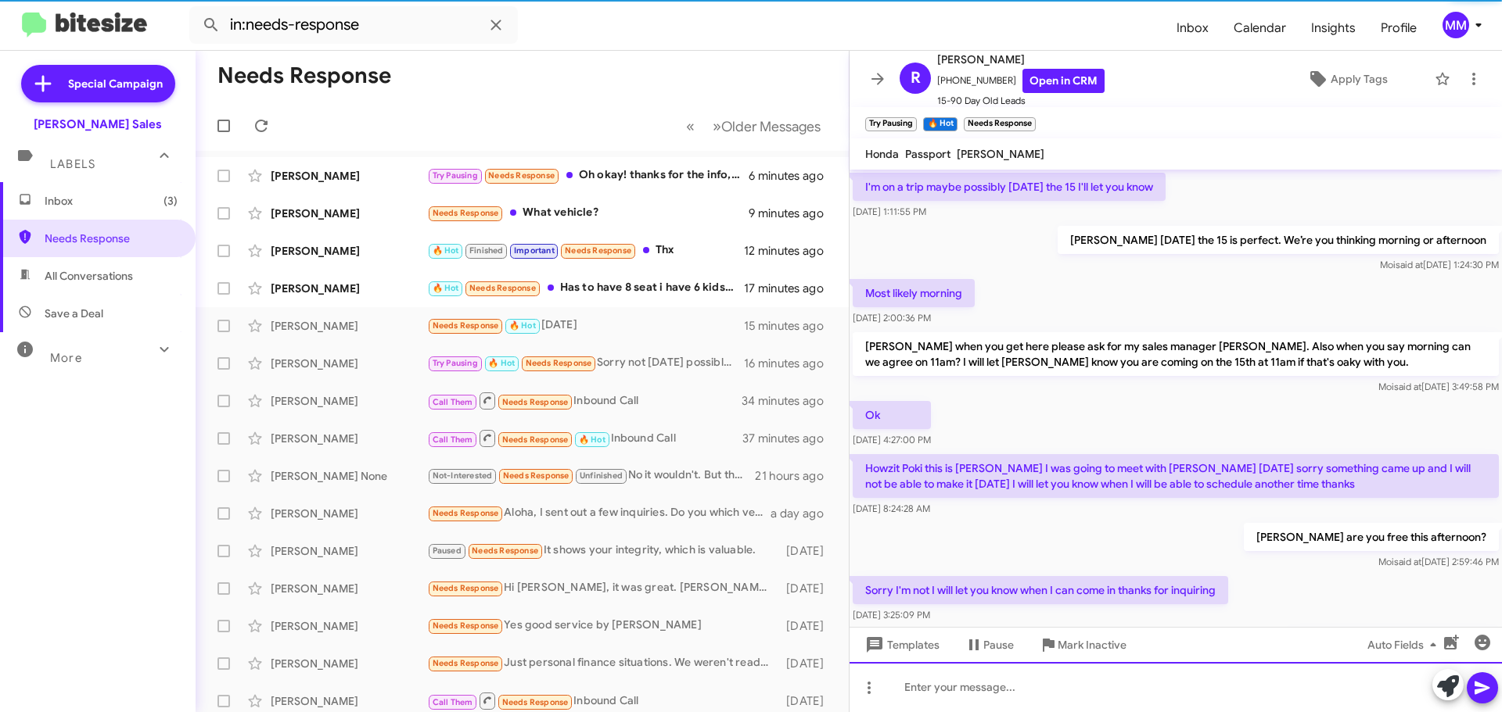
scroll to position [78, 0]
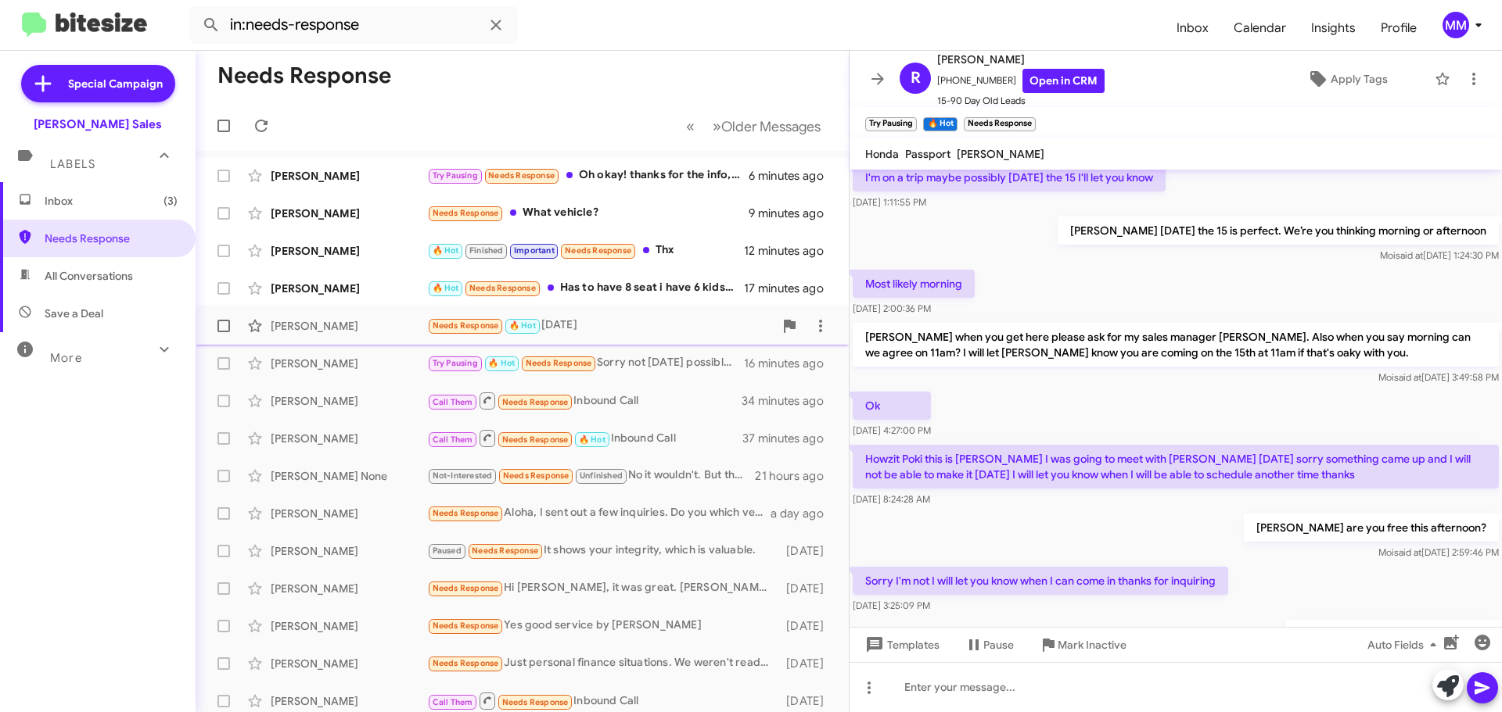
click at [361, 323] on div "[PERSON_NAME]" at bounding box center [349, 326] width 156 height 16
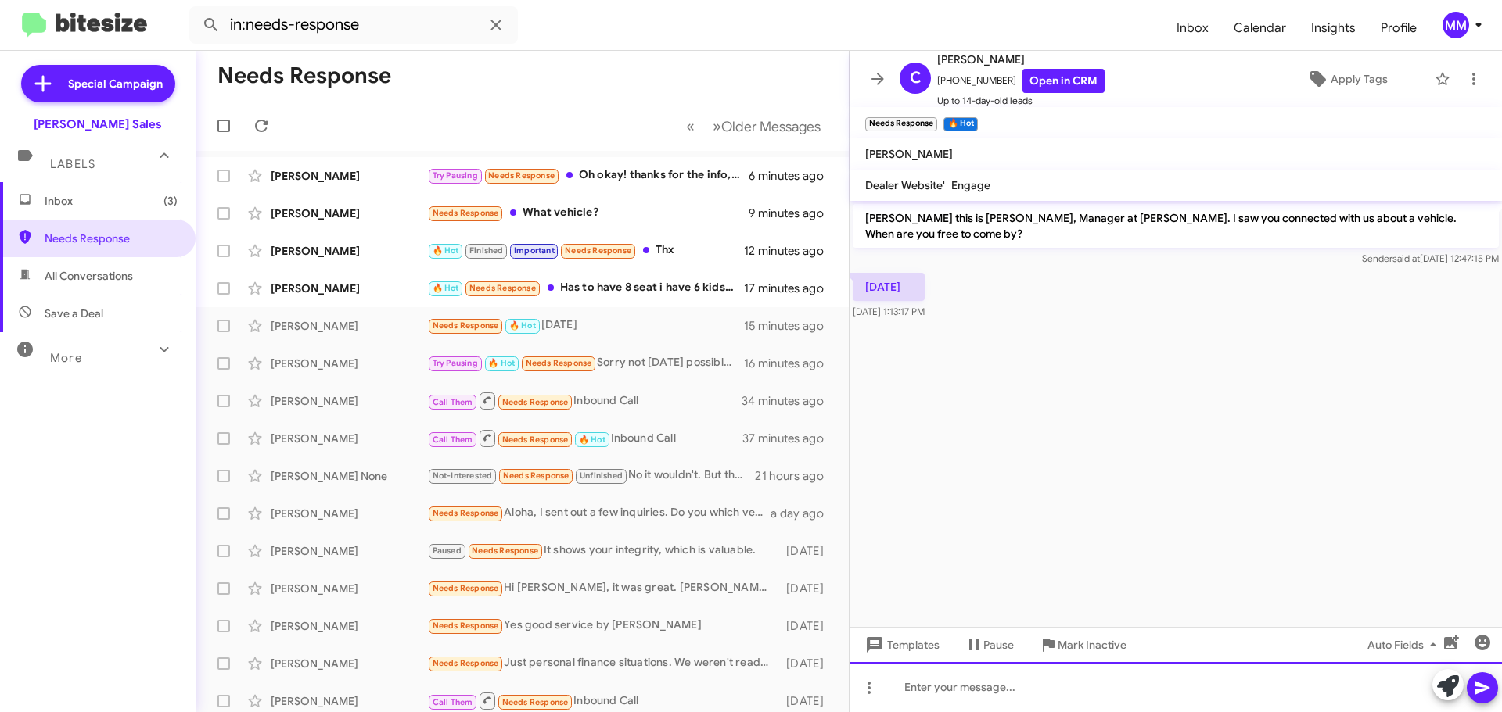
click at [933, 698] on div at bounding box center [1175, 687] width 652 height 50
click at [1031, 688] on div "[PERSON_NAME] how's 11:30 [DATE]?" at bounding box center [1175, 687] width 652 height 50
click at [1028, 688] on div "[PERSON_NAME] how's 11:30 [DATE]?" at bounding box center [1175, 687] width 652 height 50
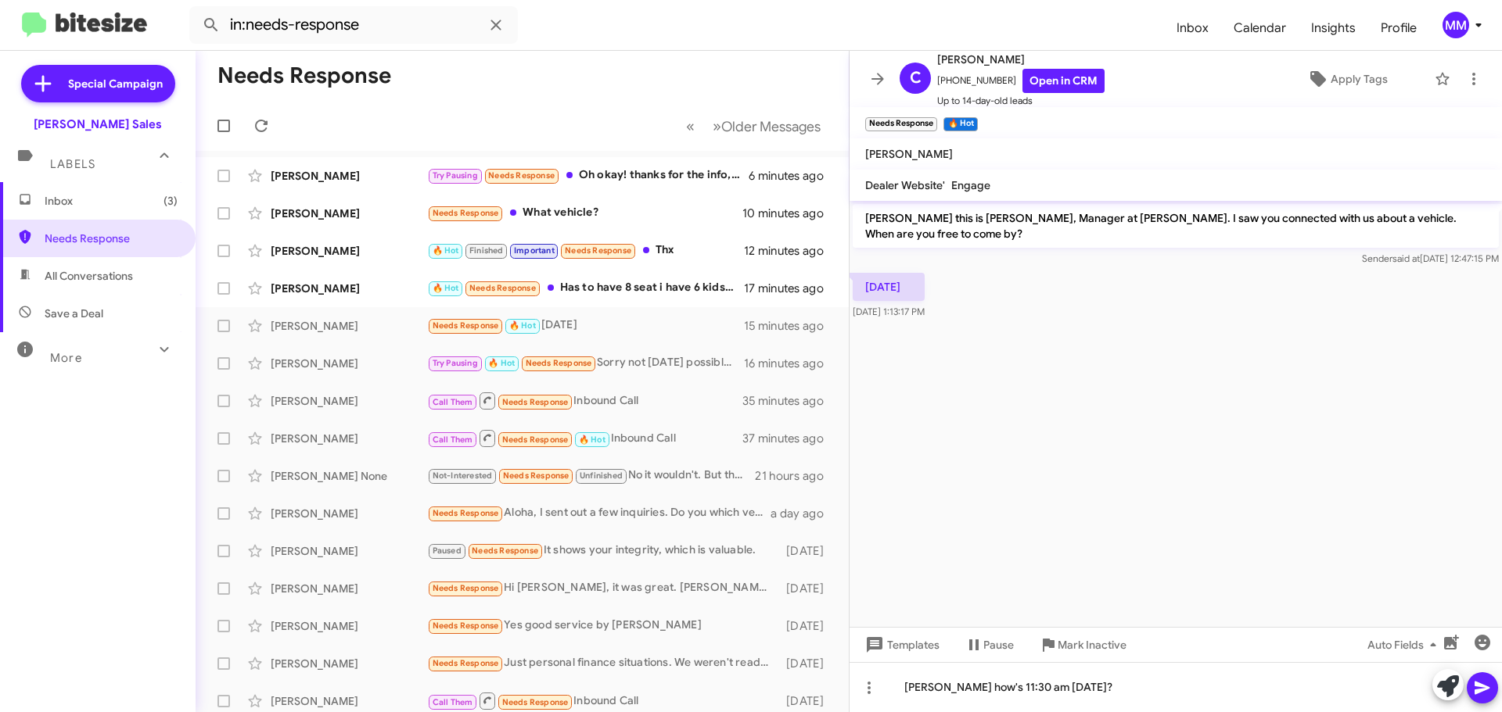
click at [1482, 687] on icon at bounding box center [1481, 688] width 15 height 13
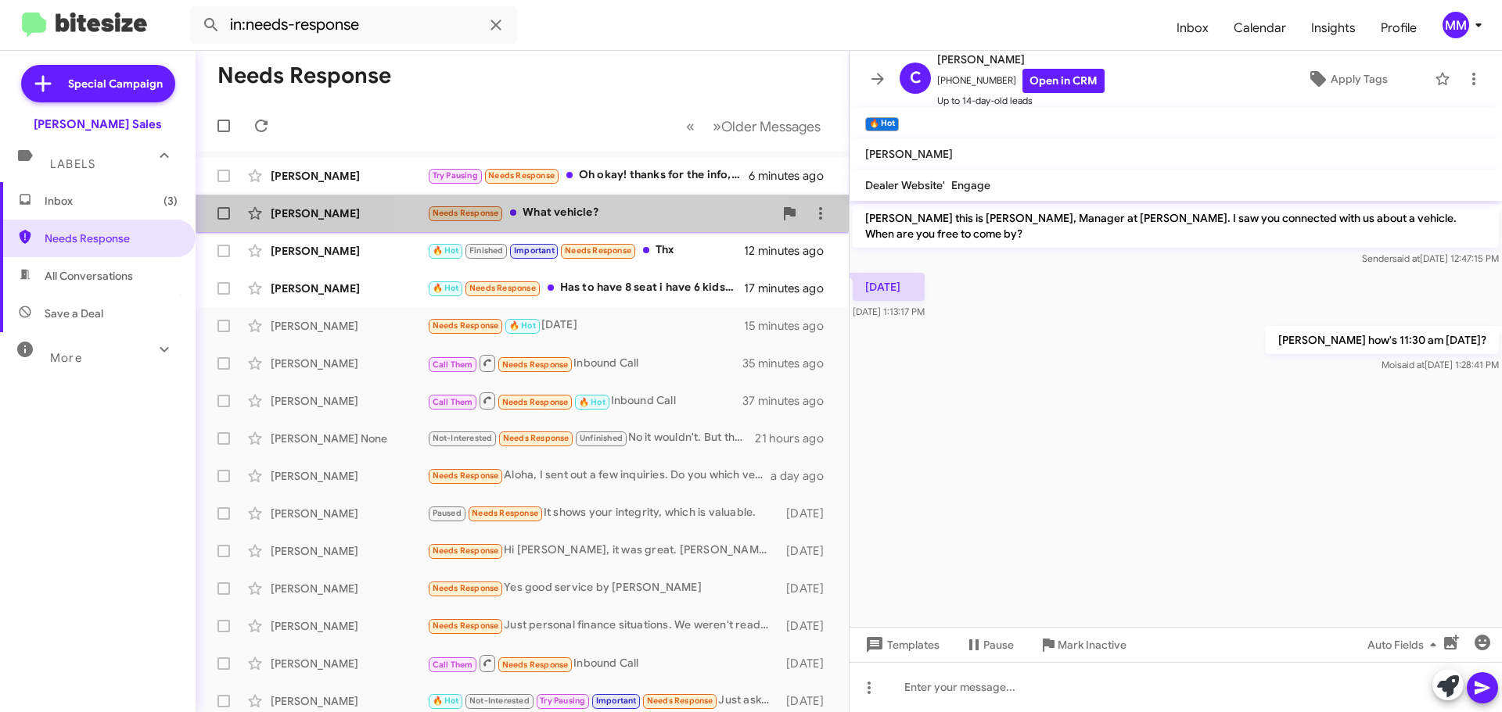
click at [549, 220] on div "Needs Response What vehicle?" at bounding box center [600, 213] width 346 height 18
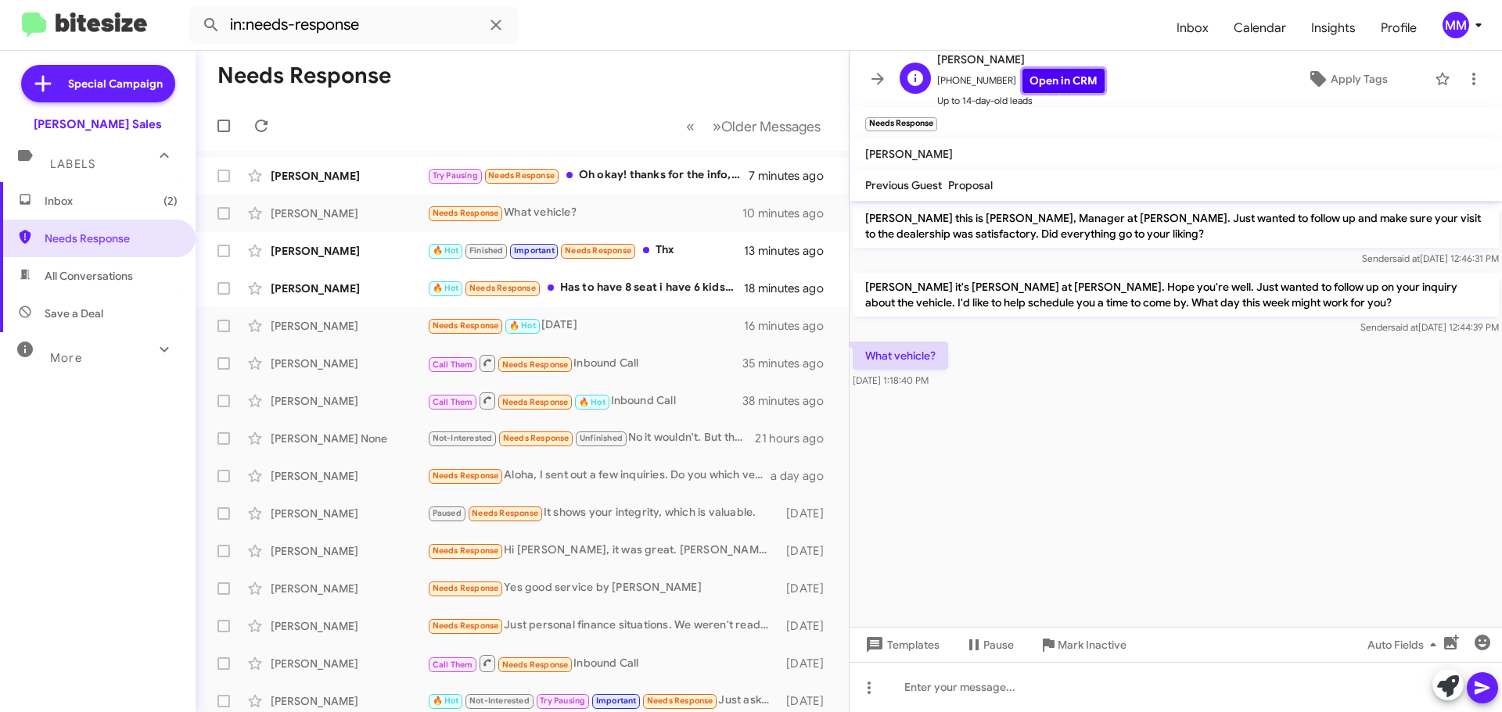
click at [1035, 80] on link "Open in CRM" at bounding box center [1063, 81] width 82 height 24
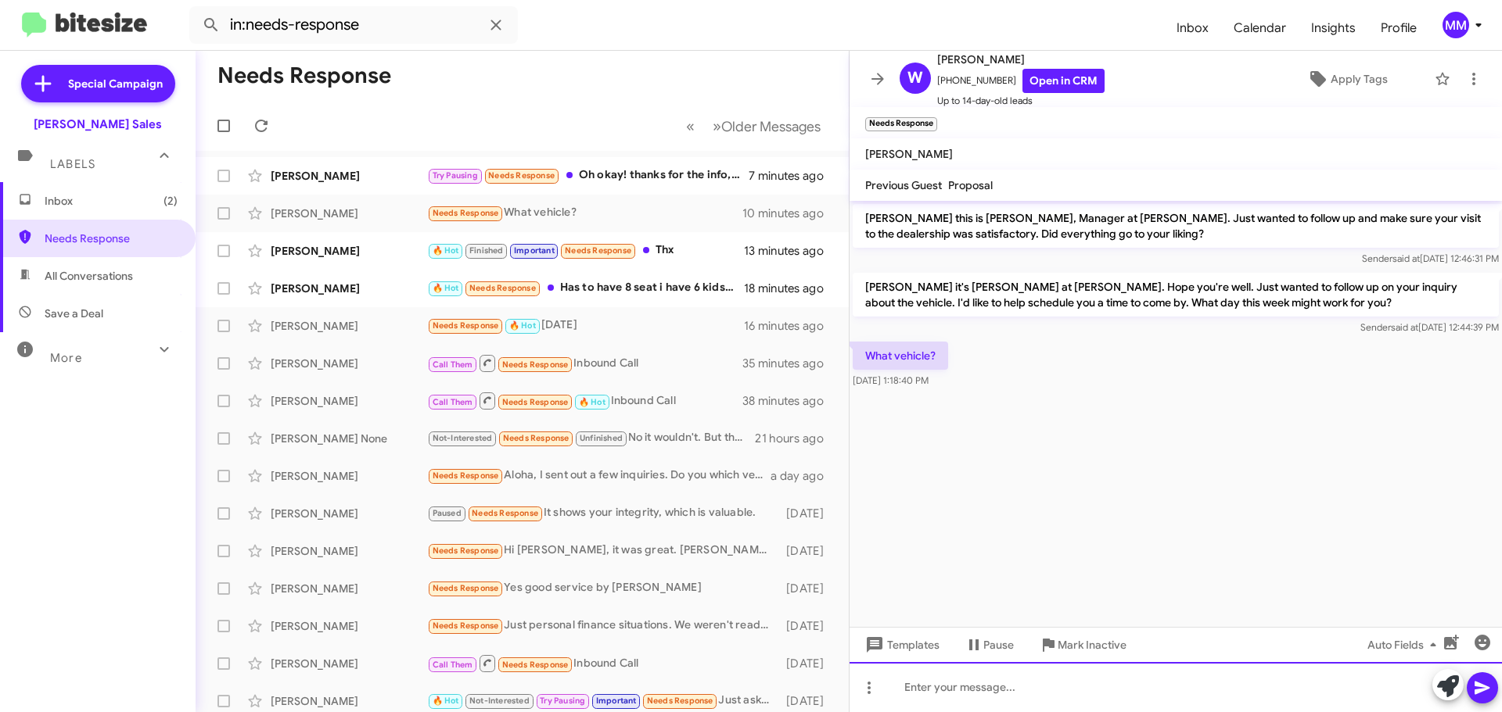
click at [956, 712] on html "in:needs-response Inbox Calendar Insights Profile MM Special Campaign [PERSON_N…" at bounding box center [751, 356] width 1502 height 712
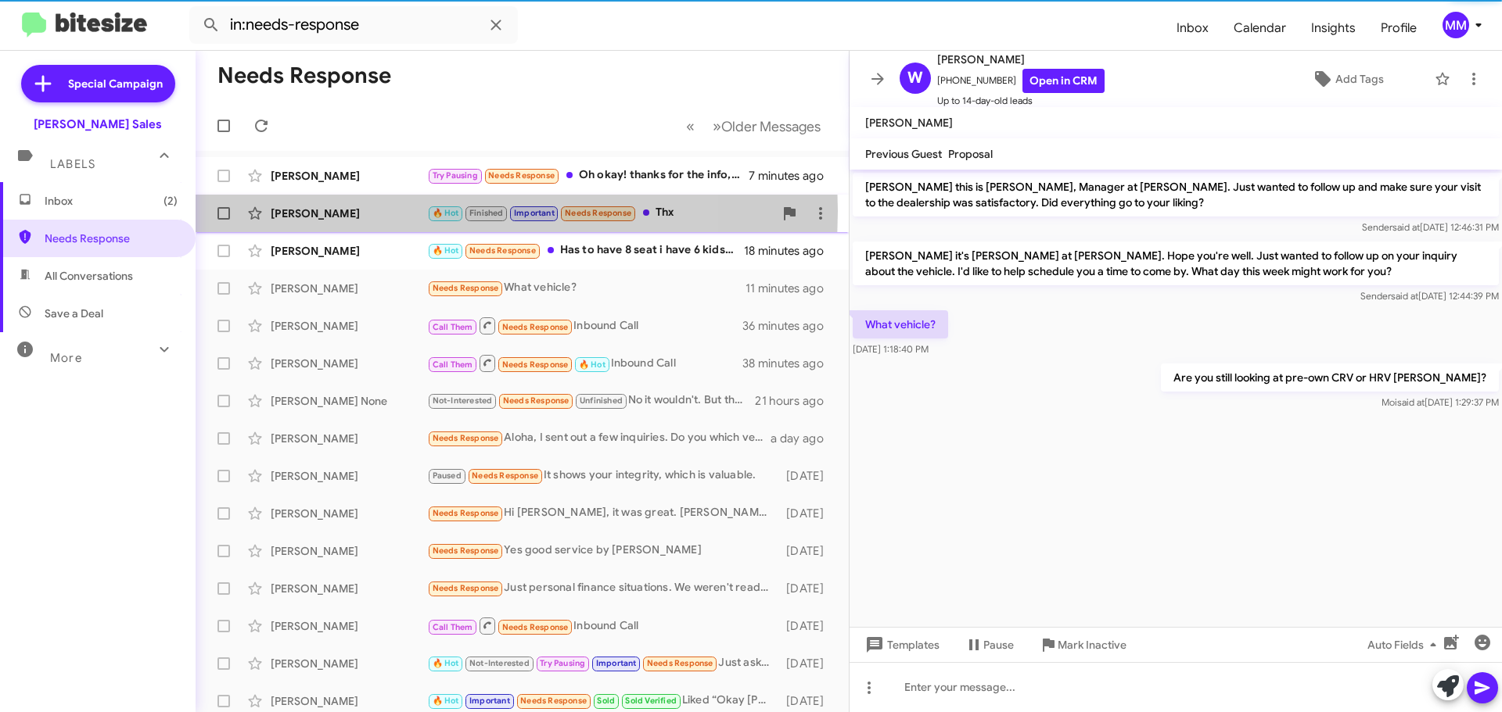
click at [380, 211] on div "[PERSON_NAME]" at bounding box center [349, 214] width 156 height 16
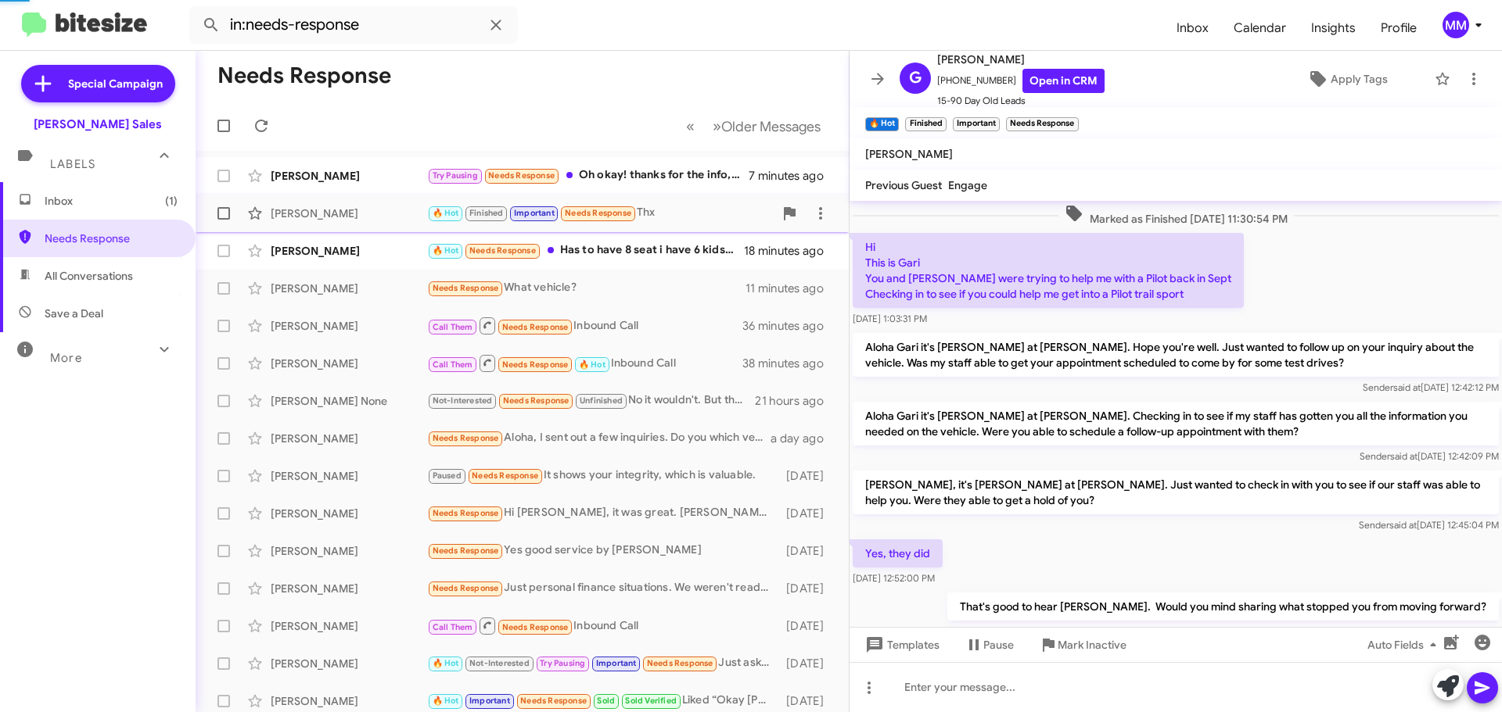
scroll to position [792, 0]
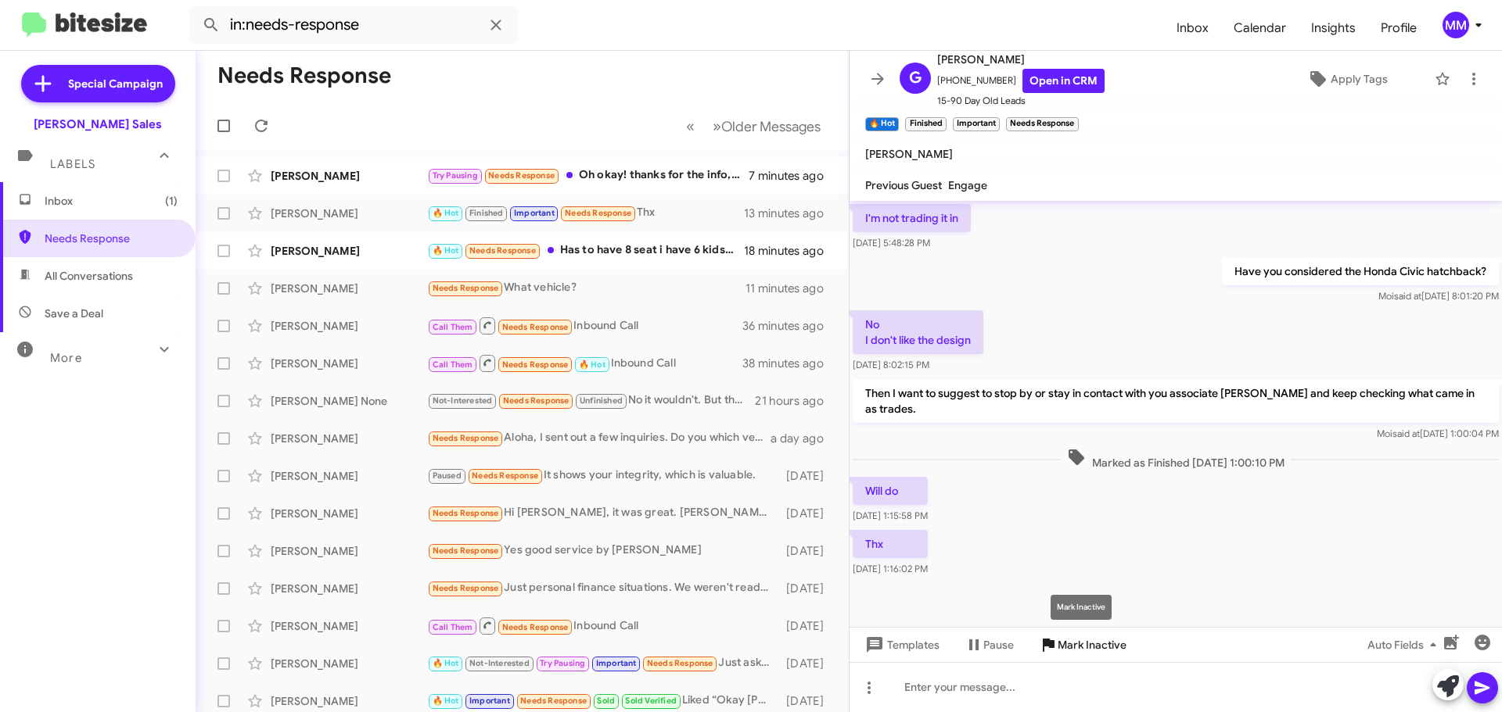
click at [1065, 649] on span "Mark Inactive" at bounding box center [1091, 645] width 69 height 28
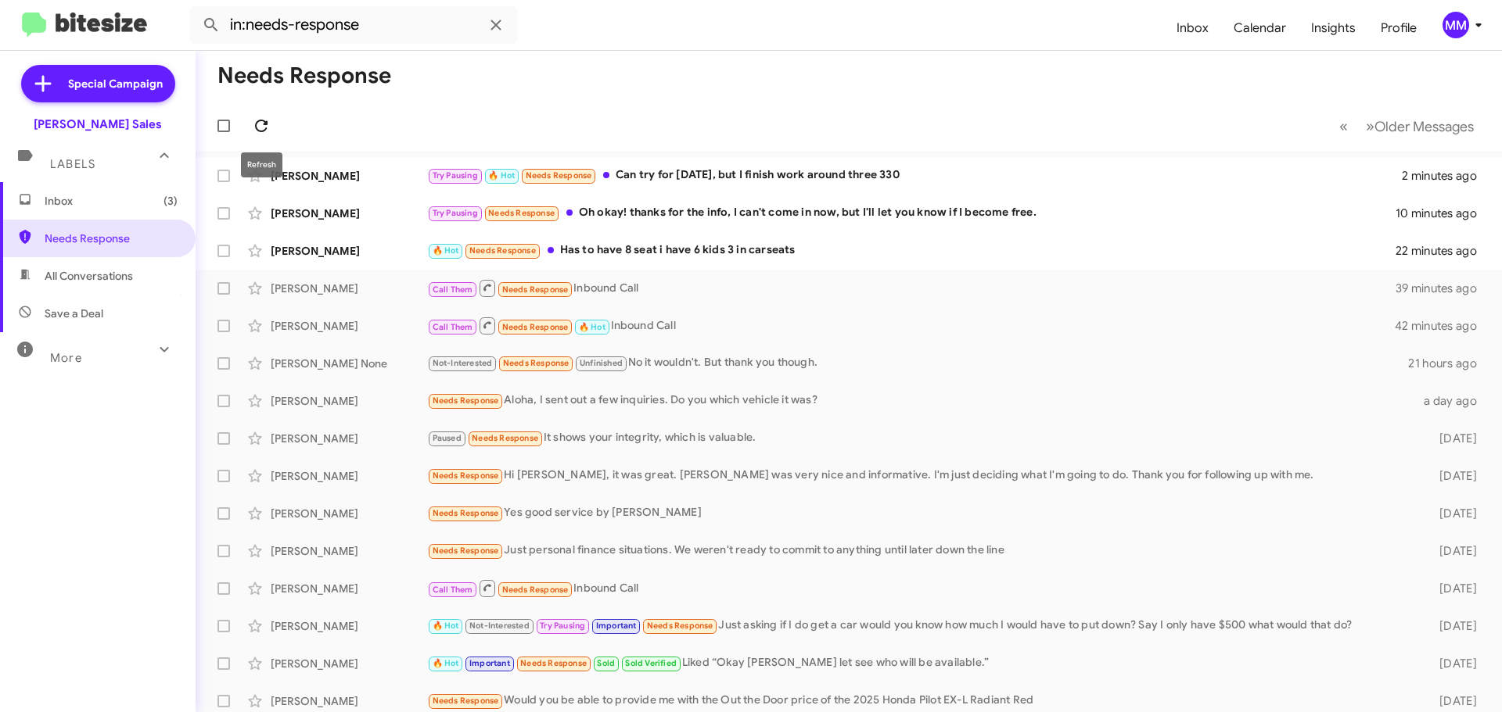
click at [261, 121] on icon at bounding box center [261, 126] width 13 height 13
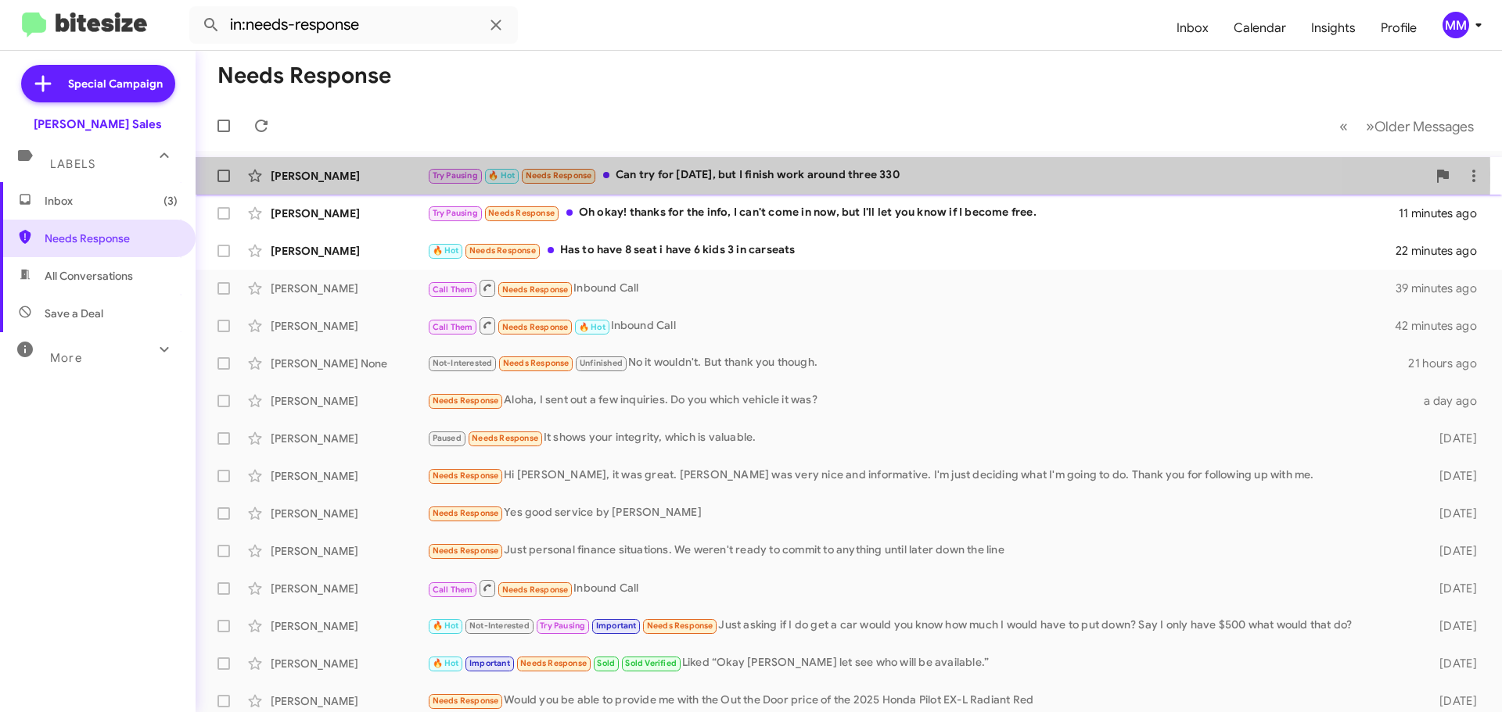
click at [323, 172] on div "[PERSON_NAME]" at bounding box center [349, 176] width 156 height 16
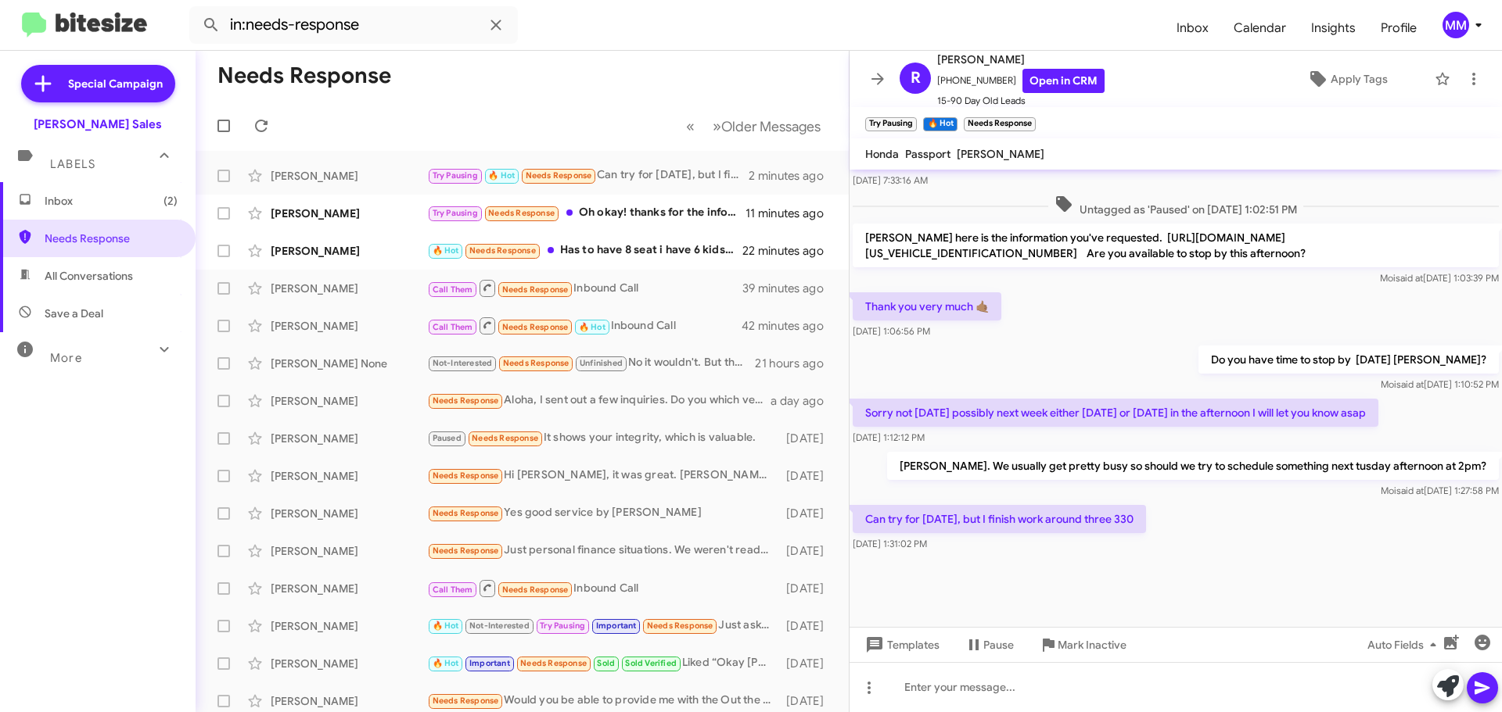
scroll to position [709, 0]
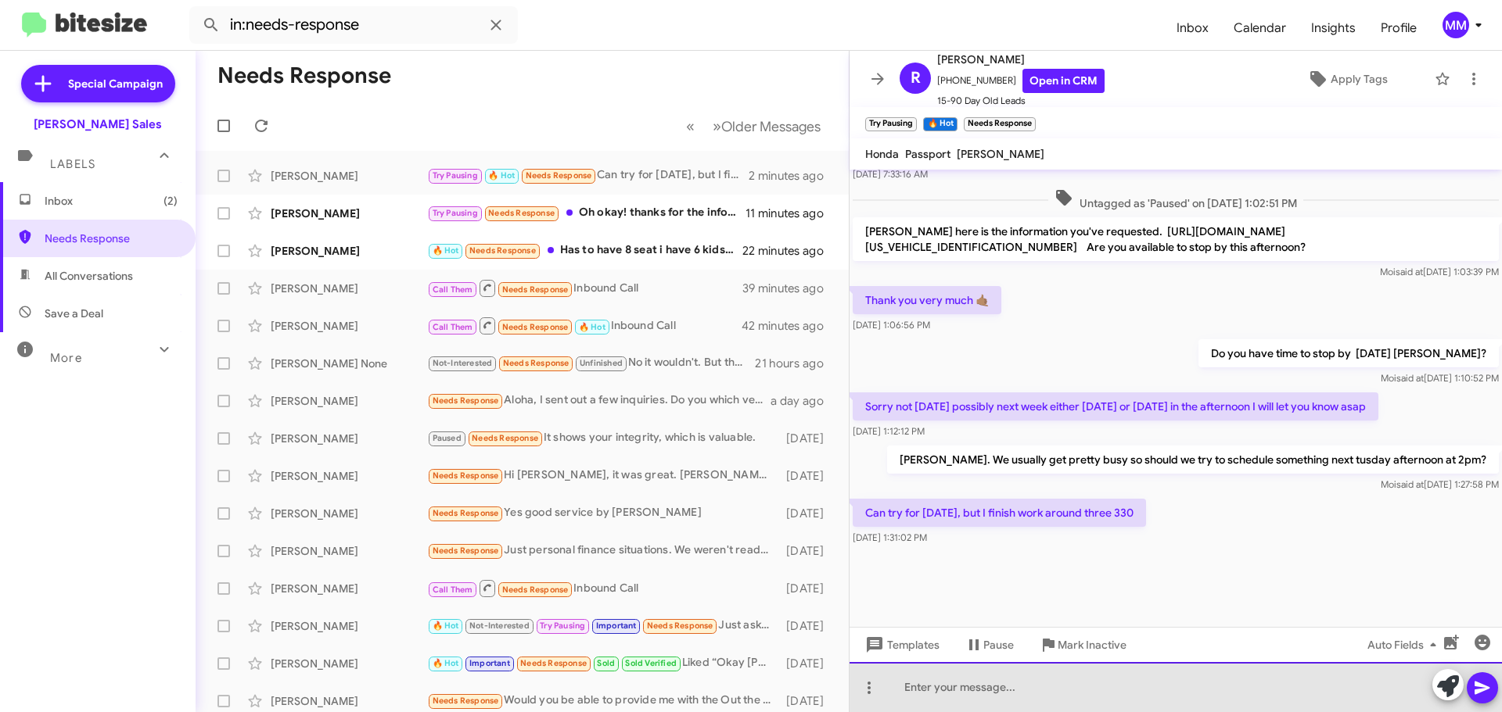
drag, startPoint x: 949, startPoint y: 686, endPoint x: 945, endPoint y: 677, distance: 9.4
click at [945, 677] on div at bounding box center [1175, 687] width 652 height 50
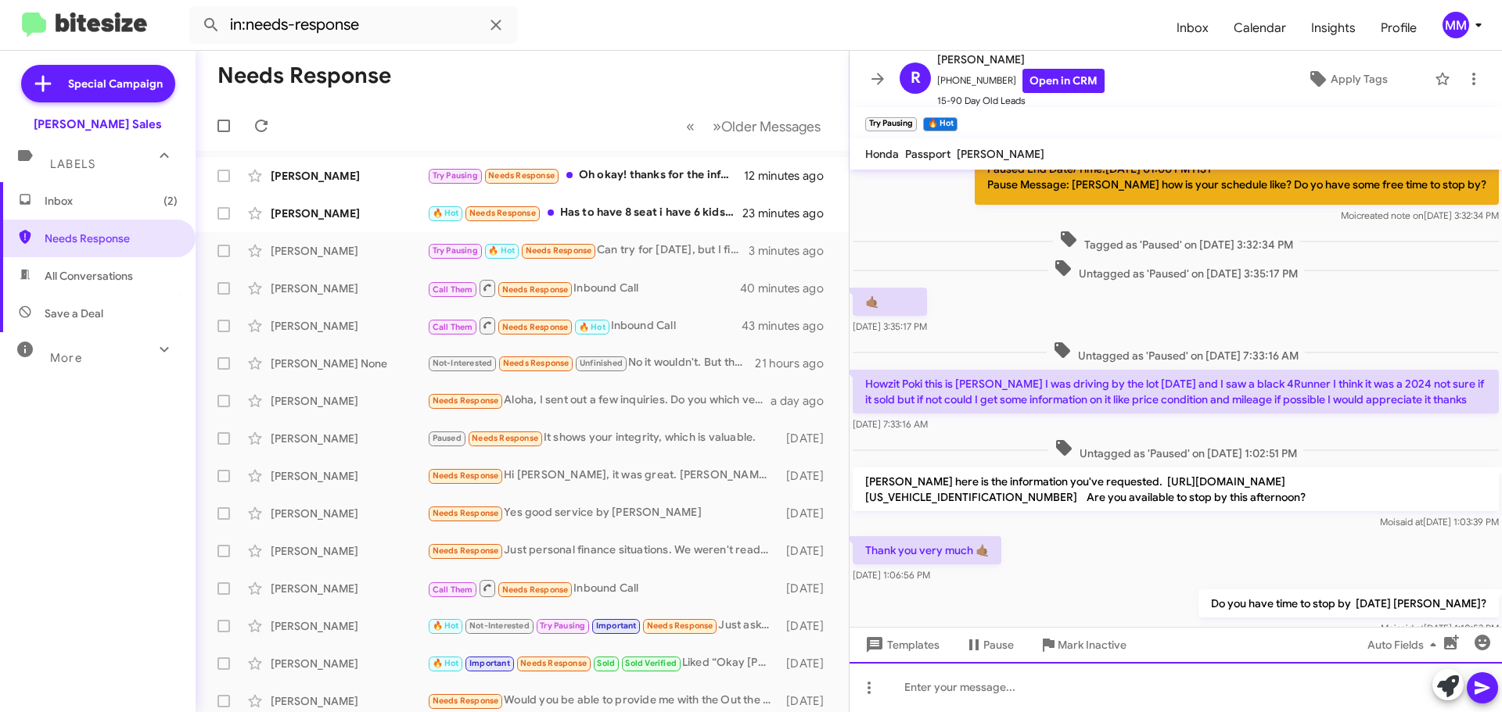
scroll to position [953, 0]
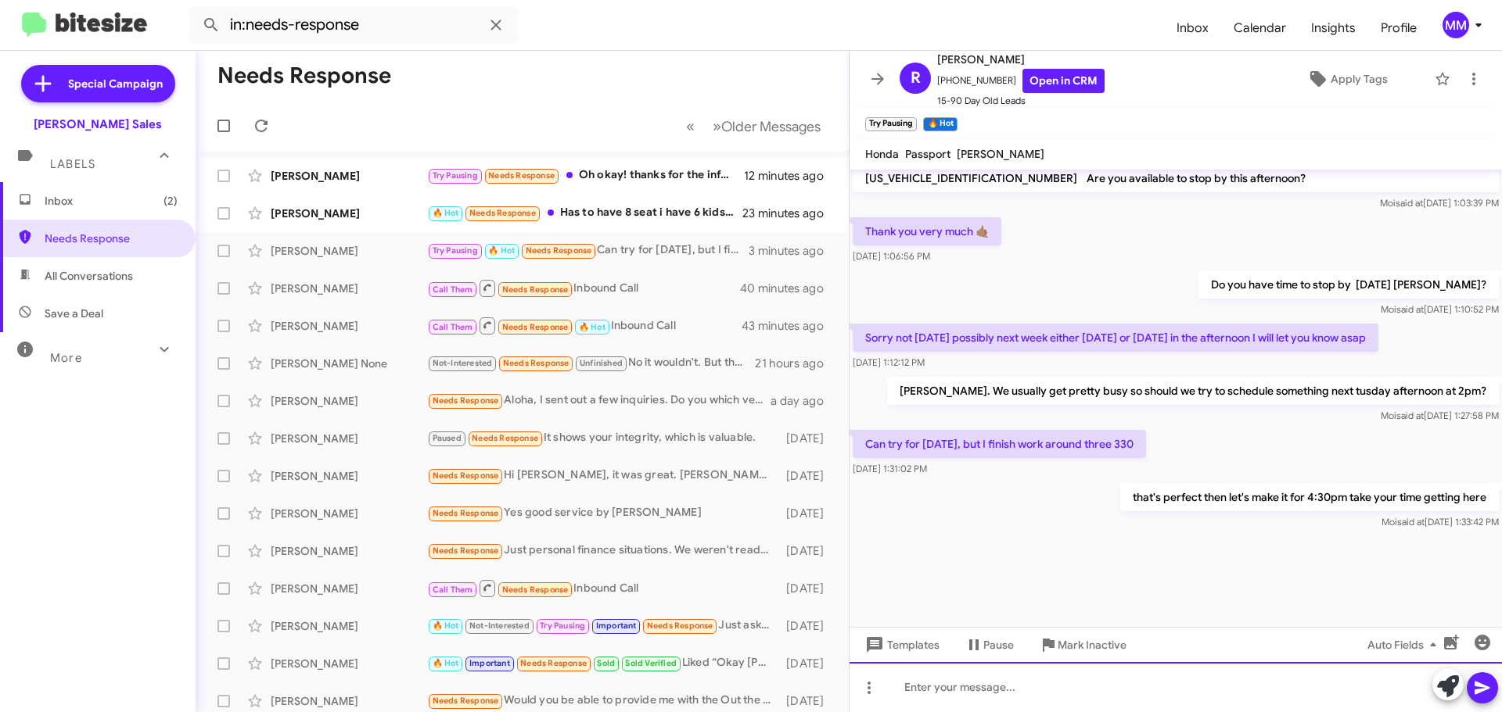
click at [972, 682] on div at bounding box center [1175, 687] width 652 height 50
